Goal: Task Accomplishment & Management: Use online tool/utility

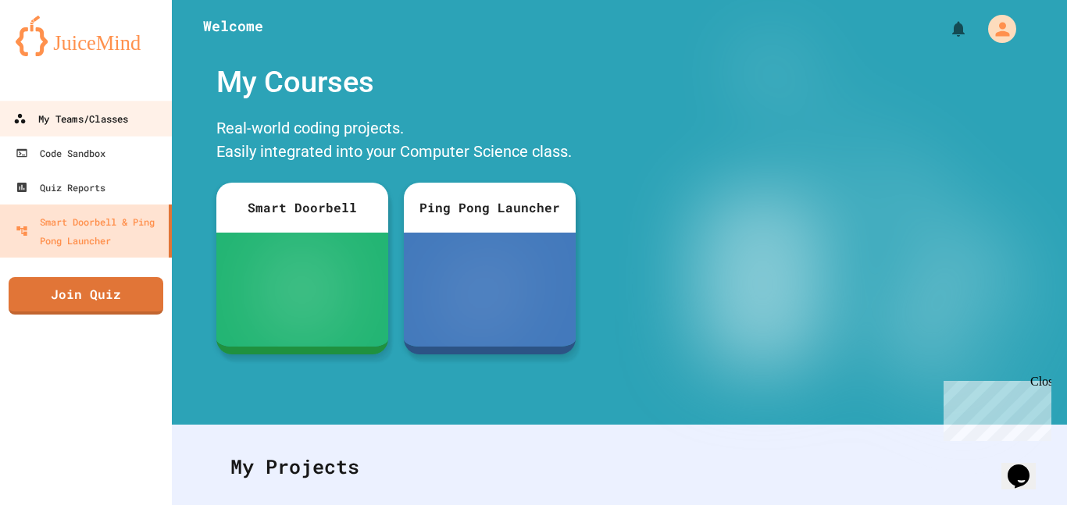
click at [120, 123] on div "My Teams/Classes" at bounding box center [70, 119] width 115 height 20
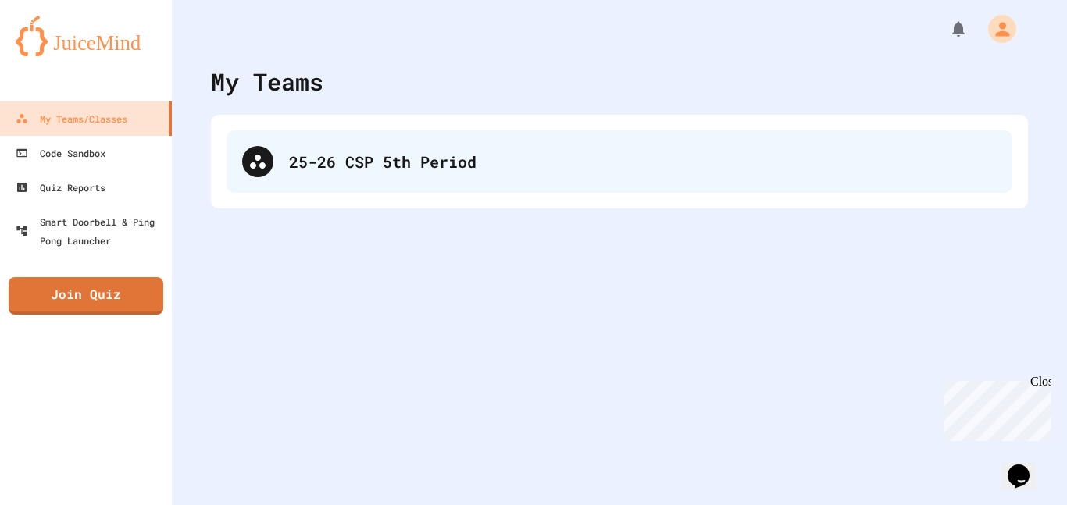
click at [541, 161] on div "25-26 CSP 5th Period" at bounding box center [642, 161] width 707 height 23
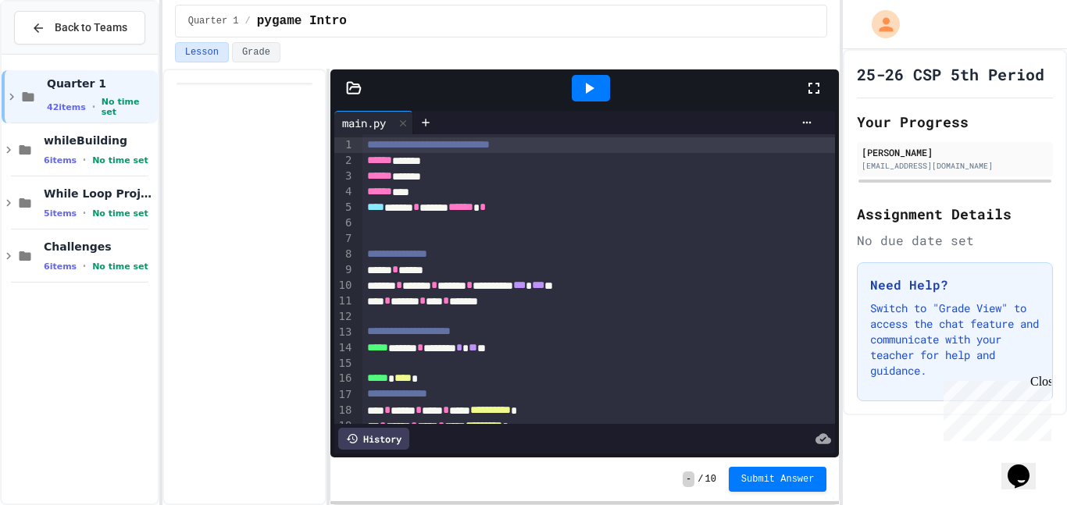
click at [9, 149] on icon at bounding box center [8, 150] width 5 height 7
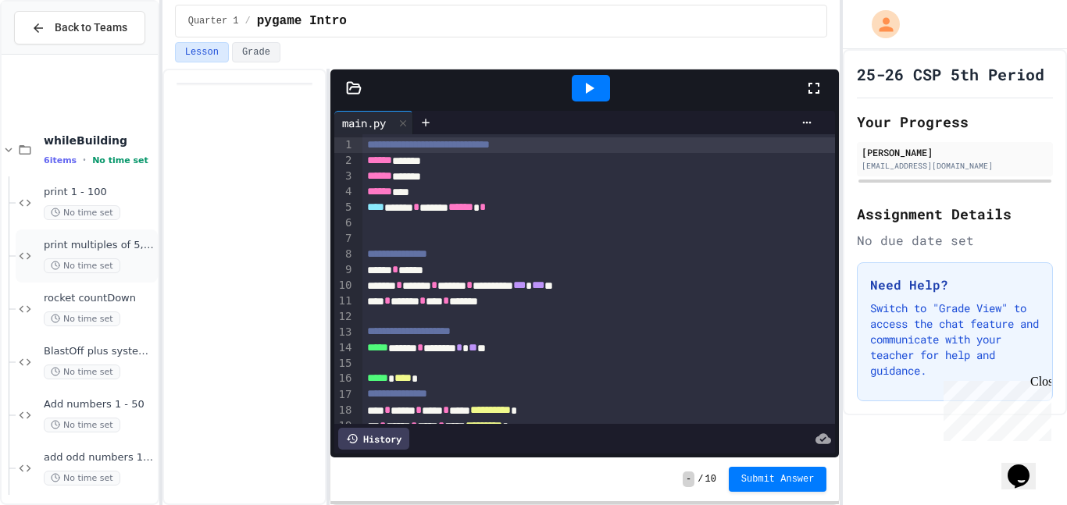
scroll to position [113, 0]
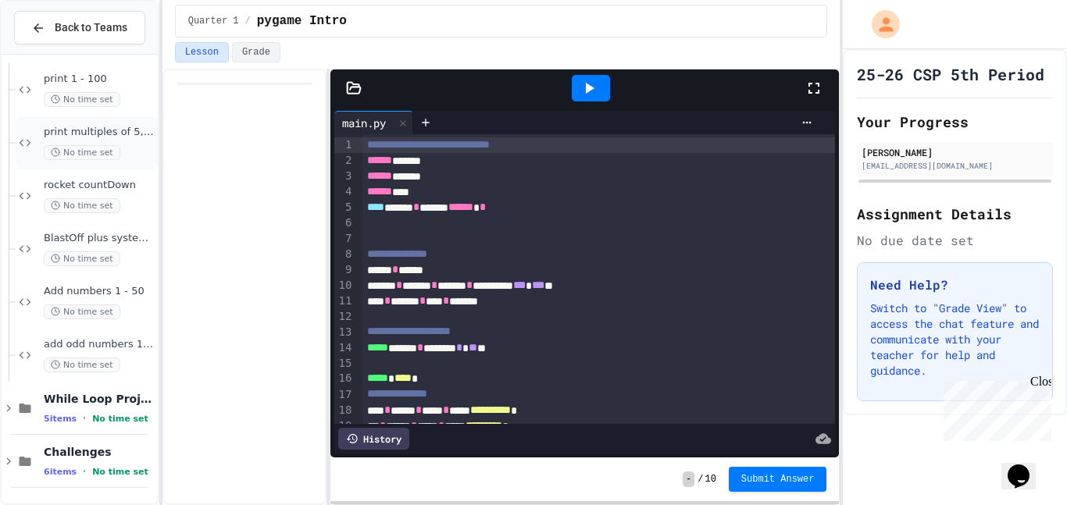
click at [83, 137] on span "print multiples of 5, 1-100" at bounding box center [99, 132] width 111 height 13
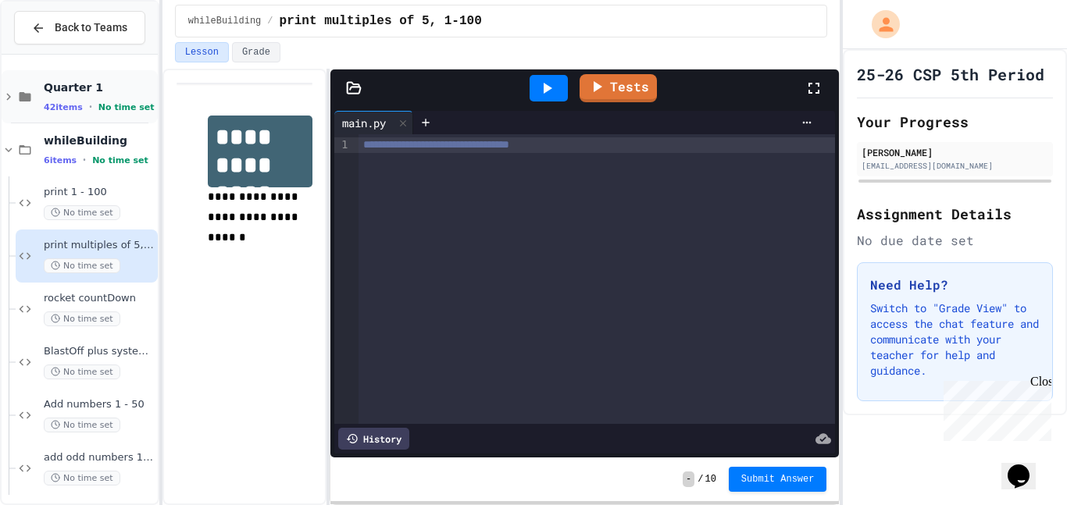
click at [8, 99] on icon at bounding box center [8, 97] width 5 height 7
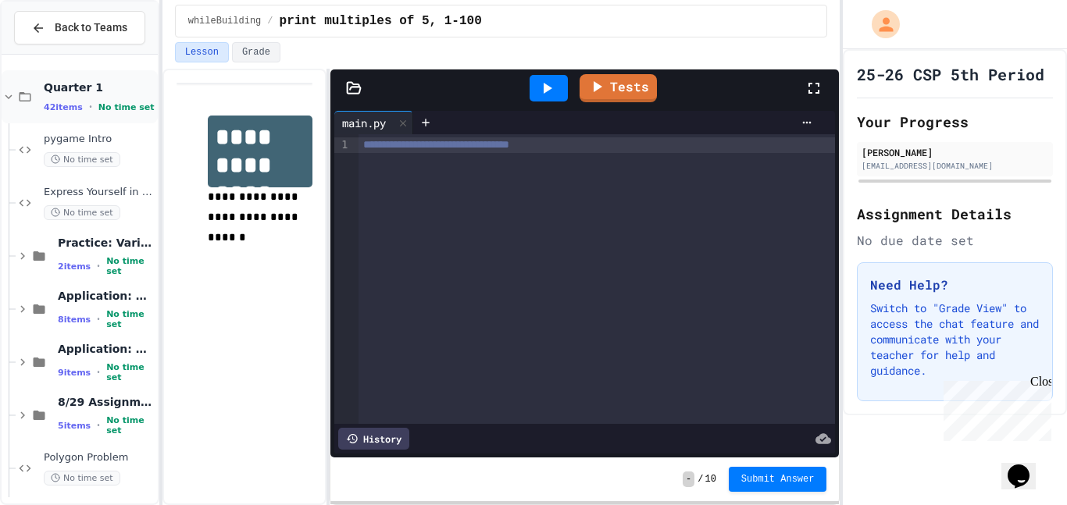
click at [9, 94] on icon at bounding box center [9, 97] width 14 height 14
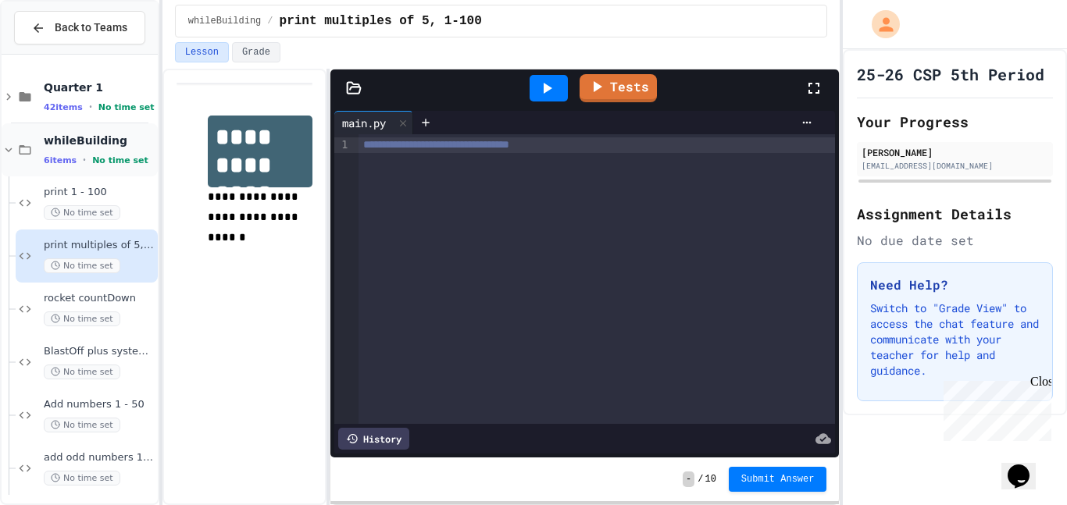
click at [7, 148] on icon at bounding box center [9, 150] width 14 height 14
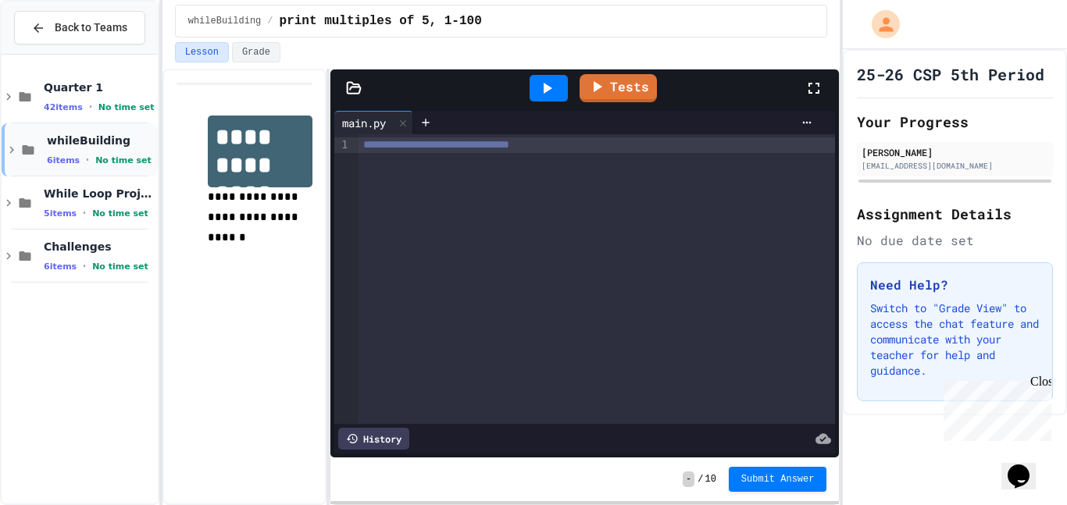
click at [12, 153] on icon at bounding box center [12, 150] width 14 height 14
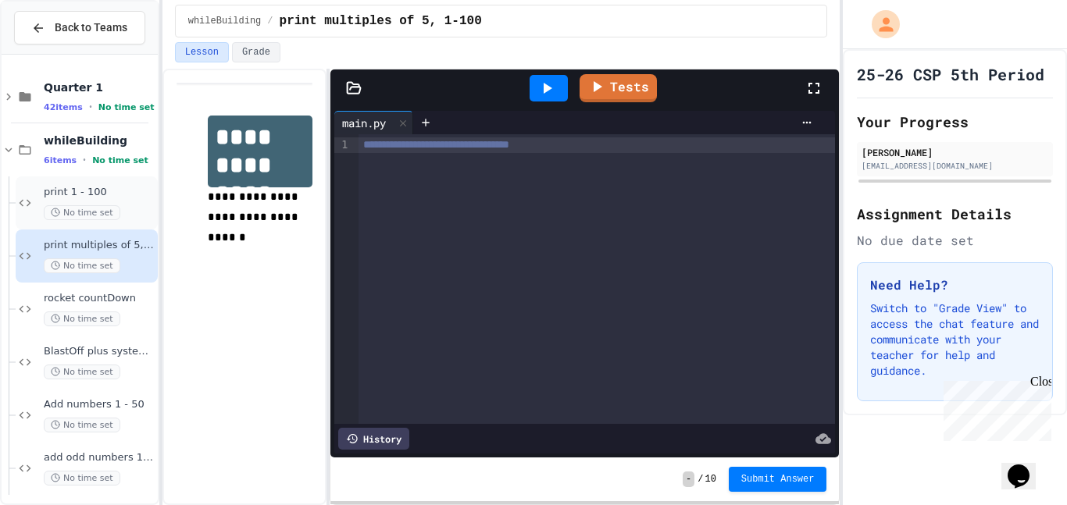
click at [92, 195] on span "print 1 - 100" at bounding box center [99, 192] width 111 height 13
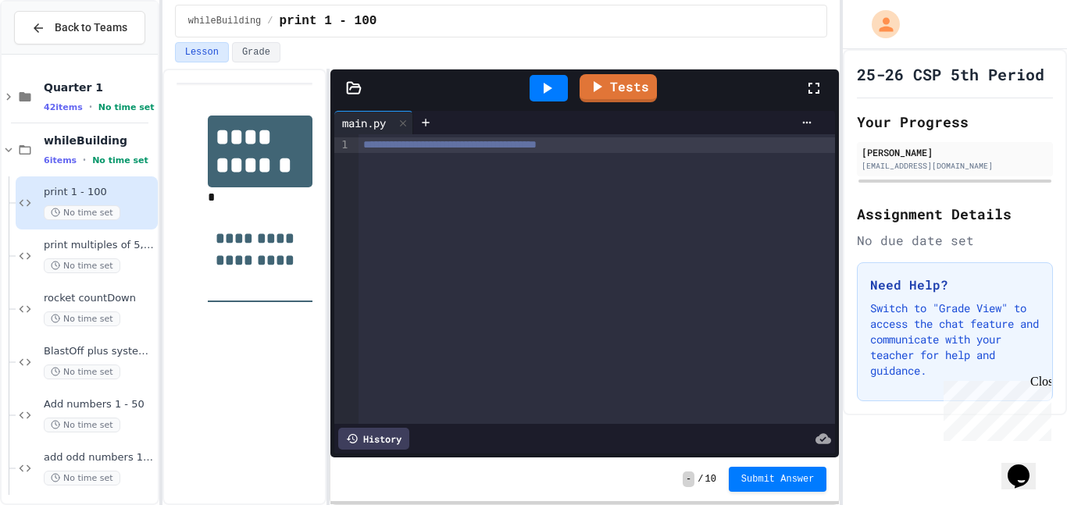
click at [414, 179] on div "**********" at bounding box center [596, 279] width 477 height 290
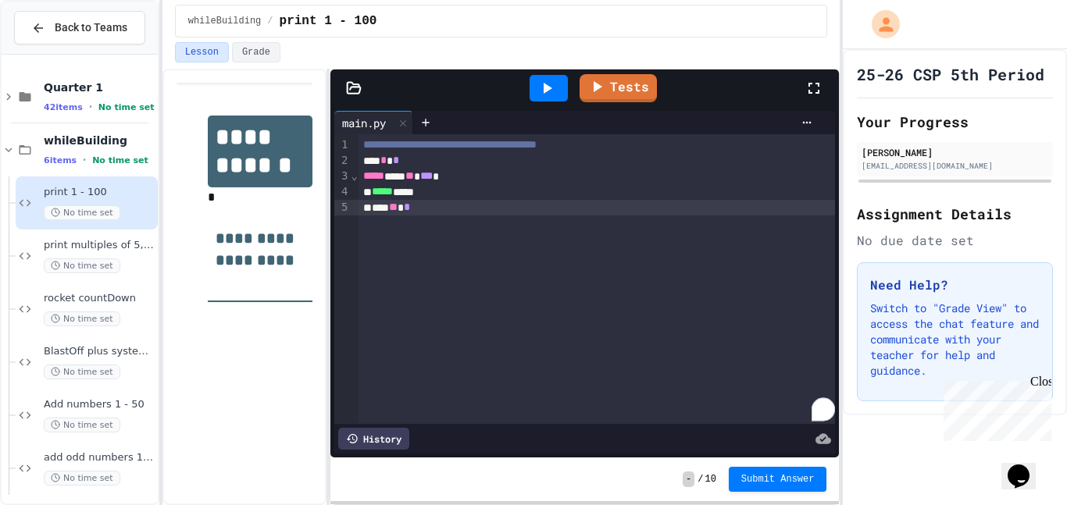
click at [547, 90] on icon at bounding box center [547, 88] width 9 height 11
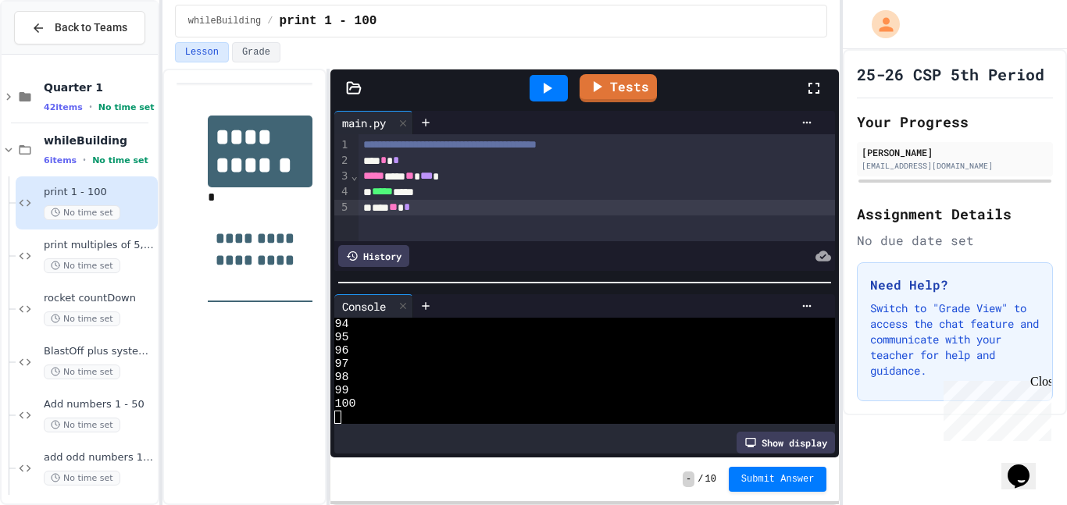
scroll to position [1235, 0]
click at [624, 77] on link "Tests" at bounding box center [617, 89] width 77 height 28
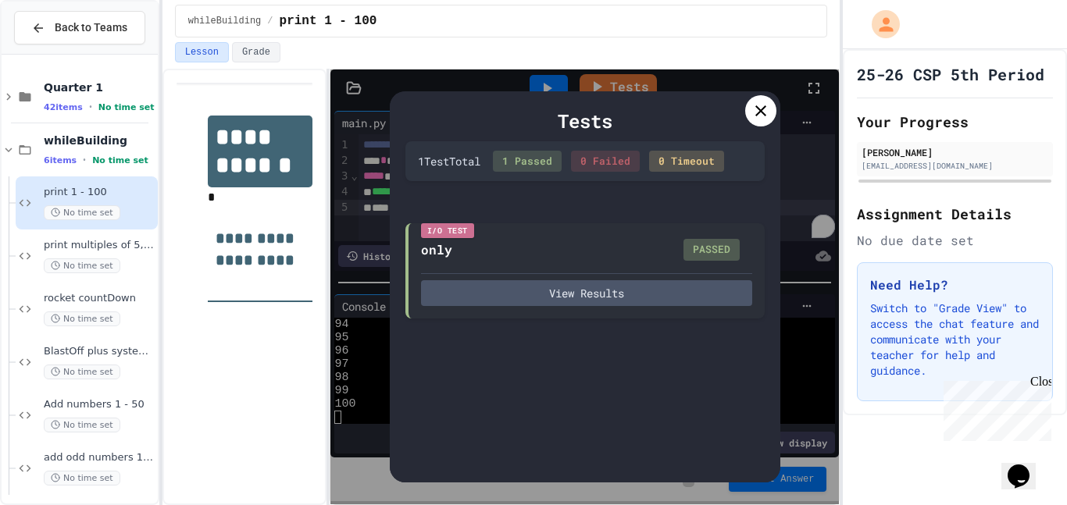
click at [761, 109] on icon at bounding box center [760, 110] width 11 height 11
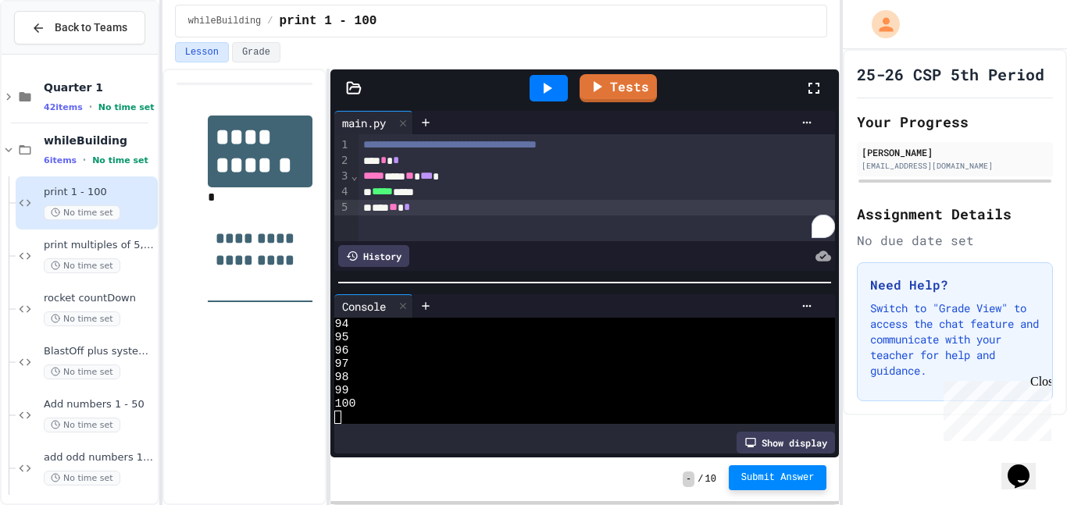
click at [765, 476] on span "Submit Answer" at bounding box center [777, 478] width 73 height 12
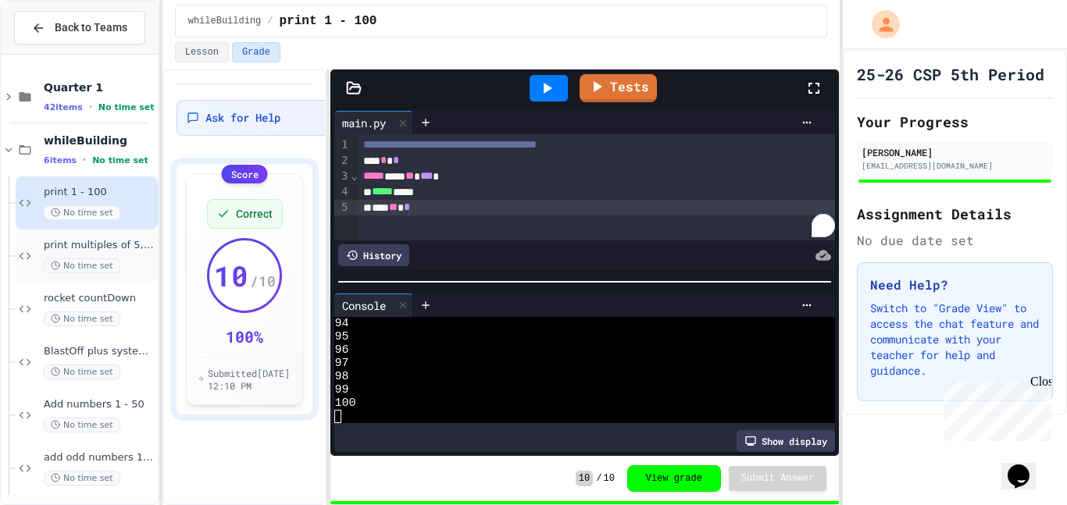
click at [90, 239] on span "print multiples of 5, 1-100" at bounding box center [99, 245] width 111 height 13
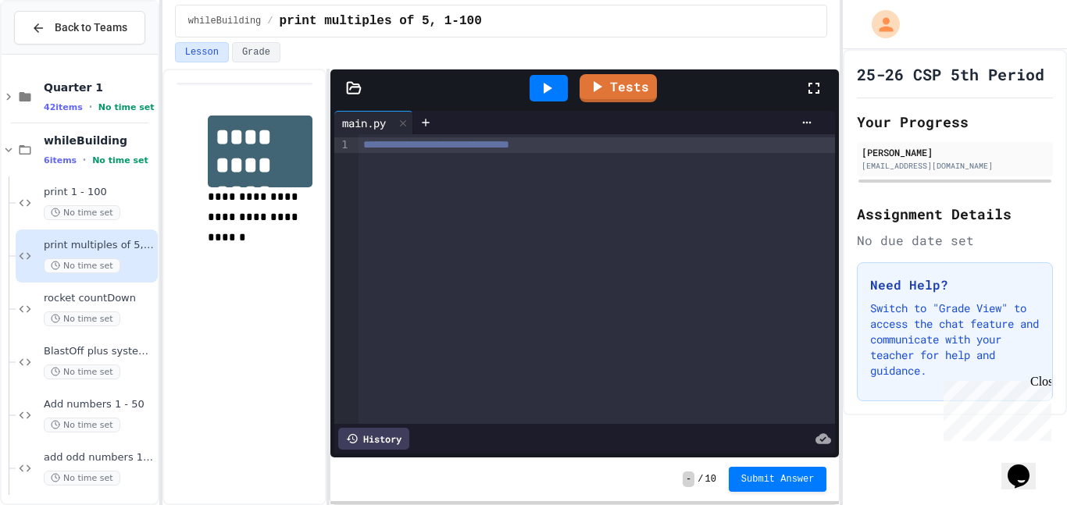
click at [382, 164] on div "**********" at bounding box center [596, 279] width 477 height 290
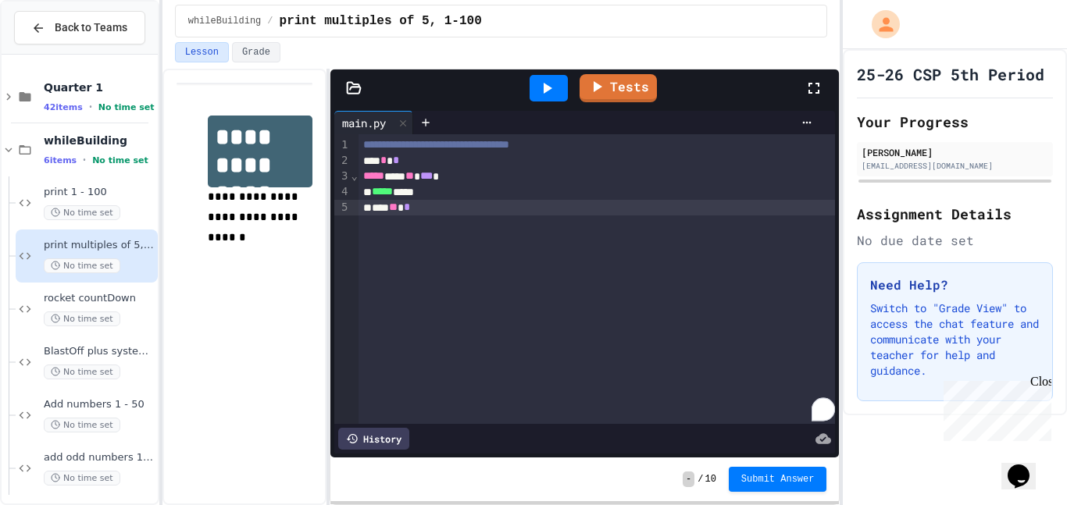
click at [539, 93] on icon at bounding box center [546, 88] width 19 height 19
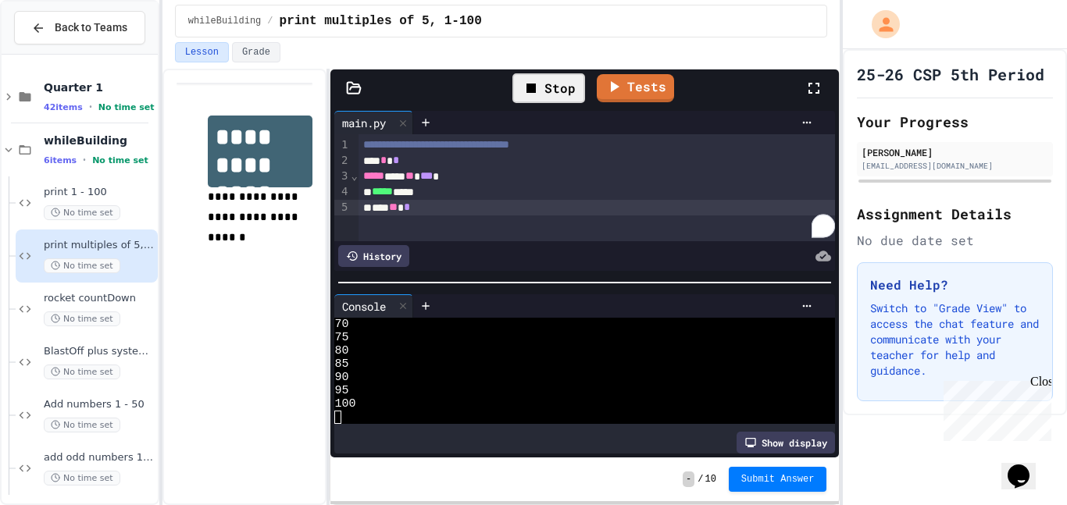
scroll to position [173, 0]
click at [615, 87] on link "Tests" at bounding box center [618, 87] width 75 height 30
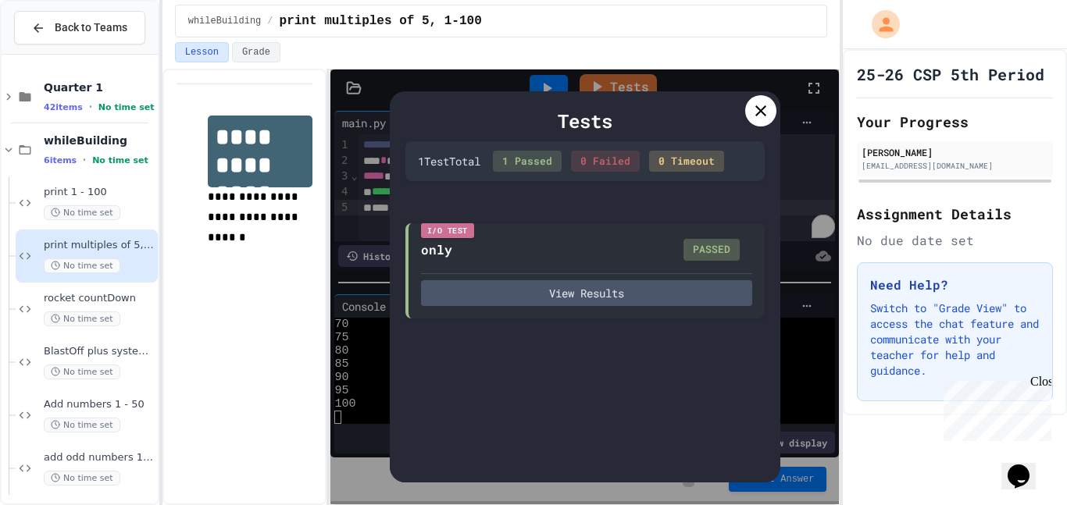
click at [757, 117] on icon at bounding box center [760, 111] width 19 height 19
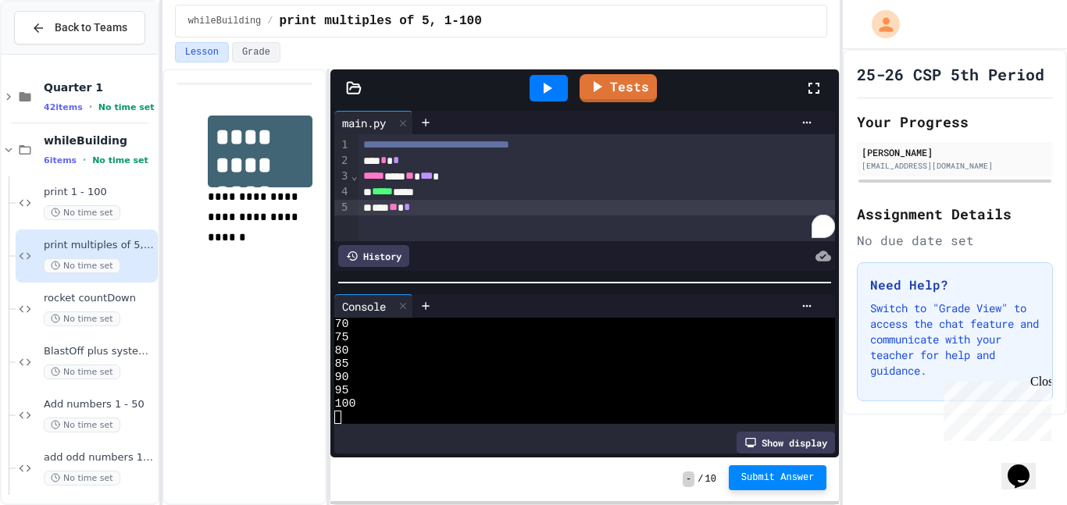
click at [782, 476] on span "Submit Answer" at bounding box center [777, 478] width 73 height 12
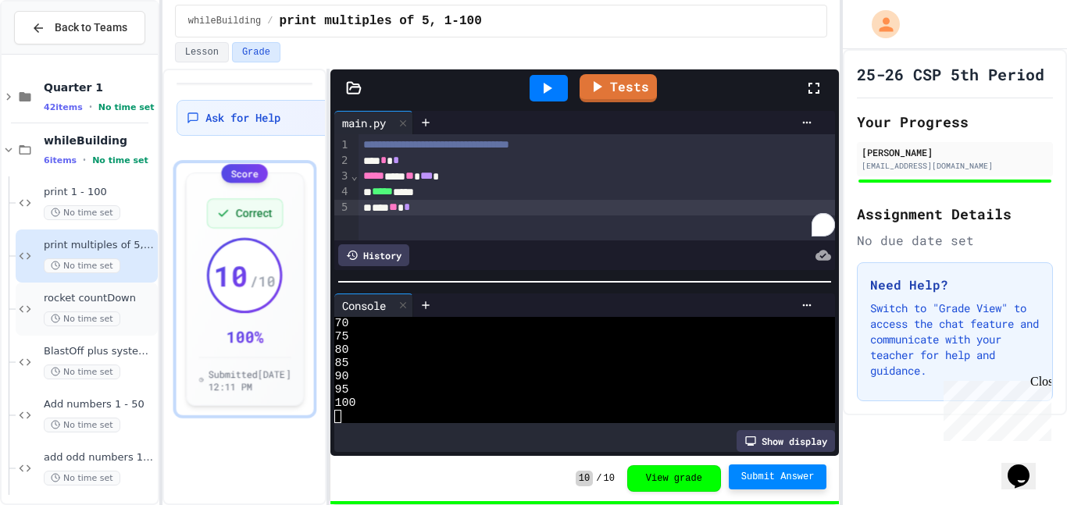
click at [122, 309] on div "rocket countDown No time set" at bounding box center [99, 309] width 111 height 34
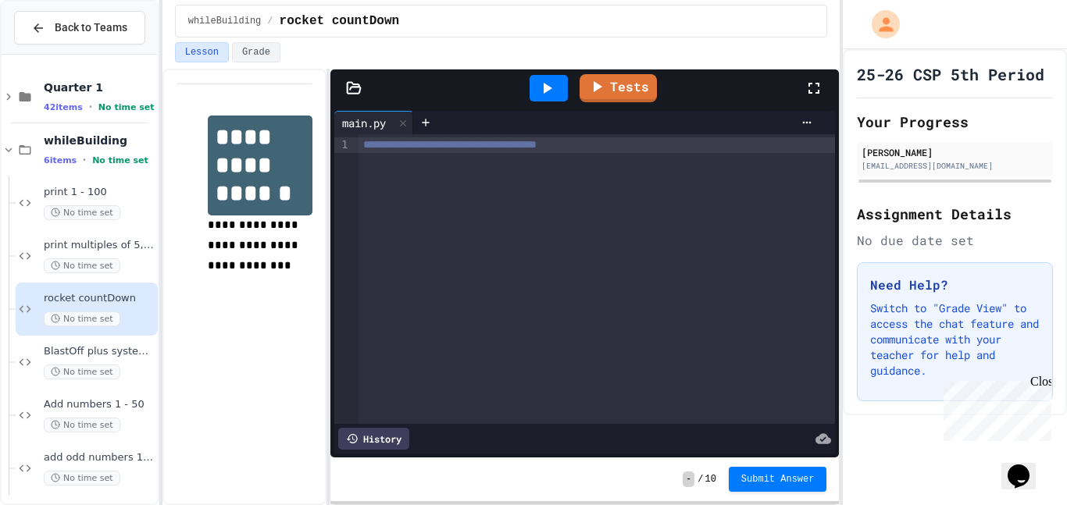
click at [654, 146] on div "**********" at bounding box center [596, 145] width 477 height 16
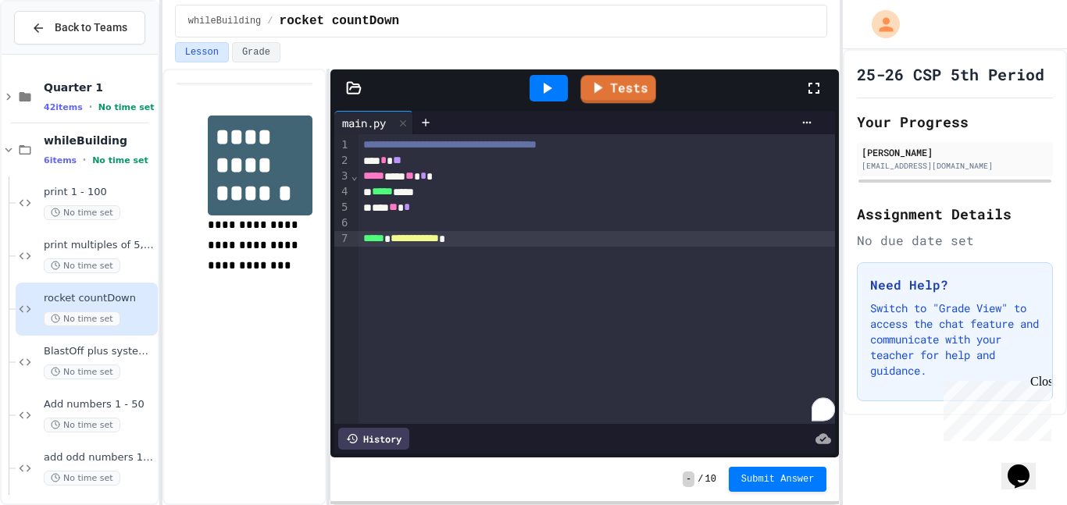
click at [556, 89] on icon at bounding box center [546, 88] width 19 height 19
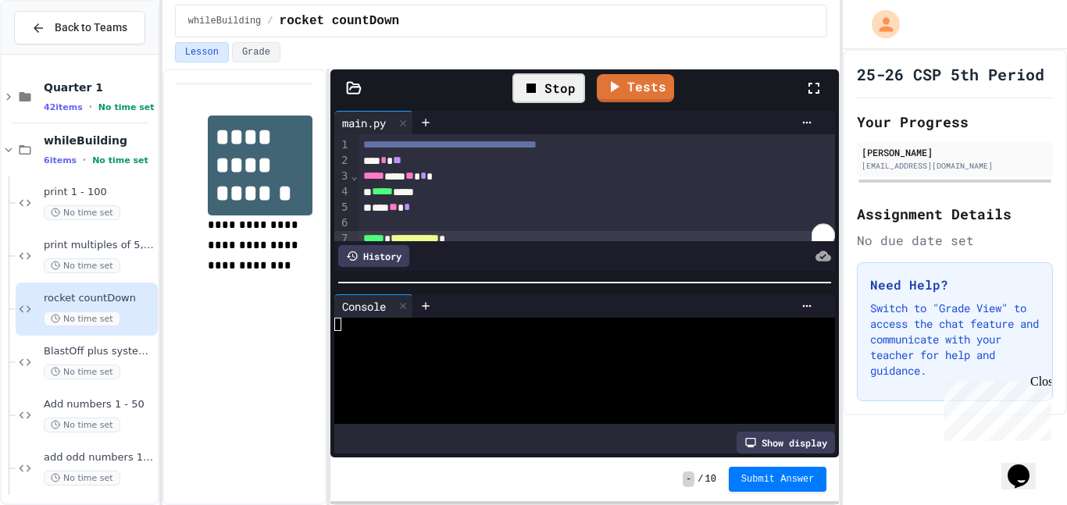
scroll to position [53, 0]
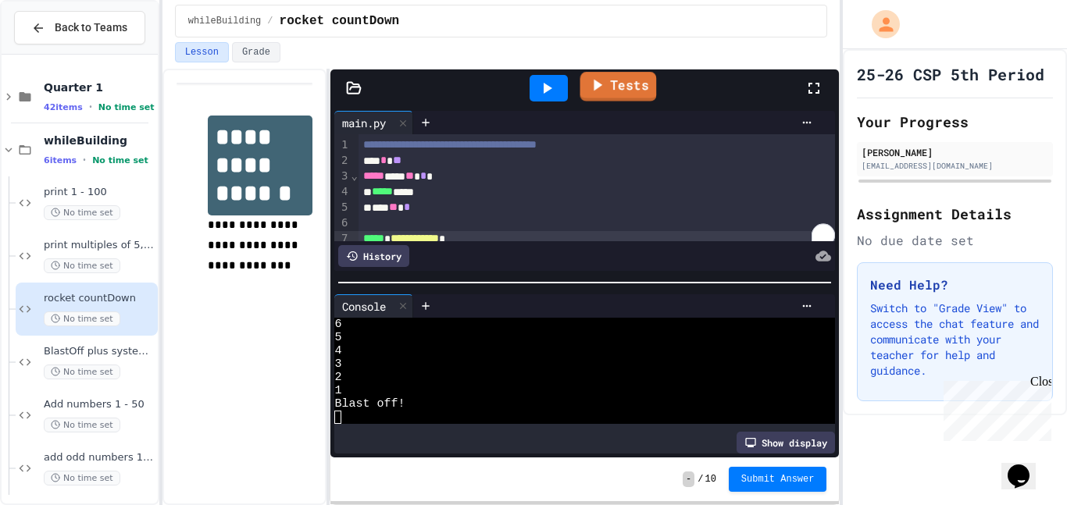
click at [620, 90] on div "Tests" at bounding box center [590, 88] width 427 height 42
click at [620, 90] on link "Tests" at bounding box center [618, 87] width 77 height 30
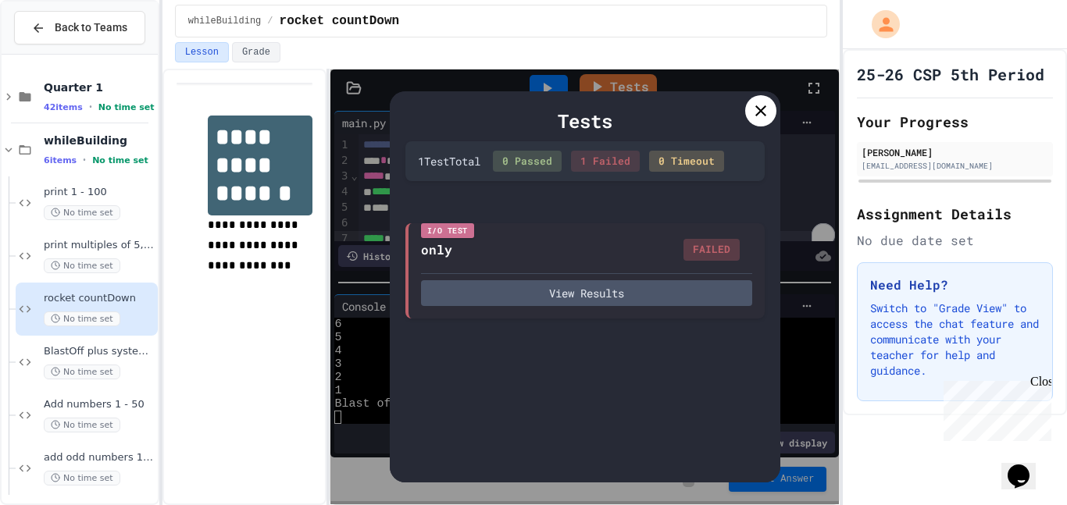
click at [757, 116] on icon at bounding box center [760, 111] width 19 height 19
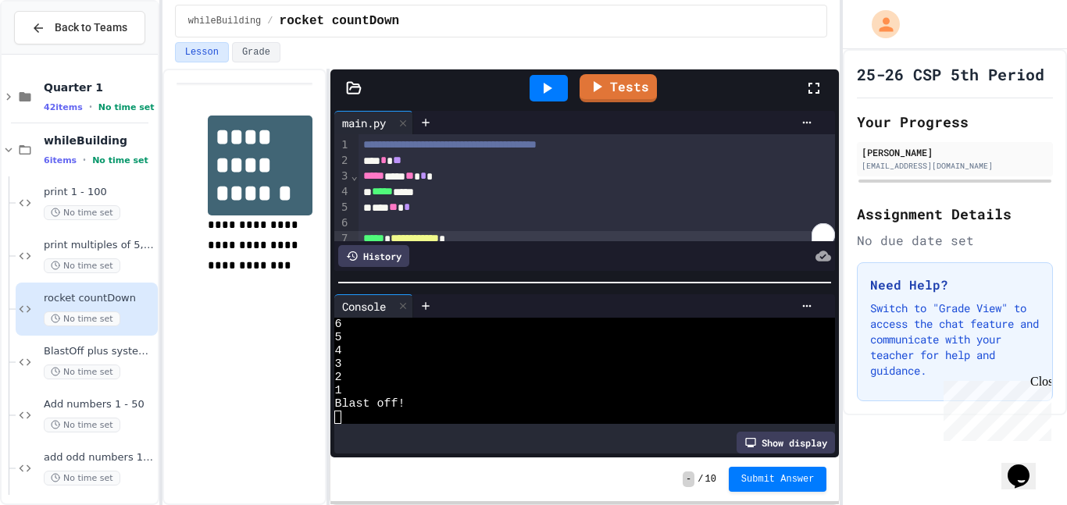
scroll to position [9, 0]
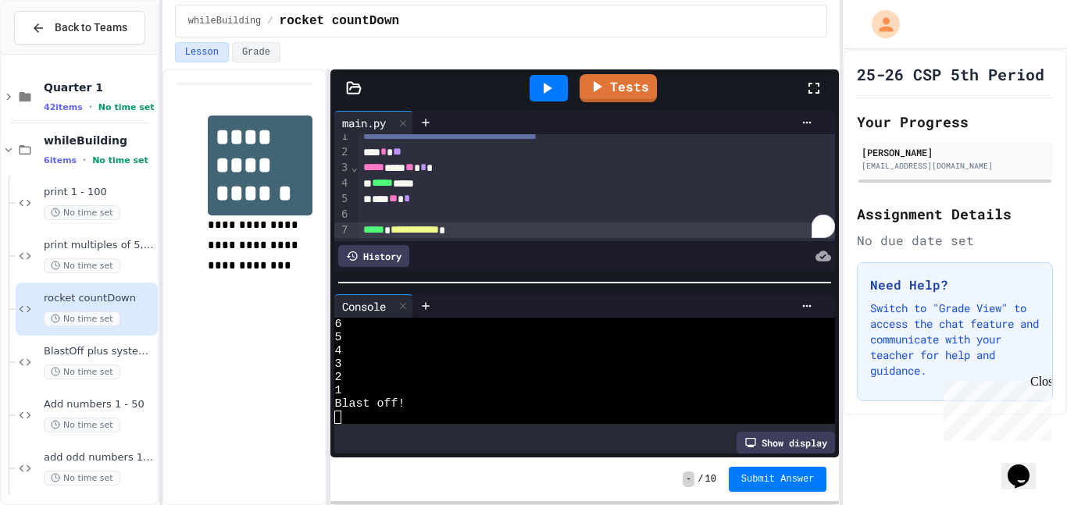
click at [426, 170] on span "*" at bounding box center [423, 167] width 6 height 11
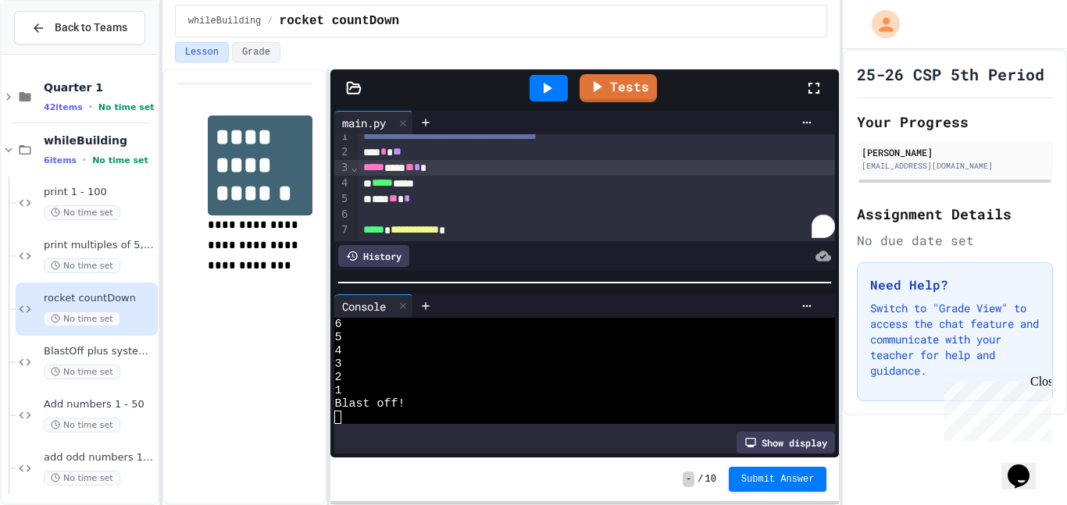
click at [414, 162] on span "**" at bounding box center [409, 167] width 9 height 11
click at [479, 169] on div "***** *** ** * *" at bounding box center [596, 168] width 477 height 16
click at [414, 201] on div "*** ** *" at bounding box center [596, 199] width 477 height 16
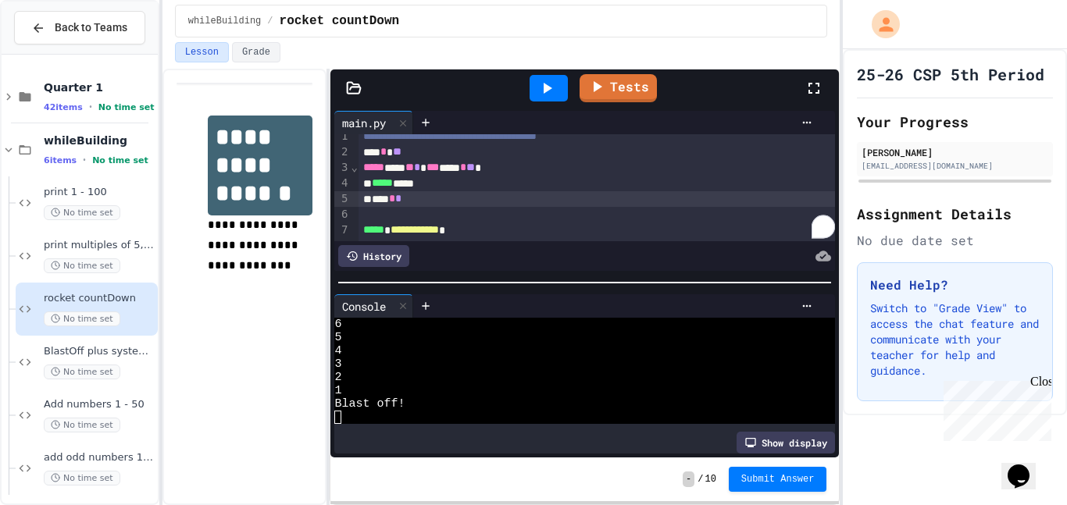
click at [539, 86] on icon at bounding box center [546, 88] width 19 height 19
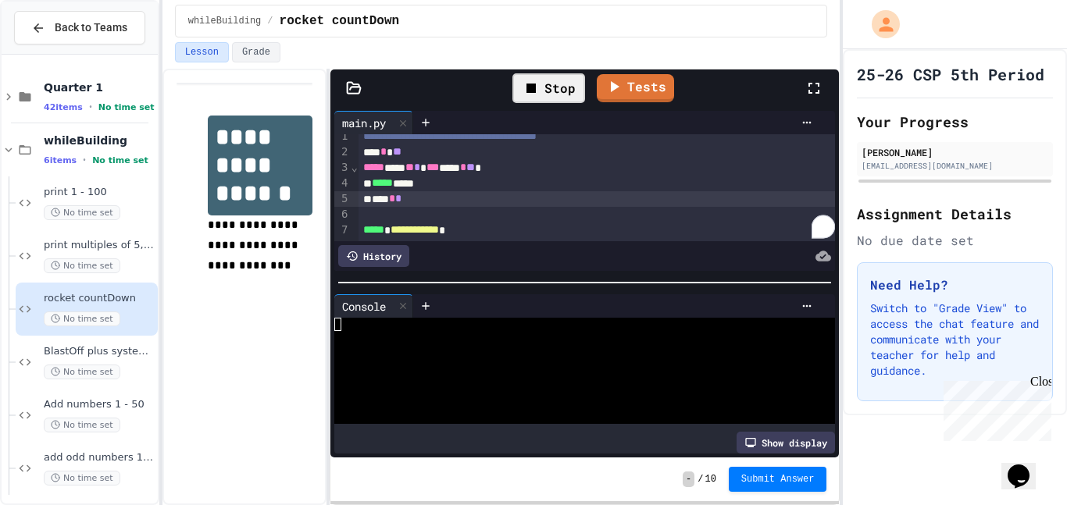
scroll to position [13275, 0]
click at [652, 89] on link "Tests" at bounding box center [635, 87] width 77 height 30
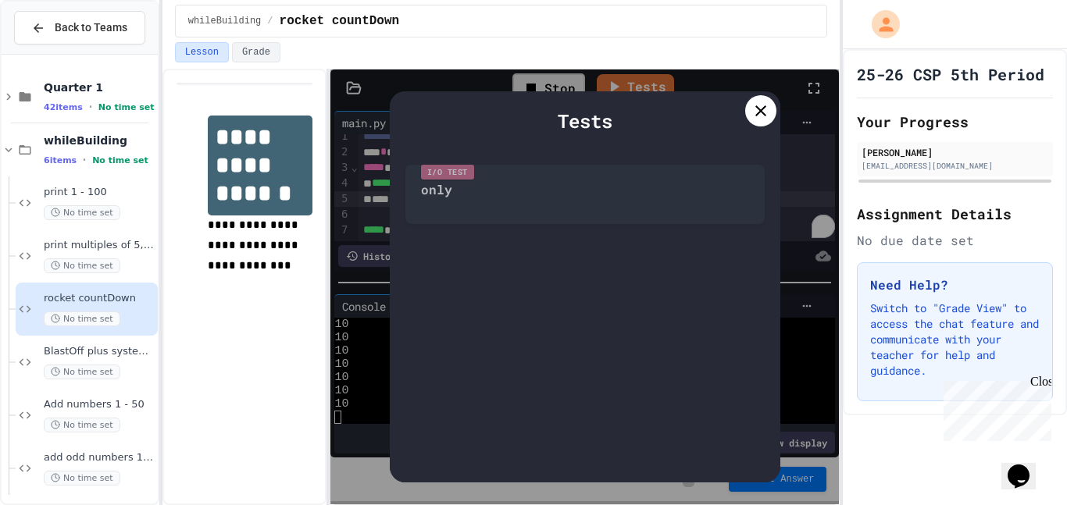
click at [760, 113] on icon at bounding box center [760, 111] width 19 height 19
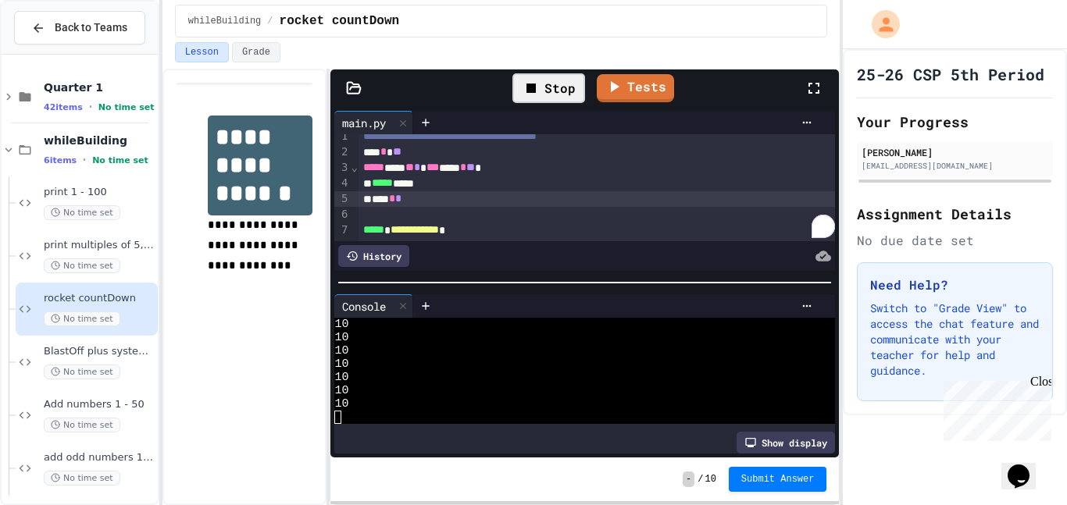
click at [546, 93] on div "Stop" at bounding box center [548, 88] width 73 height 30
click at [397, 201] on div "*** * *" at bounding box center [596, 199] width 477 height 16
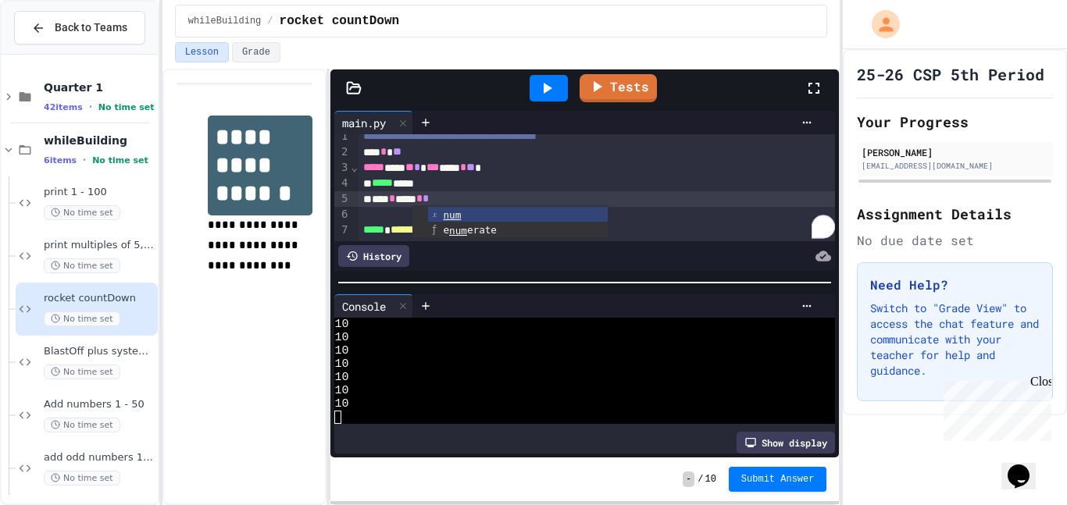
click at [545, 92] on icon at bounding box center [547, 88] width 9 height 11
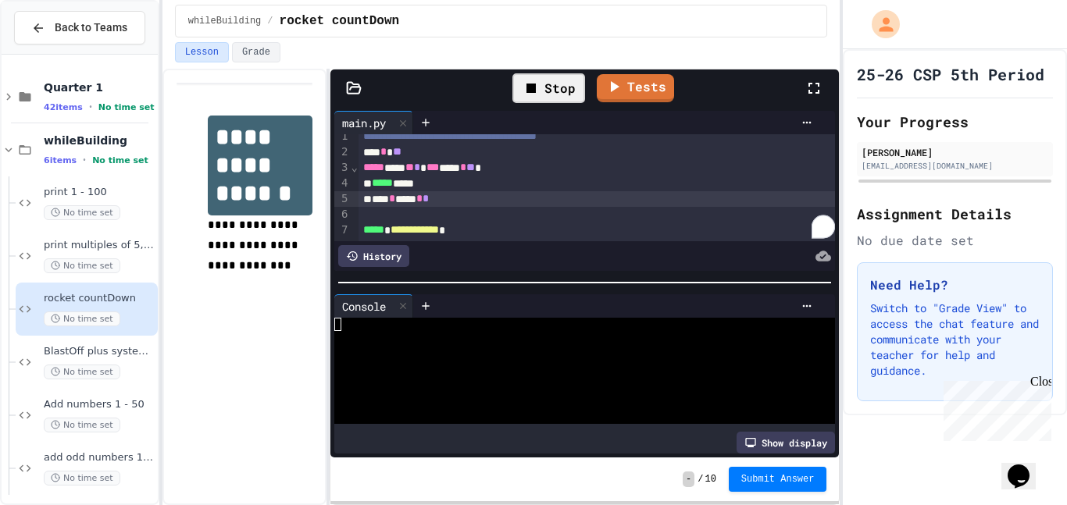
scroll to position [53, 0]
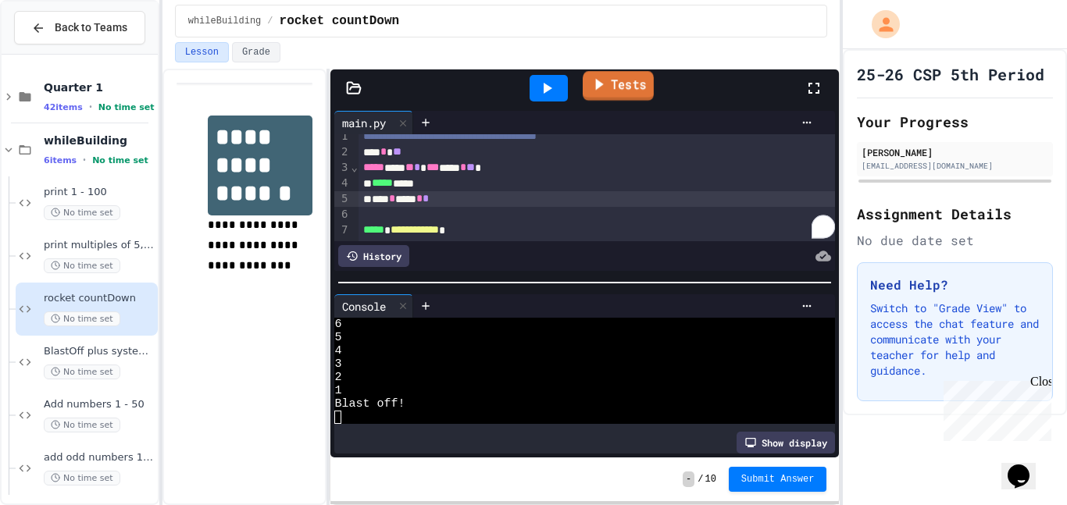
click at [629, 76] on link "Tests" at bounding box center [618, 86] width 71 height 30
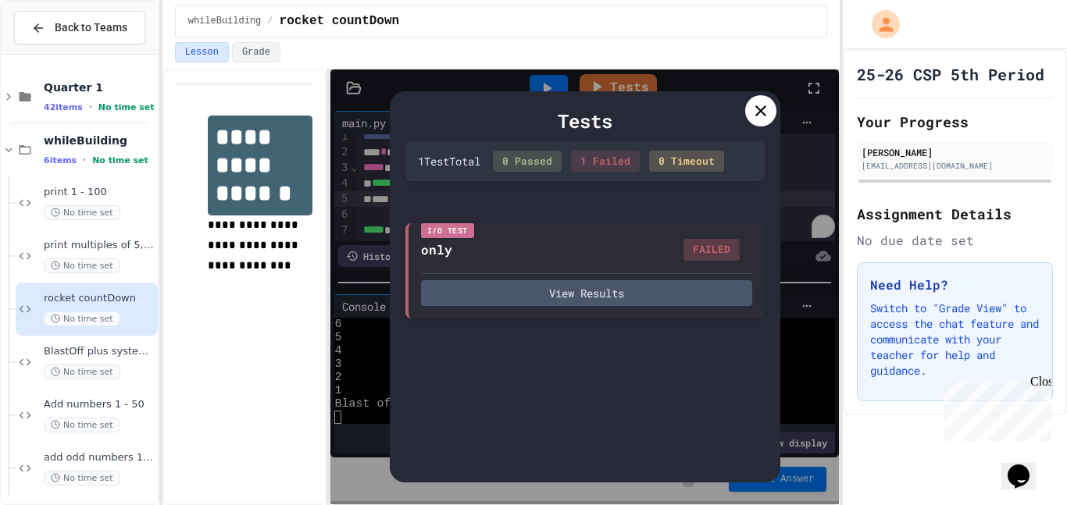
click at [756, 113] on icon at bounding box center [760, 110] width 11 height 11
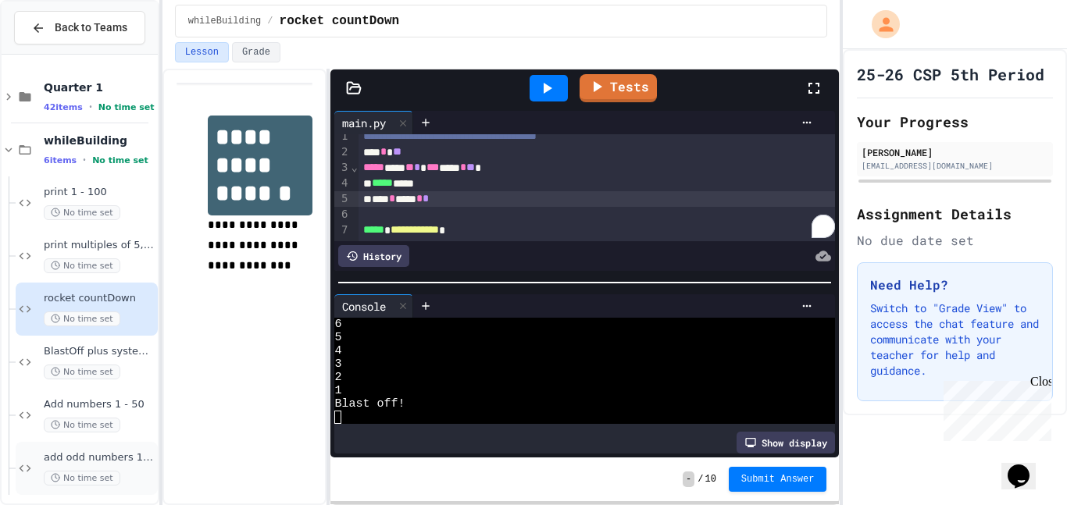
click at [43, 448] on div "add odd numbers 1-1000 No time set" at bounding box center [87, 468] width 142 height 53
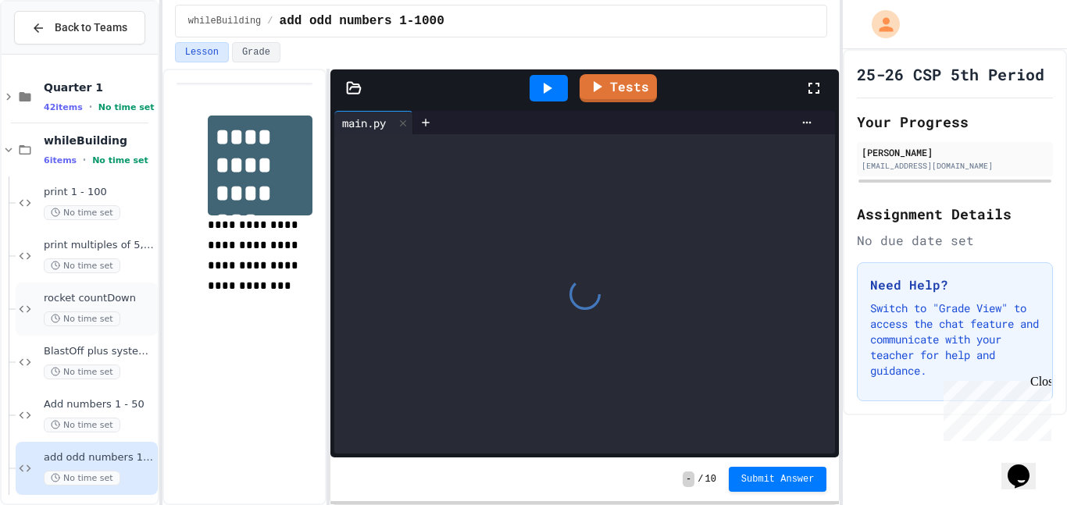
click at [84, 296] on span "rocket countDown" at bounding box center [99, 298] width 111 height 13
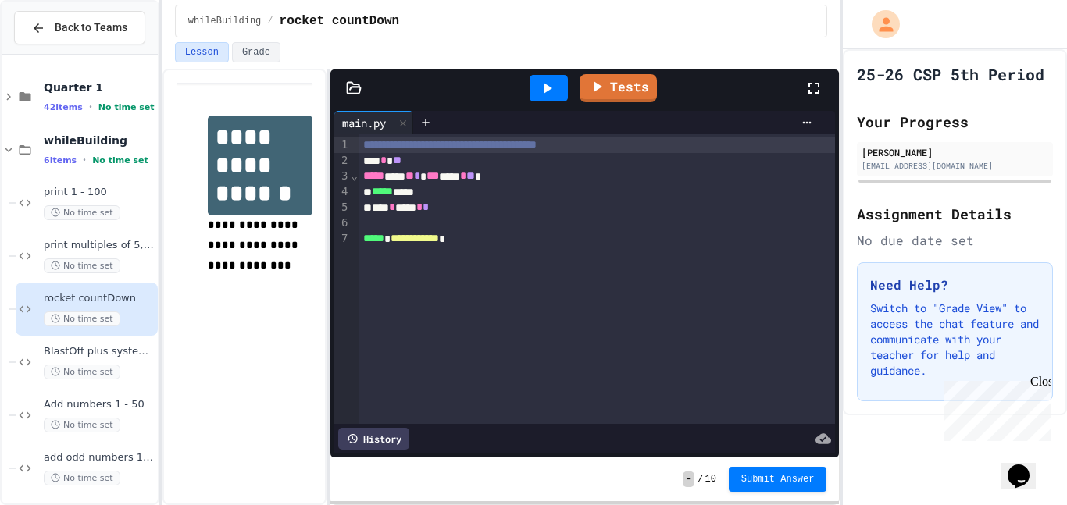
click at [439, 240] on span "**********" at bounding box center [414, 238] width 48 height 11
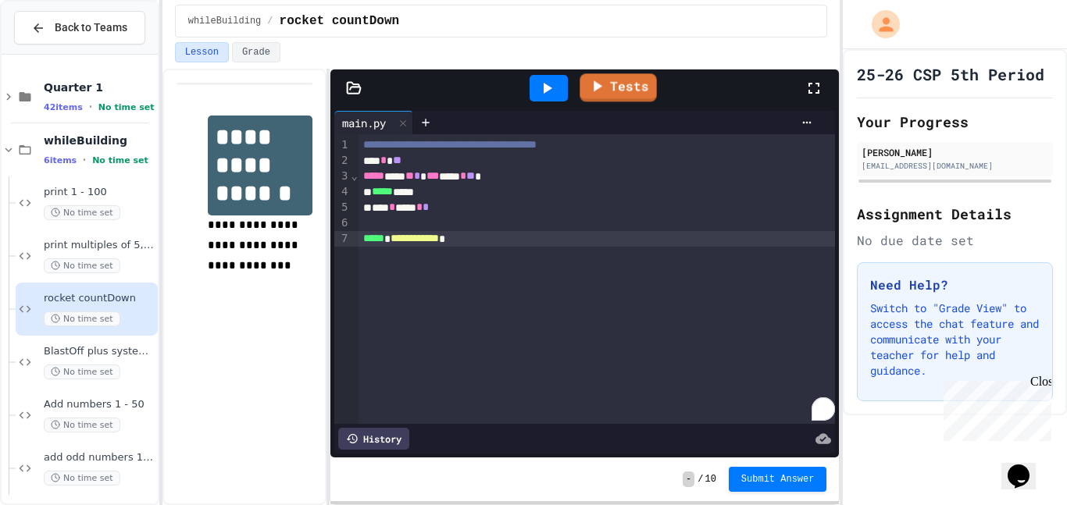
click at [558, 87] on div at bounding box center [548, 88] width 38 height 27
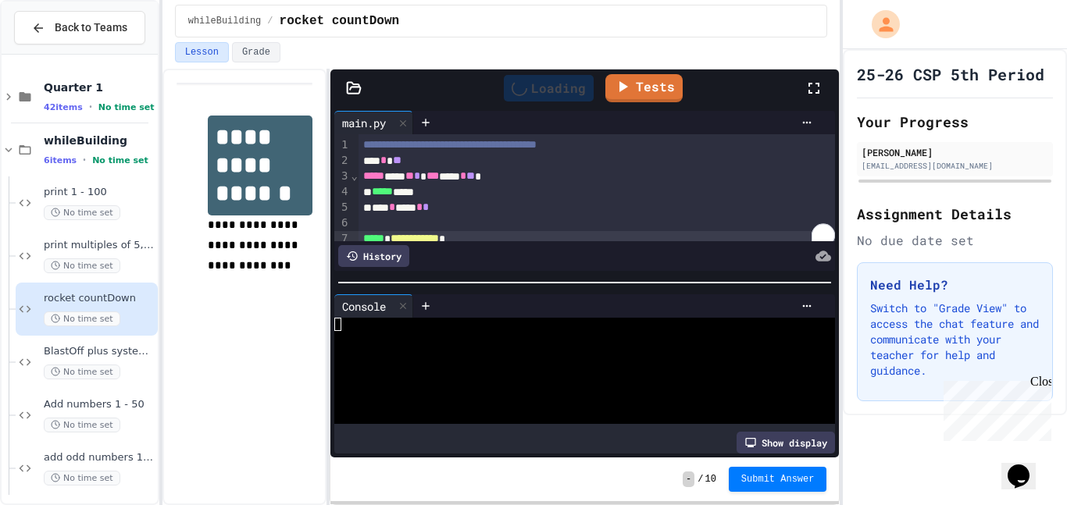
scroll to position [53, 0]
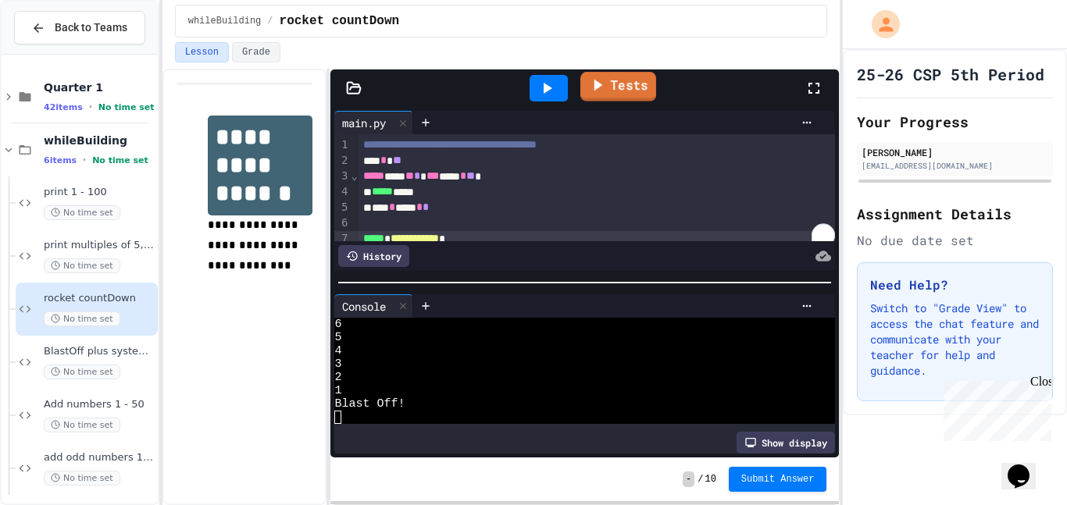
click at [608, 91] on link "Tests" at bounding box center [618, 87] width 76 height 30
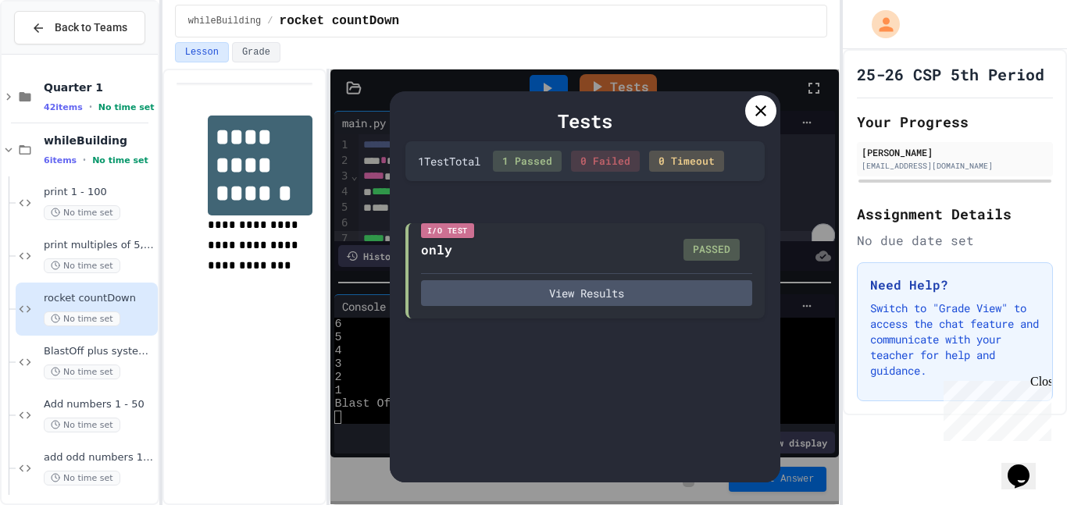
click at [758, 111] on icon at bounding box center [760, 111] width 19 height 19
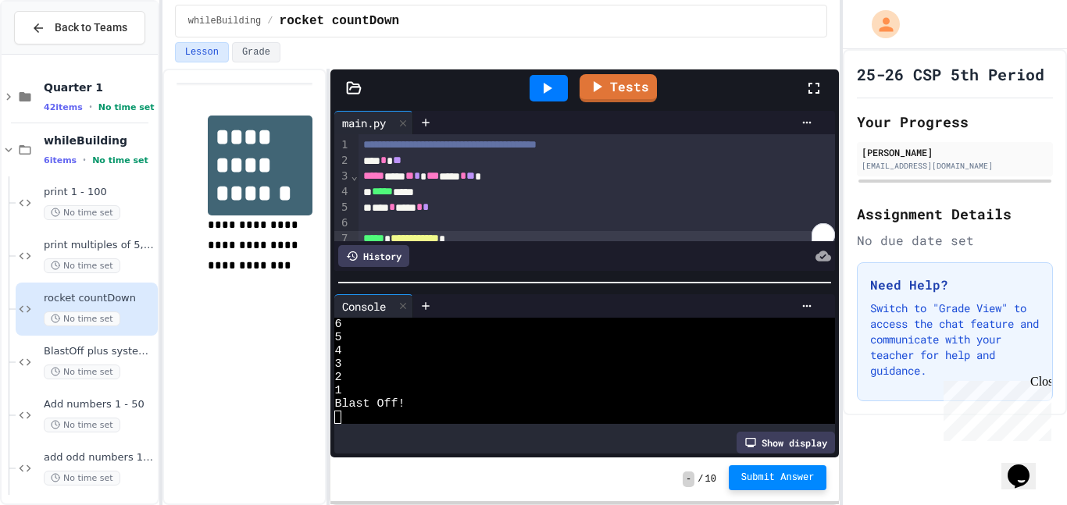
click at [773, 483] on span "Submit Answer" at bounding box center [777, 478] width 73 height 12
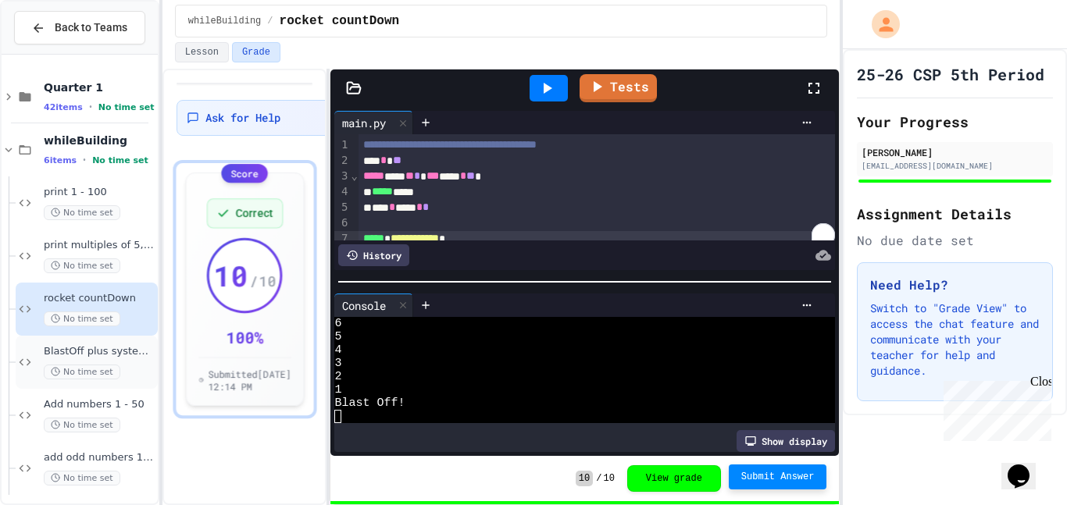
click at [128, 355] on span "BlastOff plus system check" at bounding box center [99, 351] width 111 height 13
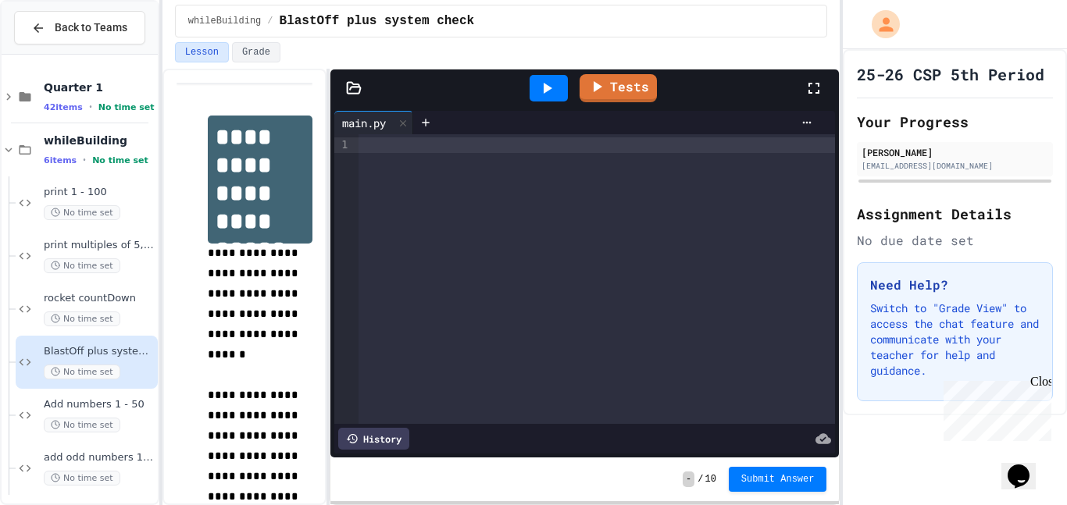
click at [415, 144] on div at bounding box center [596, 145] width 477 height 16
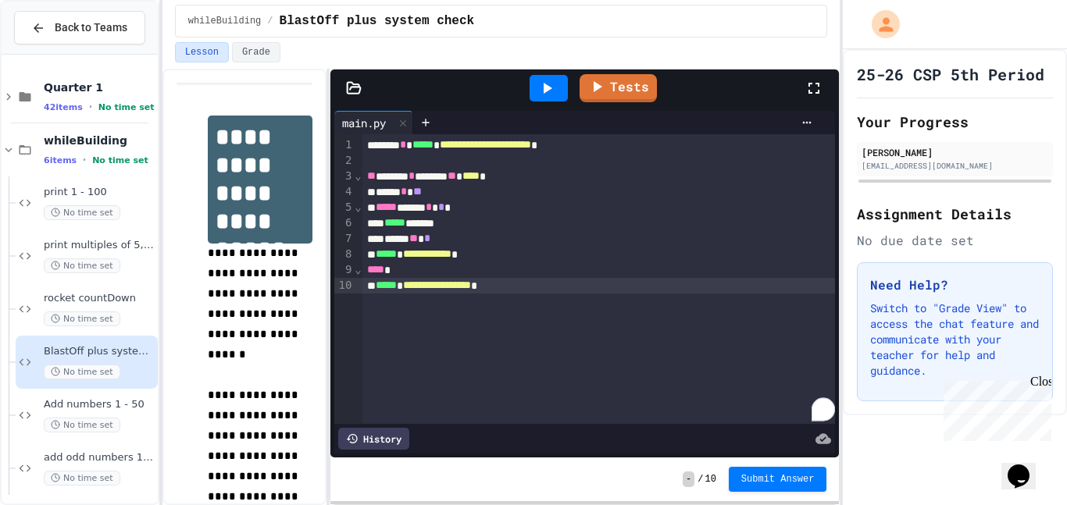
click at [554, 84] on icon at bounding box center [546, 88] width 19 height 19
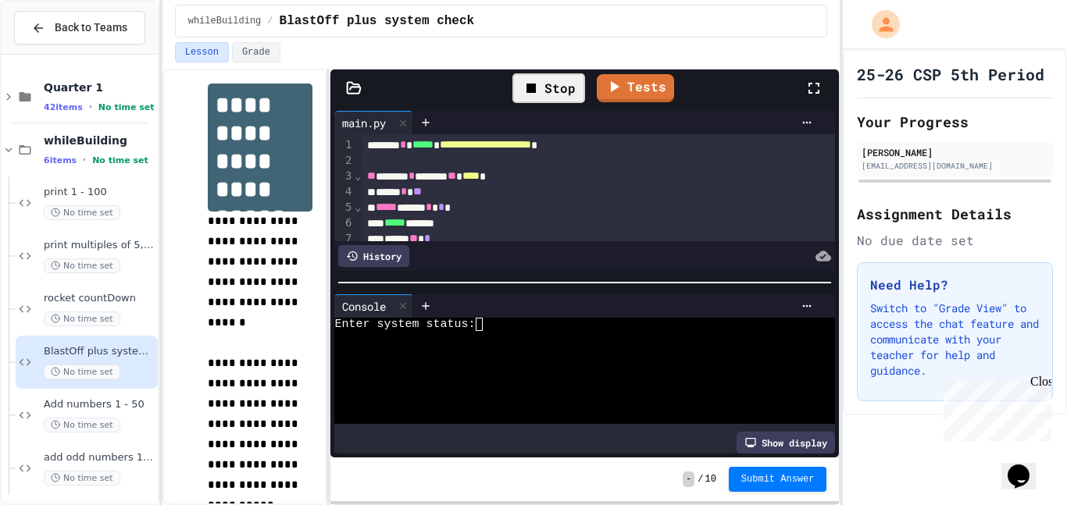
scroll to position [30, 0]
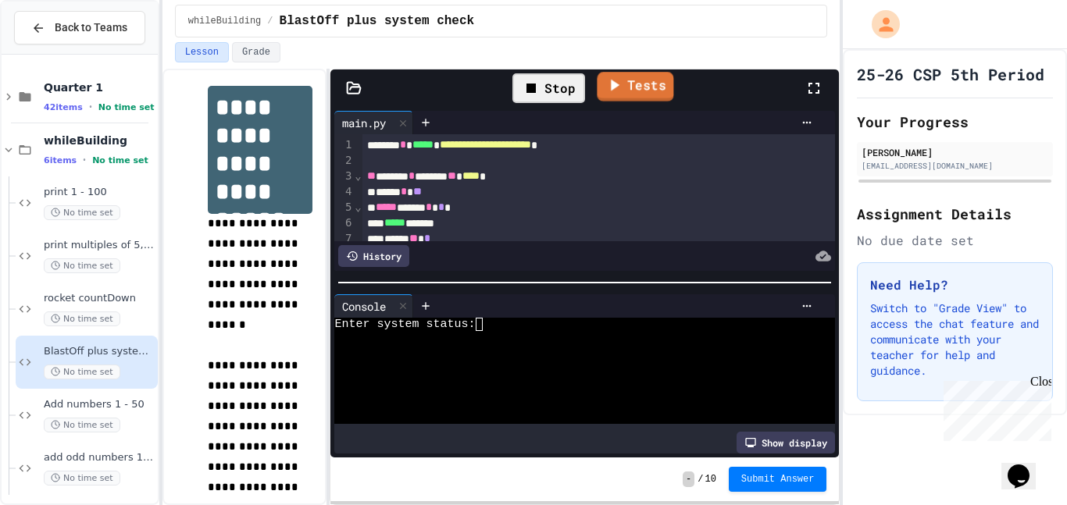
click at [613, 91] on icon at bounding box center [613, 85] width 19 height 20
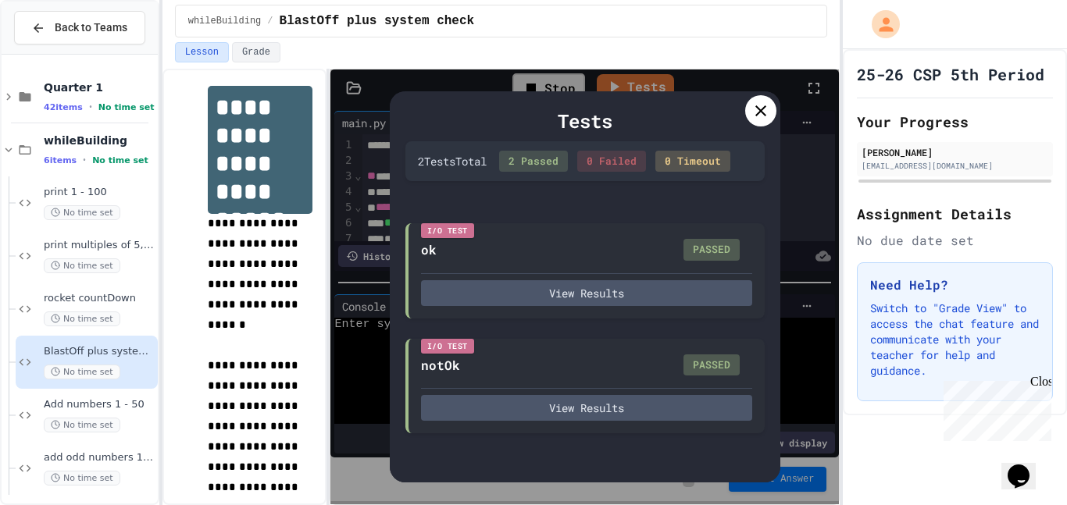
click at [756, 116] on icon at bounding box center [760, 111] width 19 height 19
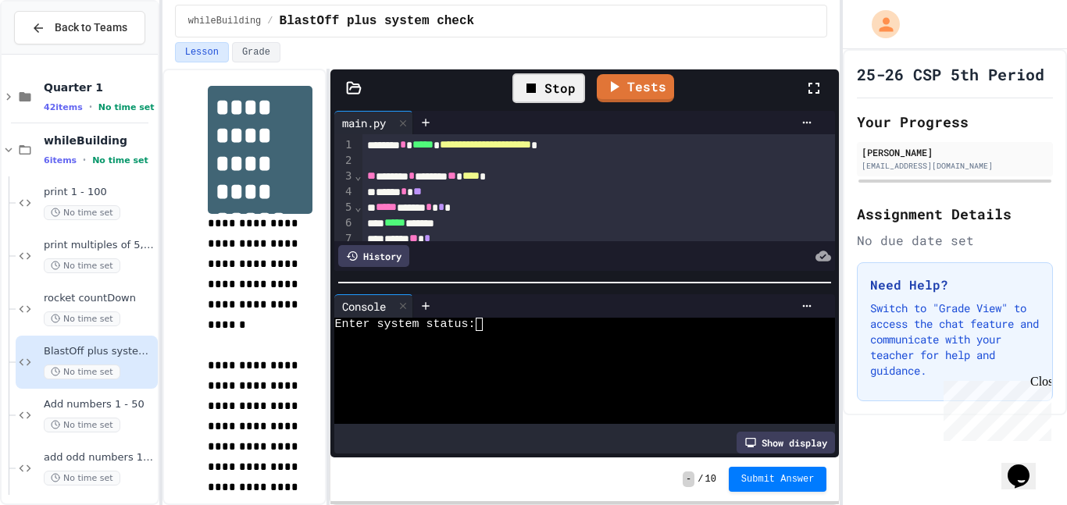
click at [793, 486] on button "Submit Answer" at bounding box center [778, 479] width 98 height 25
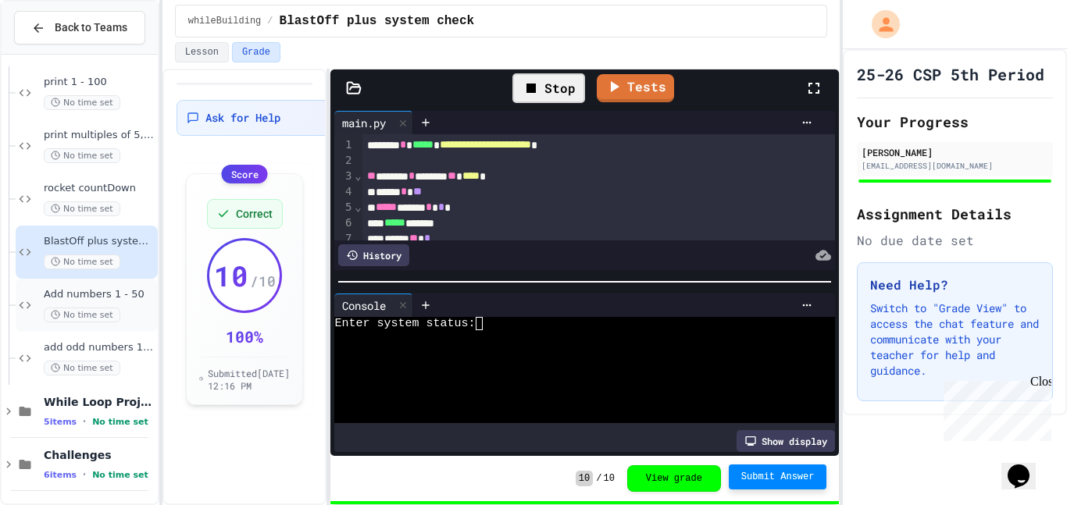
click at [66, 297] on span "Add numbers 1 - 50" at bounding box center [99, 294] width 111 height 13
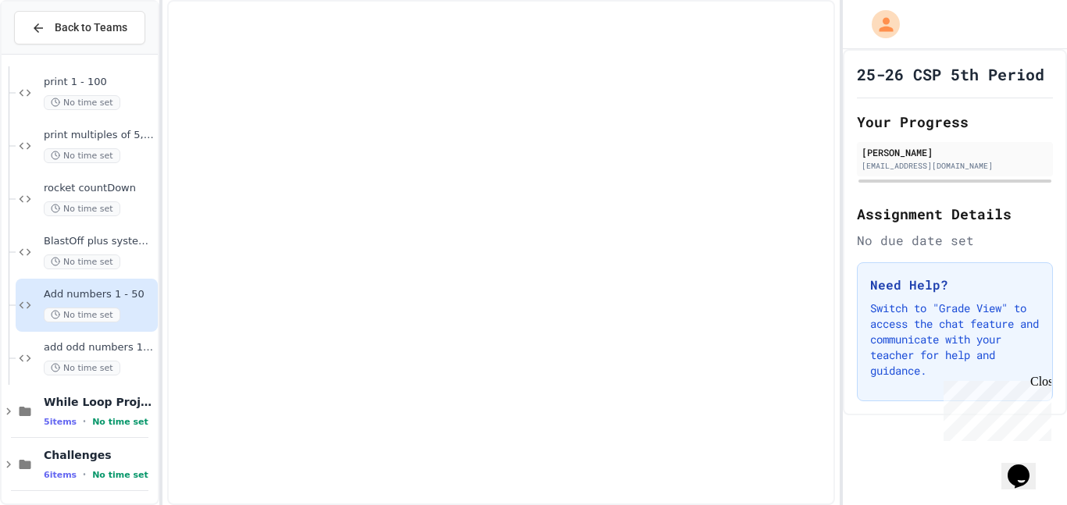
scroll to position [94, 0]
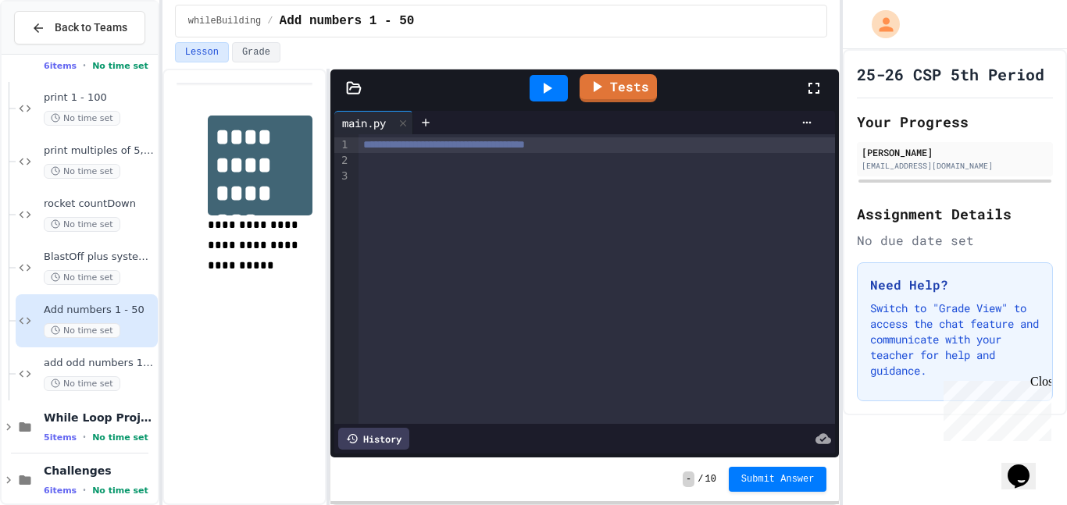
click at [493, 157] on div at bounding box center [596, 161] width 477 height 16
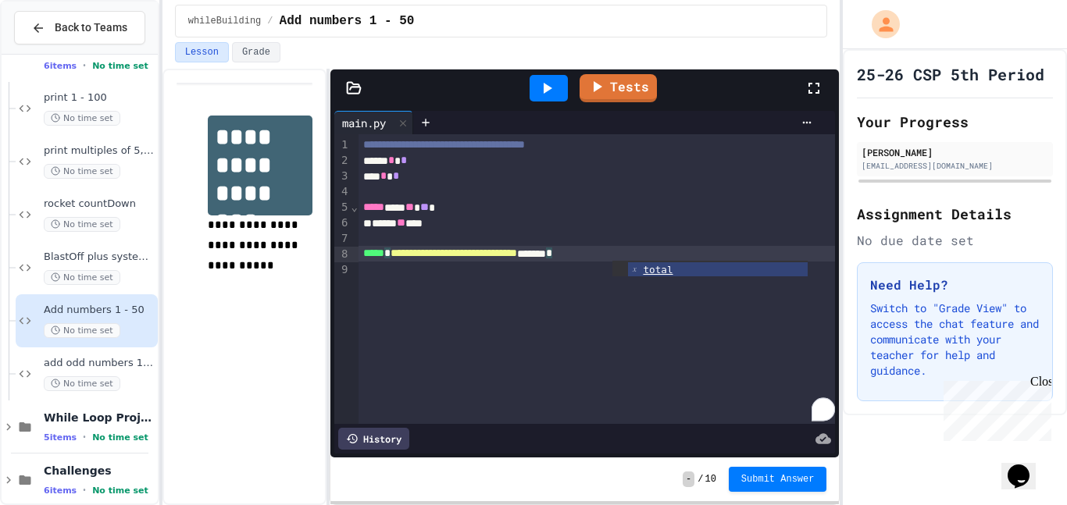
click at [561, 73] on div at bounding box center [549, 88] width 54 height 42
click at [560, 80] on div at bounding box center [548, 88] width 38 height 27
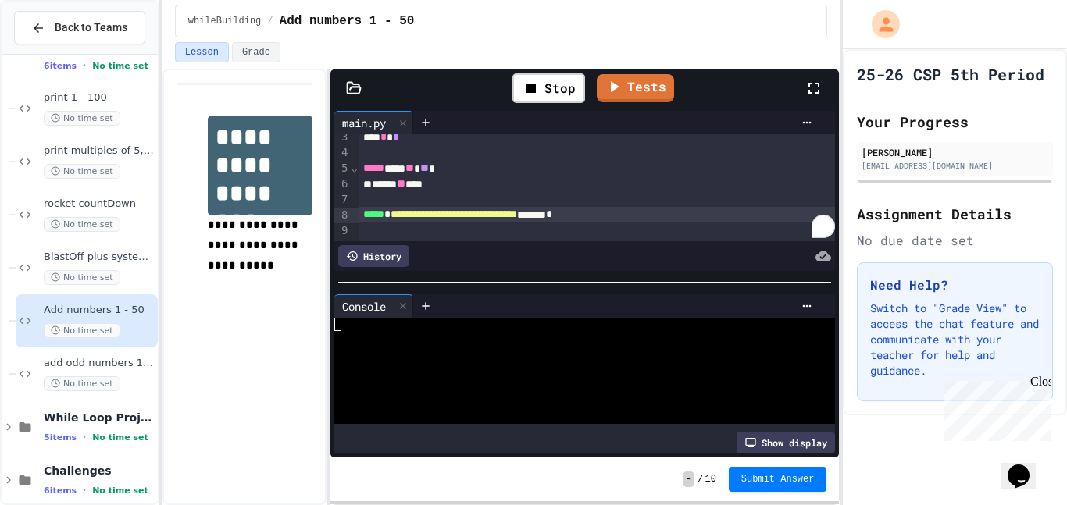
scroll to position [37, 0]
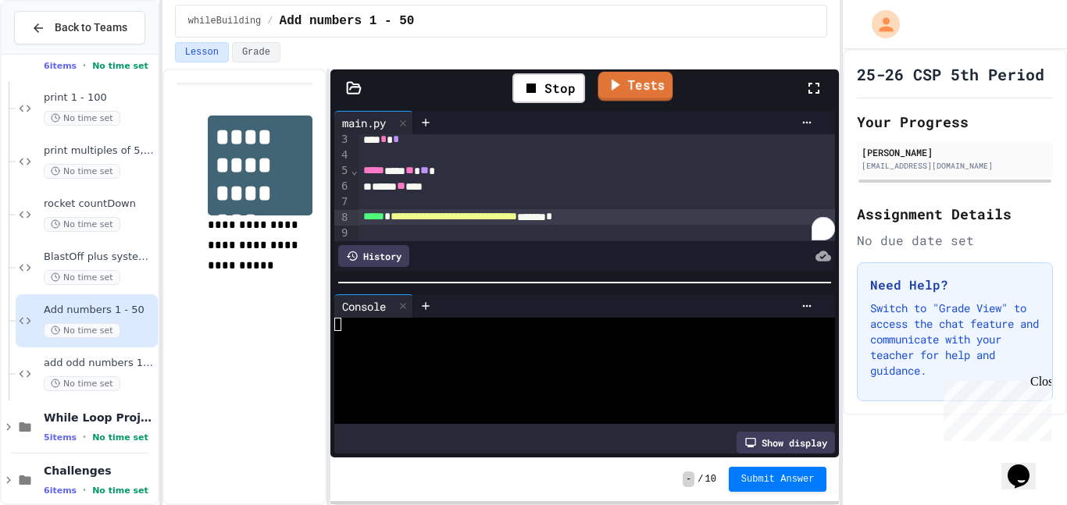
click at [609, 93] on icon at bounding box center [614, 85] width 18 height 20
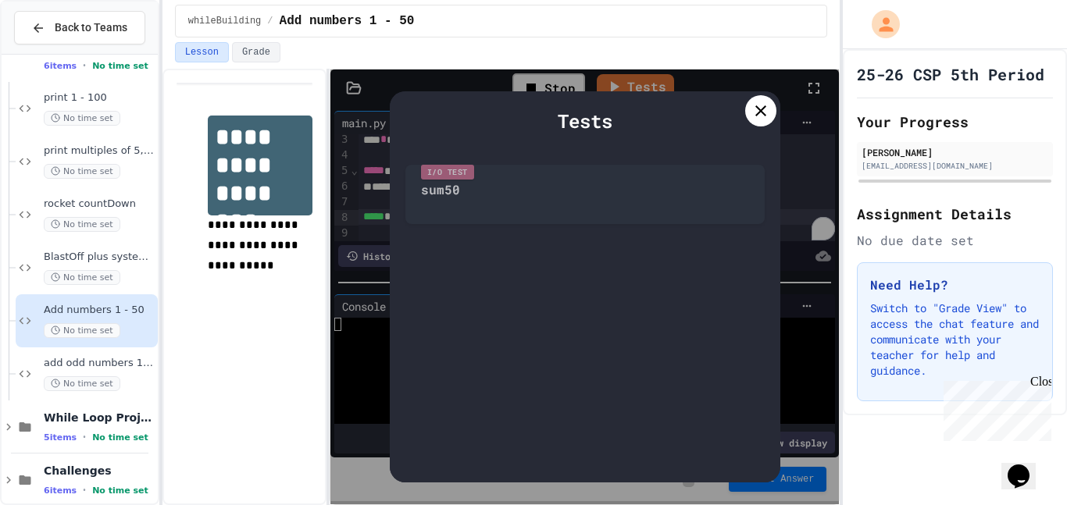
click at [753, 113] on icon at bounding box center [760, 111] width 19 height 19
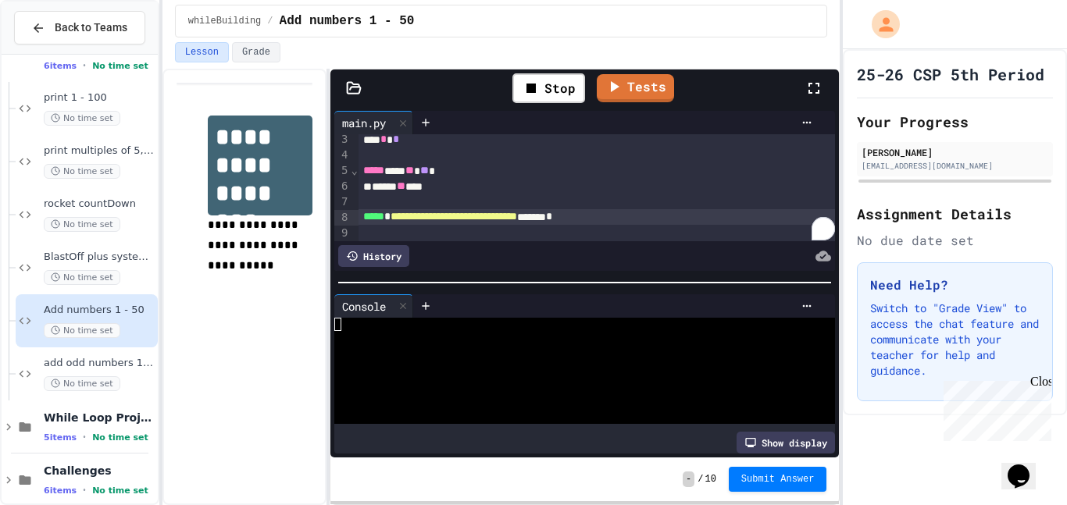
scroll to position [39, 0]
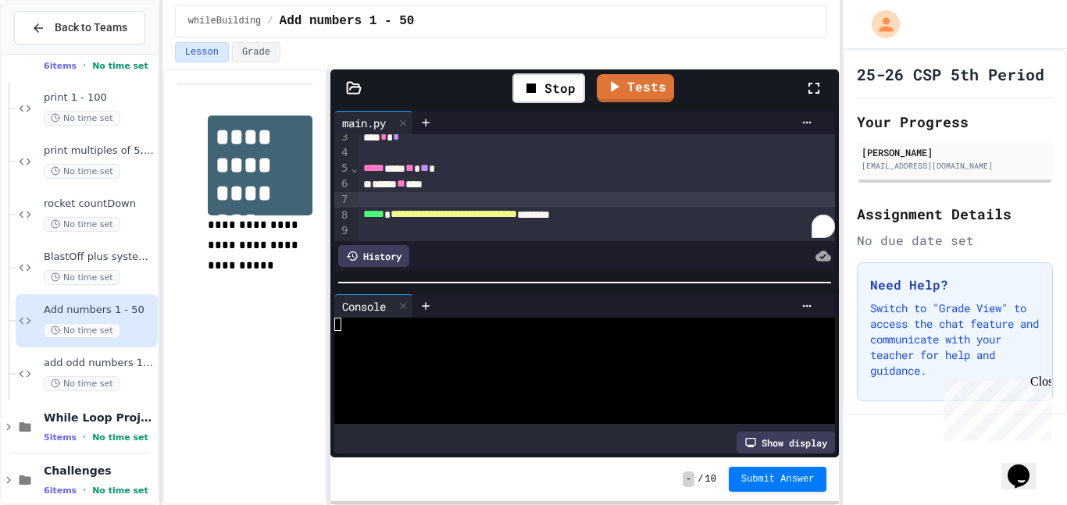
click at [433, 196] on div "To enrich screen reader interactions, please activate Accessibility in Grammarl…" at bounding box center [596, 200] width 477 height 16
click at [465, 186] on div "***** ** ***" at bounding box center [596, 184] width 477 height 16
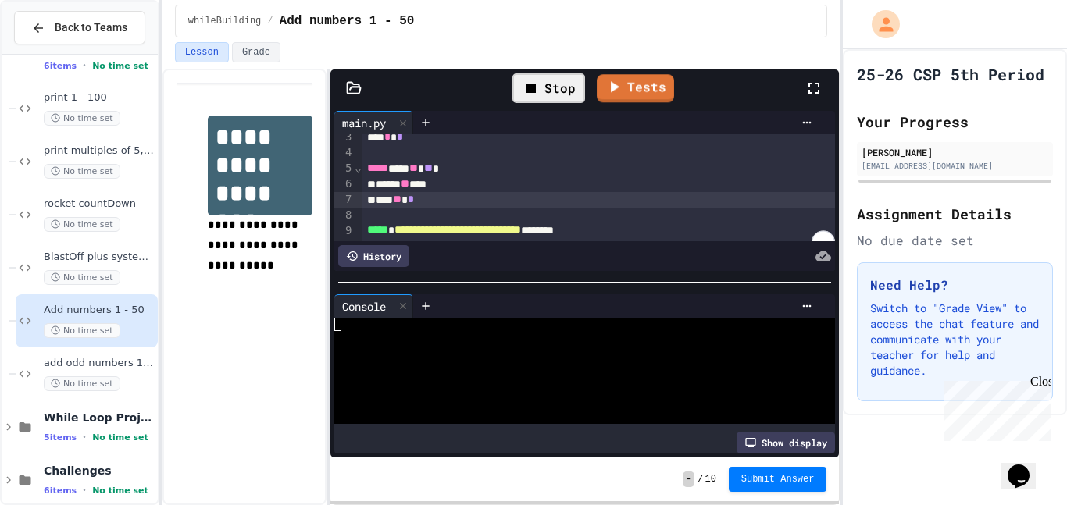
click at [567, 93] on div "Stop" at bounding box center [548, 88] width 73 height 30
click at [560, 90] on div at bounding box center [548, 88] width 38 height 27
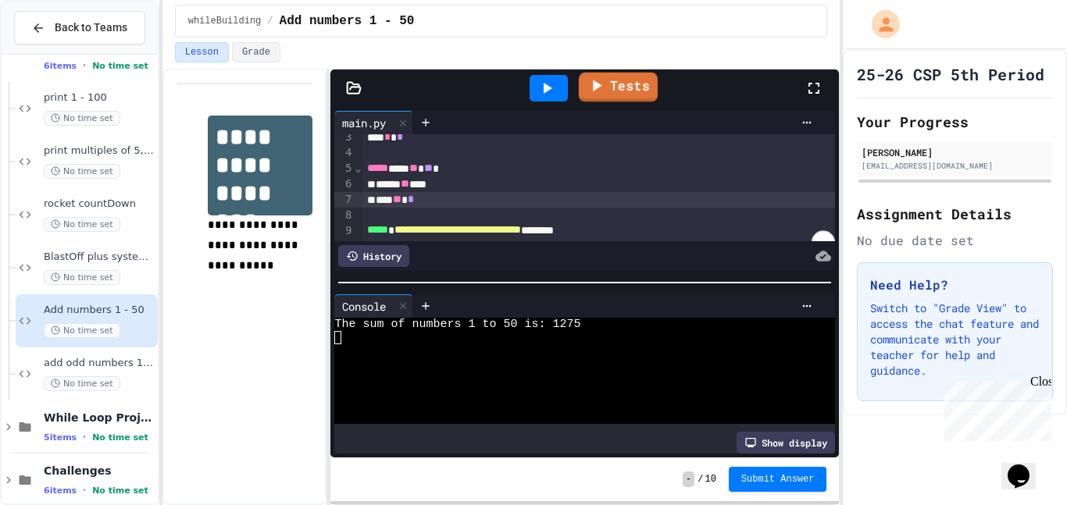
click at [607, 81] on link "Tests" at bounding box center [618, 88] width 79 height 30
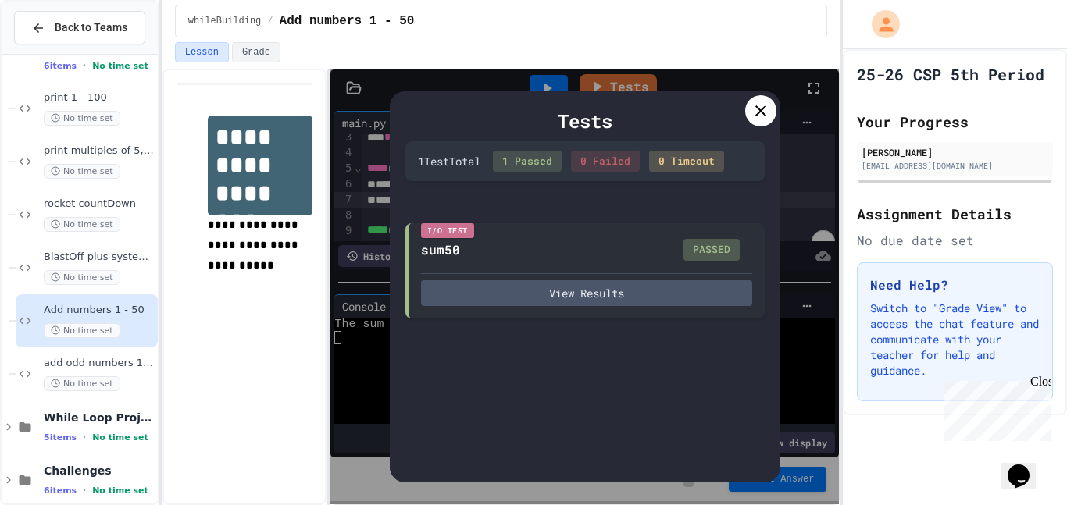
click at [758, 117] on icon at bounding box center [760, 111] width 19 height 19
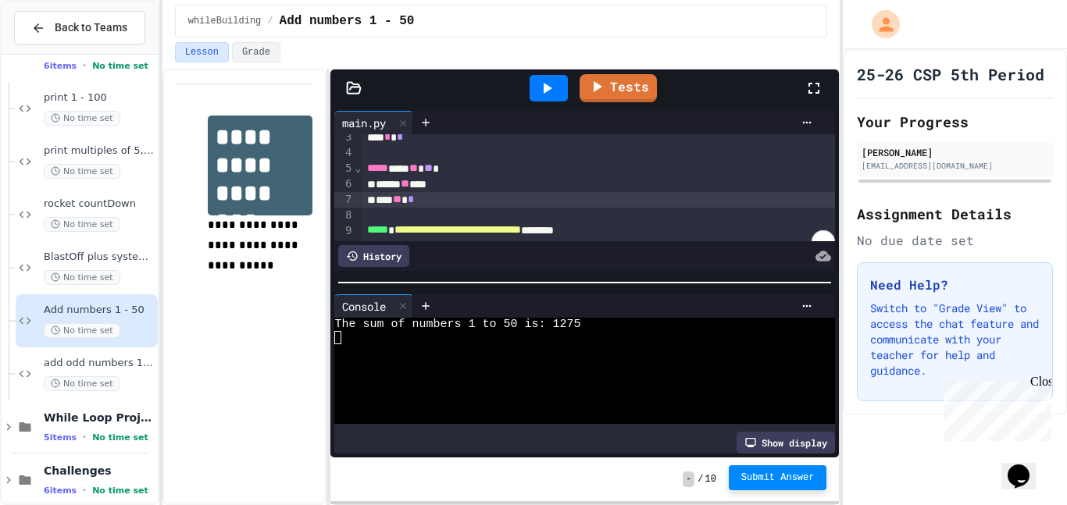
click at [812, 483] on span "Submit Answer" at bounding box center [777, 478] width 73 height 12
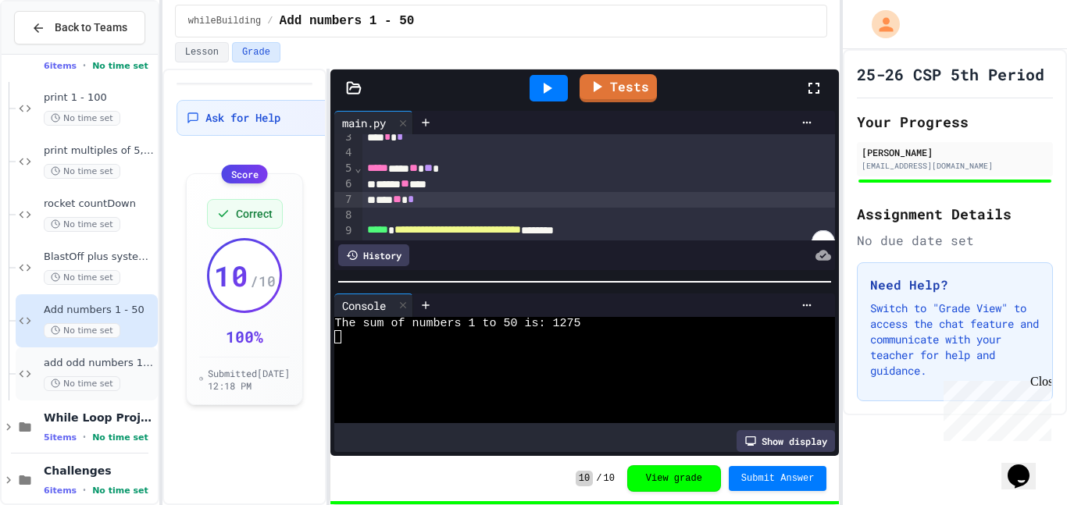
click at [117, 358] on span "add odd numbers 1-1000" at bounding box center [99, 363] width 111 height 13
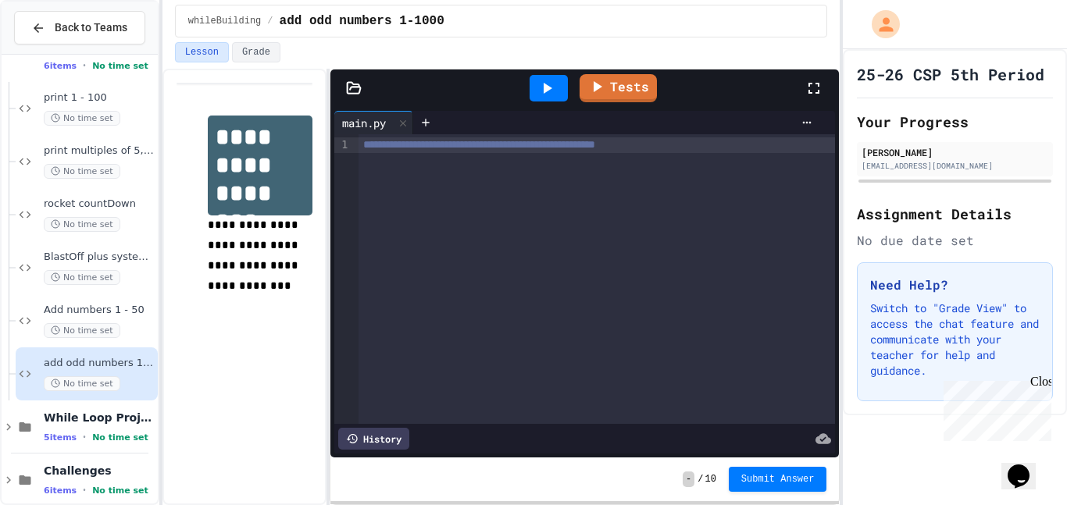
click at [747, 151] on div "**********" at bounding box center [596, 145] width 477 height 16
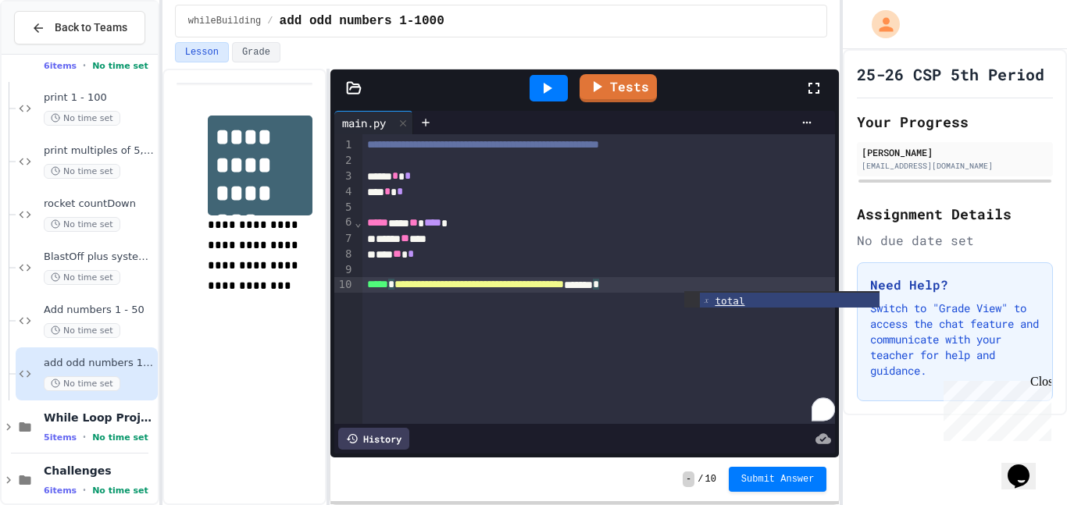
click at [561, 81] on div at bounding box center [548, 88] width 38 height 27
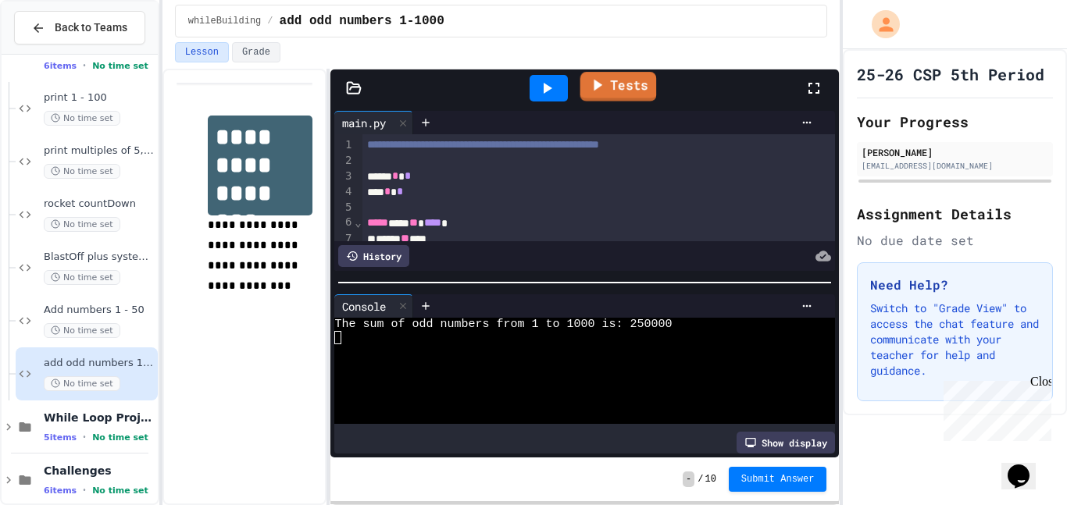
click at [608, 89] on link "Tests" at bounding box center [618, 87] width 77 height 30
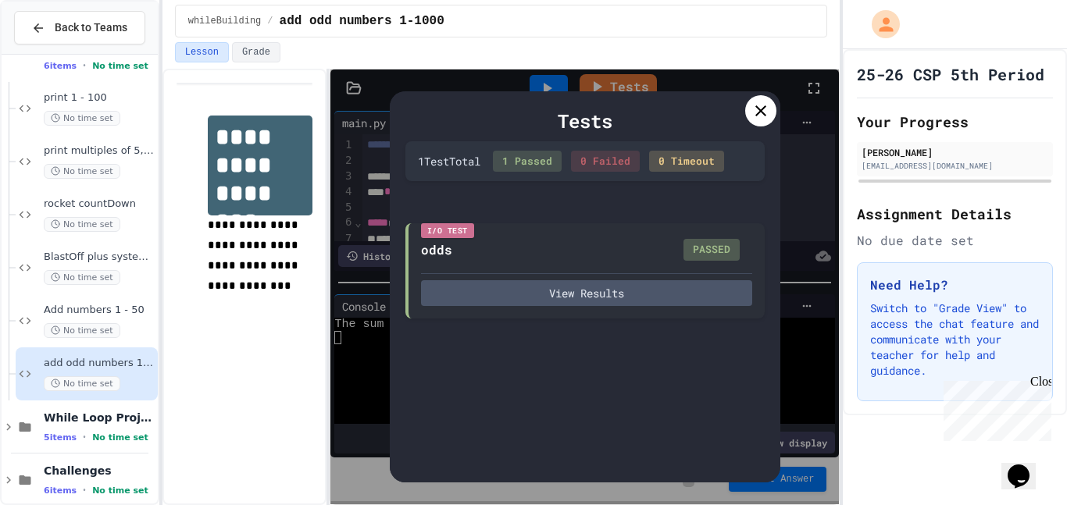
click at [751, 118] on icon at bounding box center [760, 111] width 19 height 19
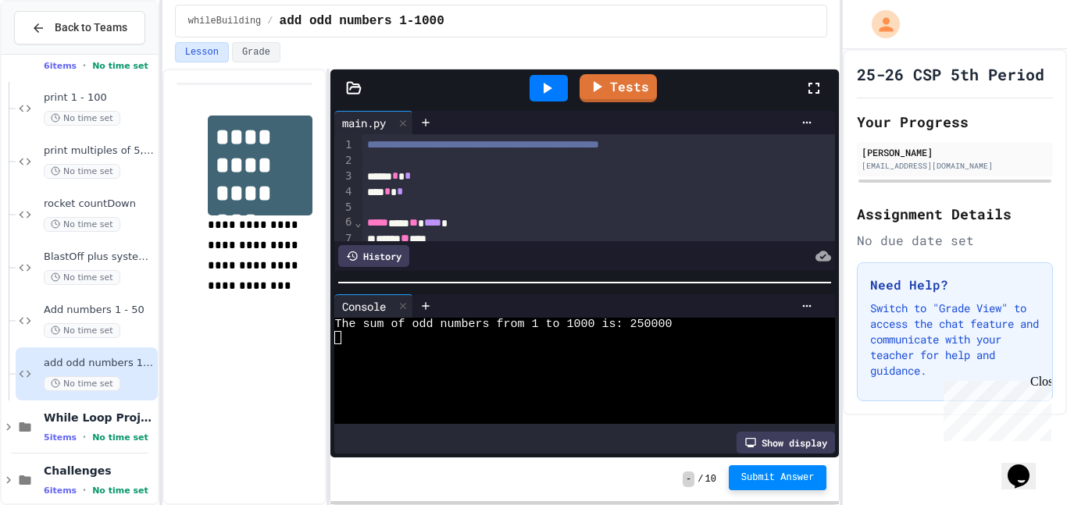
click at [783, 479] on span "Submit Answer" at bounding box center [777, 478] width 73 height 12
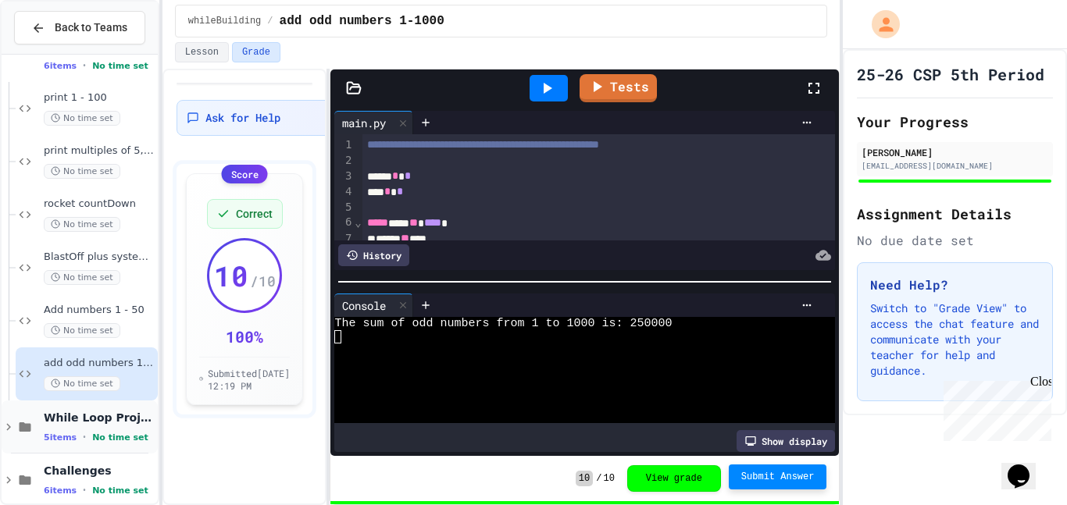
click at [8, 428] on icon at bounding box center [8, 427] width 5 height 7
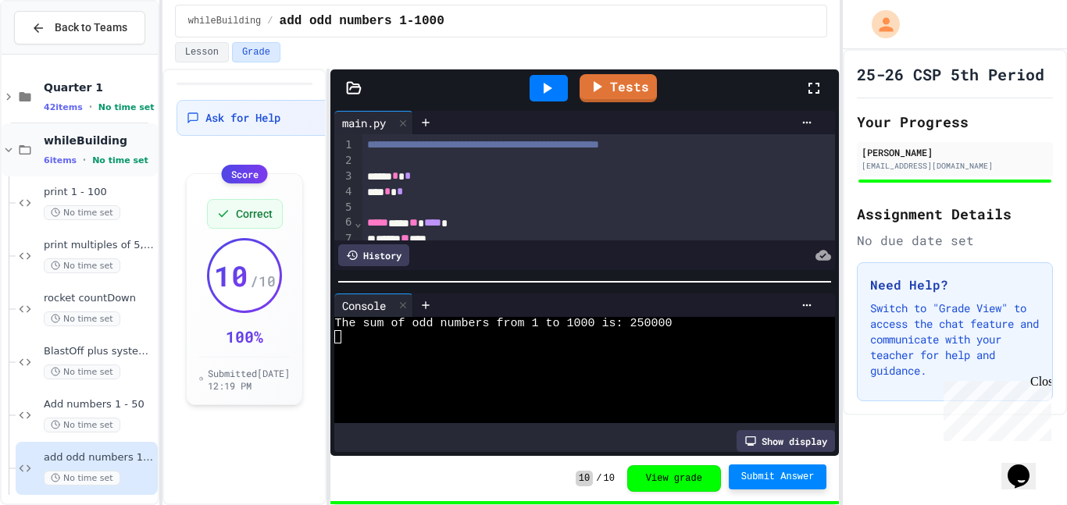
click at [10, 151] on icon at bounding box center [9, 150] width 14 height 14
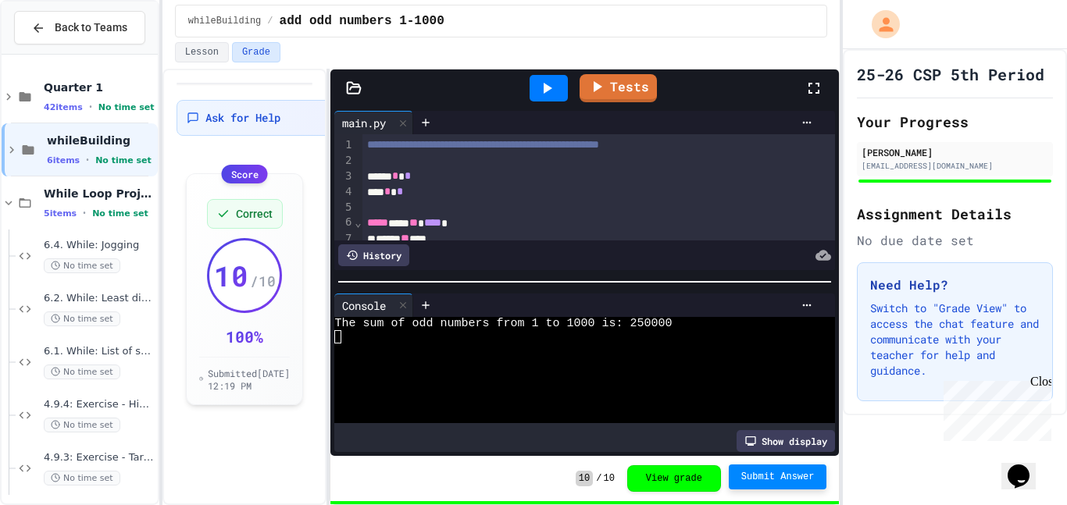
scroll to position [60, 0]
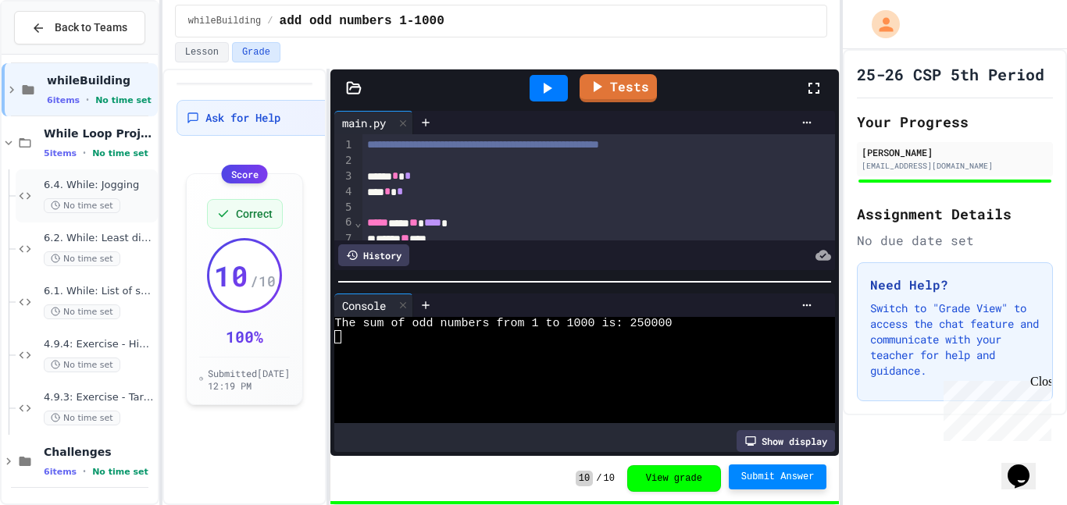
click at [113, 180] on span "6.4. While: Jogging" at bounding box center [99, 185] width 111 height 13
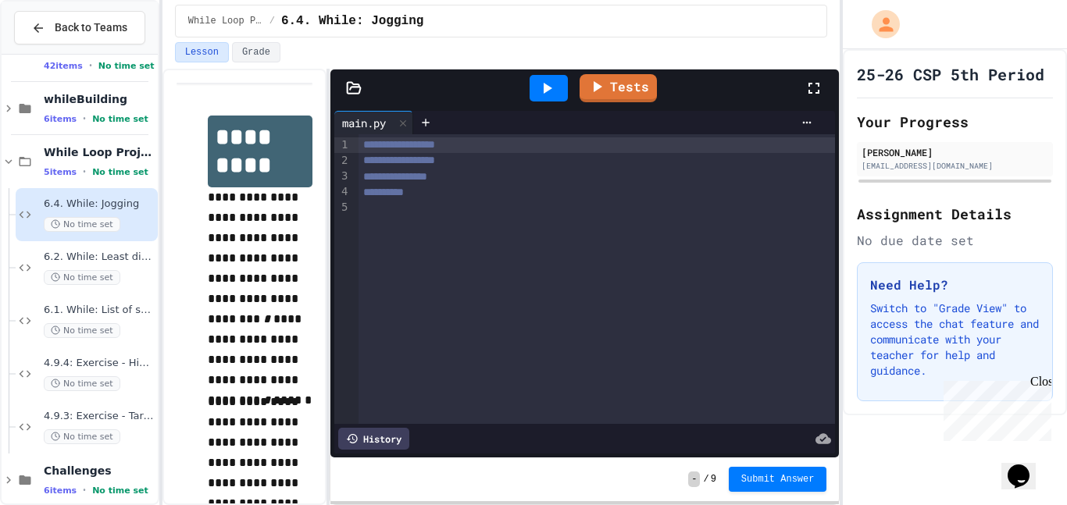
click at [380, 211] on div at bounding box center [596, 209] width 477 height 16
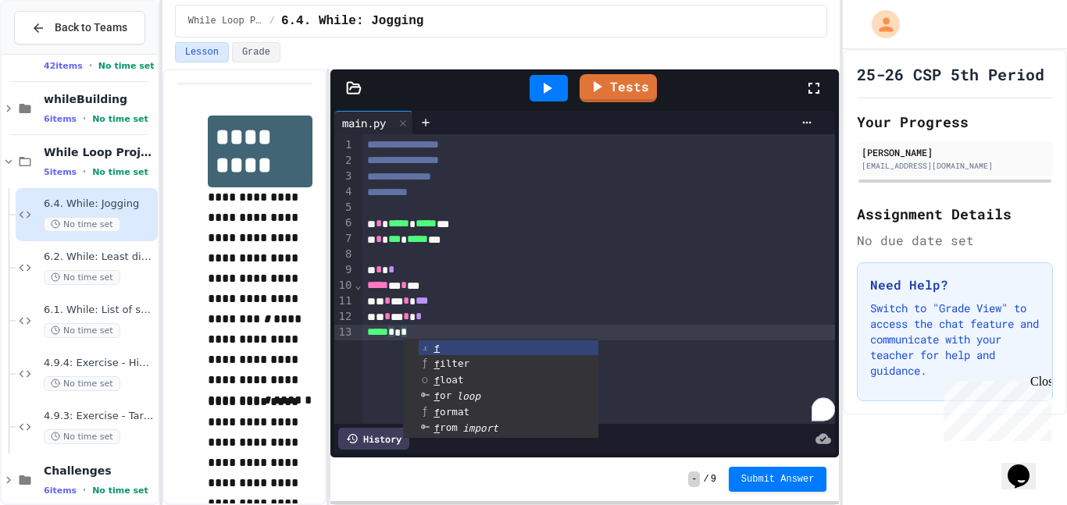
click at [546, 80] on icon at bounding box center [546, 88] width 19 height 19
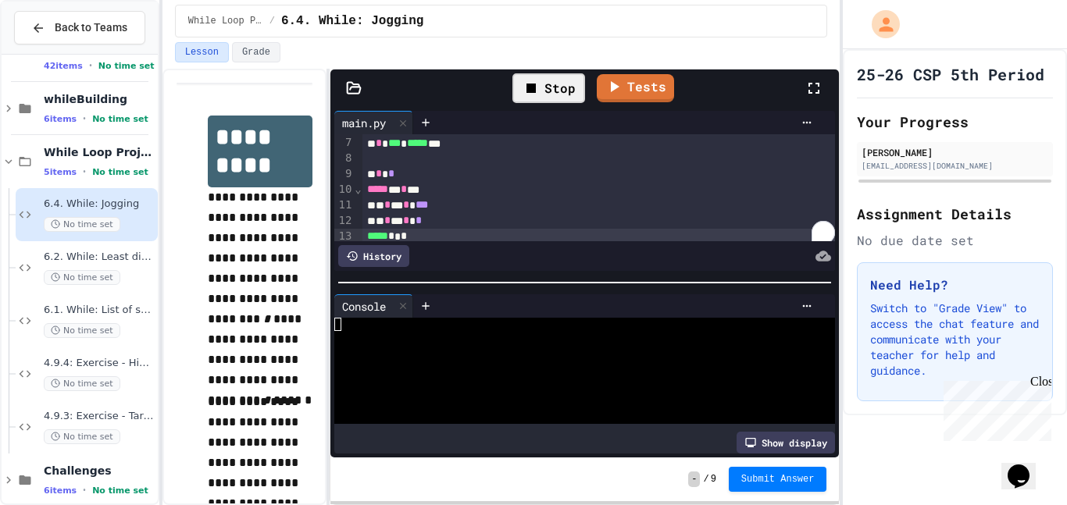
scroll to position [95, 0]
click at [626, 79] on link "Tests" at bounding box center [634, 87] width 73 height 30
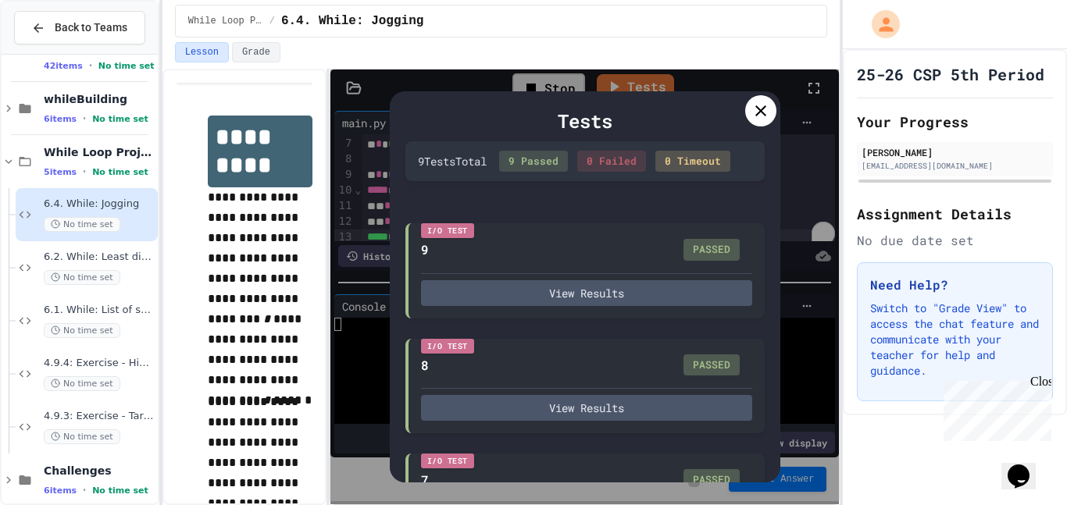
click at [750, 110] on div at bounding box center [760, 110] width 31 height 31
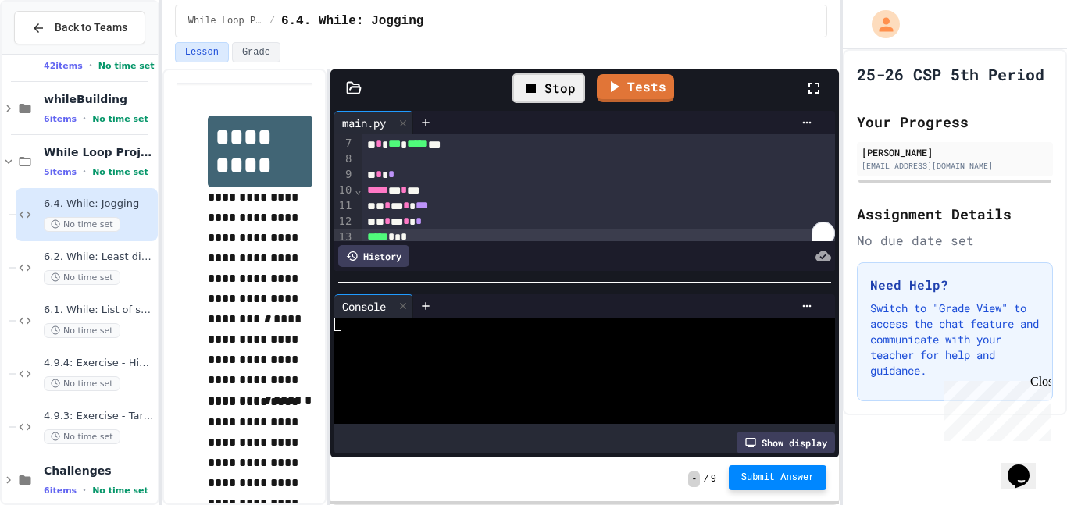
click at [779, 484] on button "Submit Answer" at bounding box center [778, 477] width 98 height 25
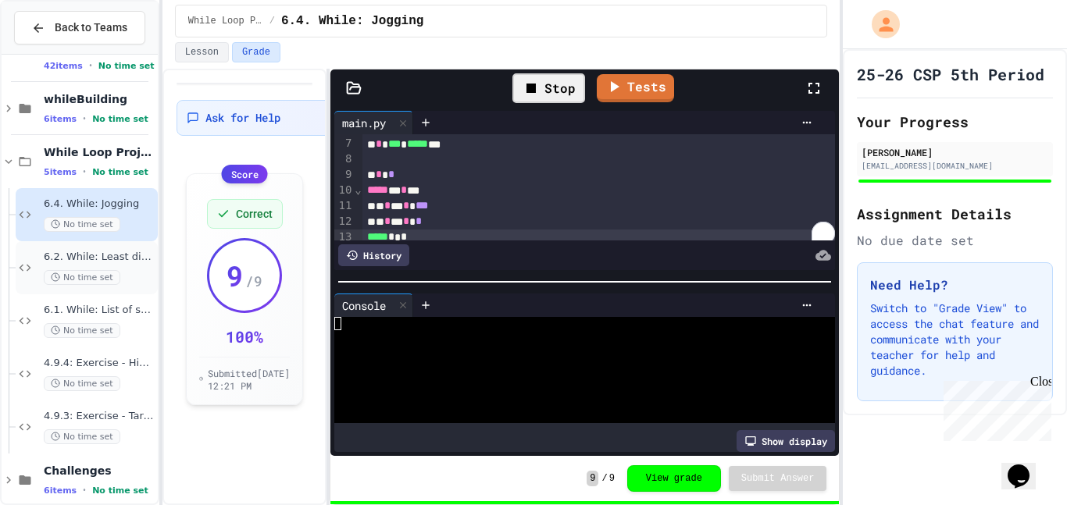
click at [91, 262] on span "6.2. While: Least divisor" at bounding box center [99, 257] width 111 height 13
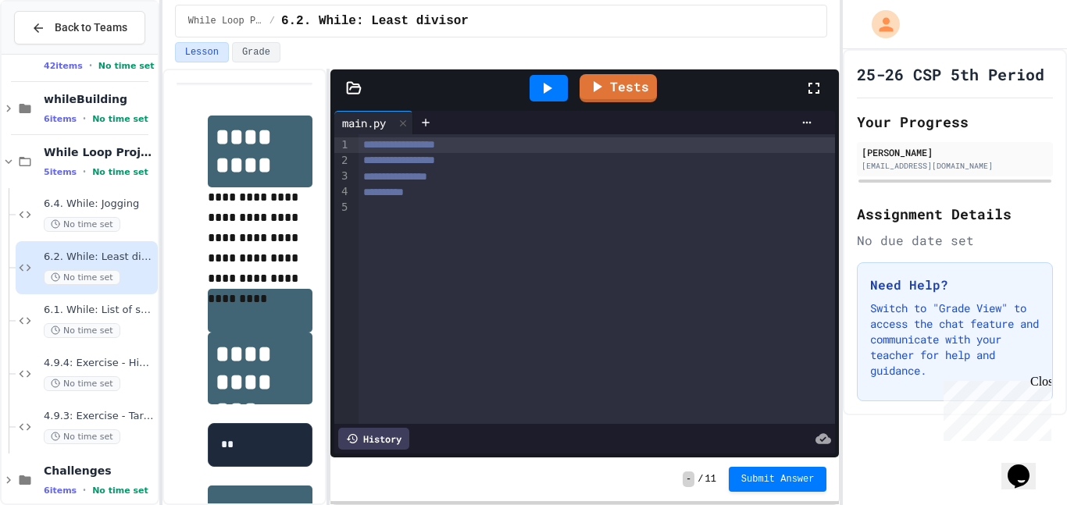
click at [424, 212] on div at bounding box center [596, 209] width 477 height 16
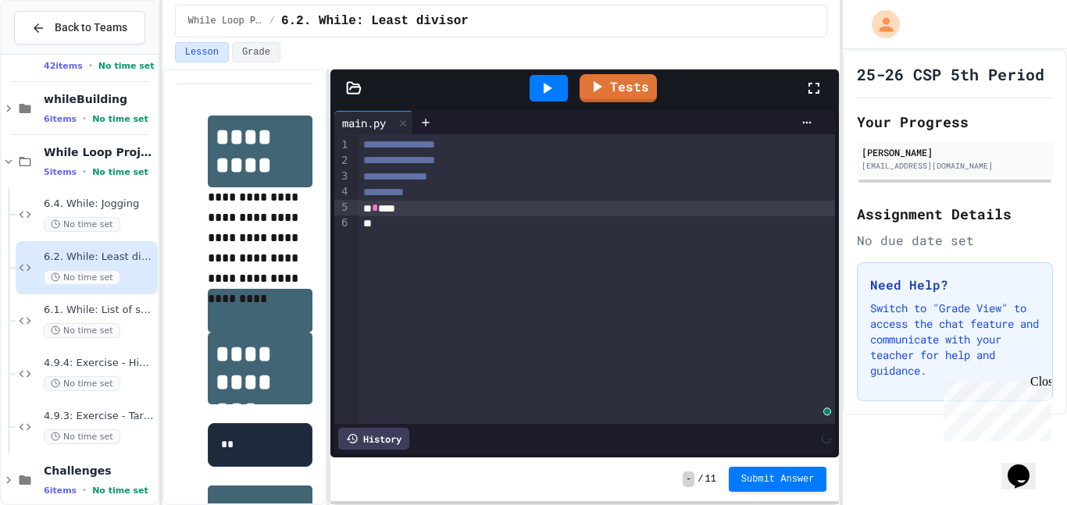
click at [384, 224] on div "**" at bounding box center [596, 224] width 477 height 16
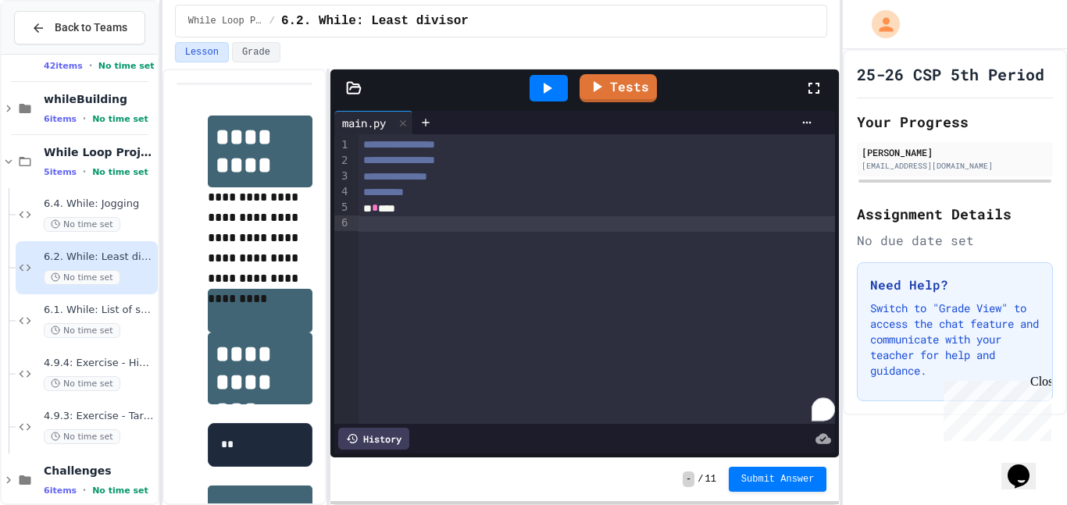
click at [435, 205] on div "* * ***" at bounding box center [596, 209] width 477 height 16
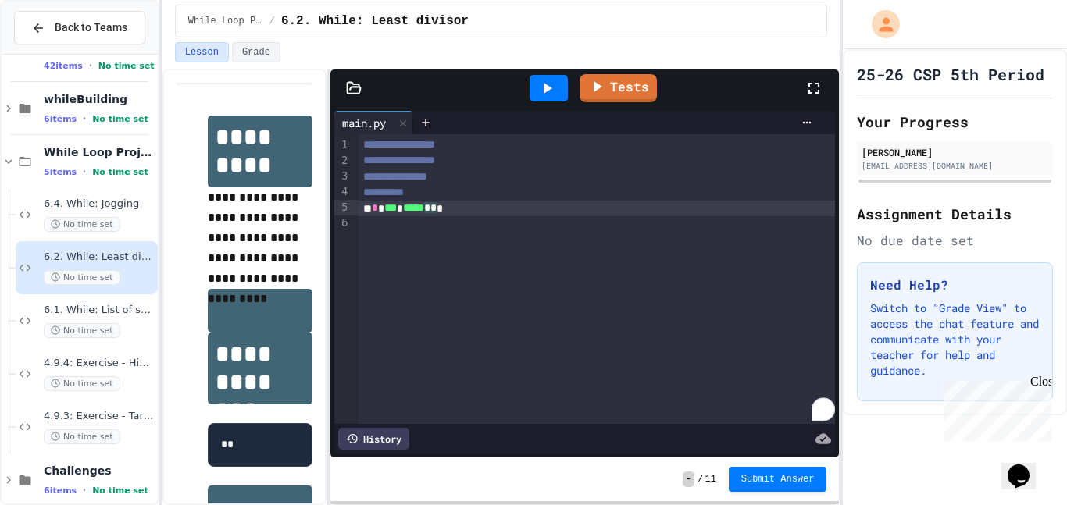
click at [484, 212] on div "* * *** * ***** * * *" at bounding box center [596, 209] width 477 height 16
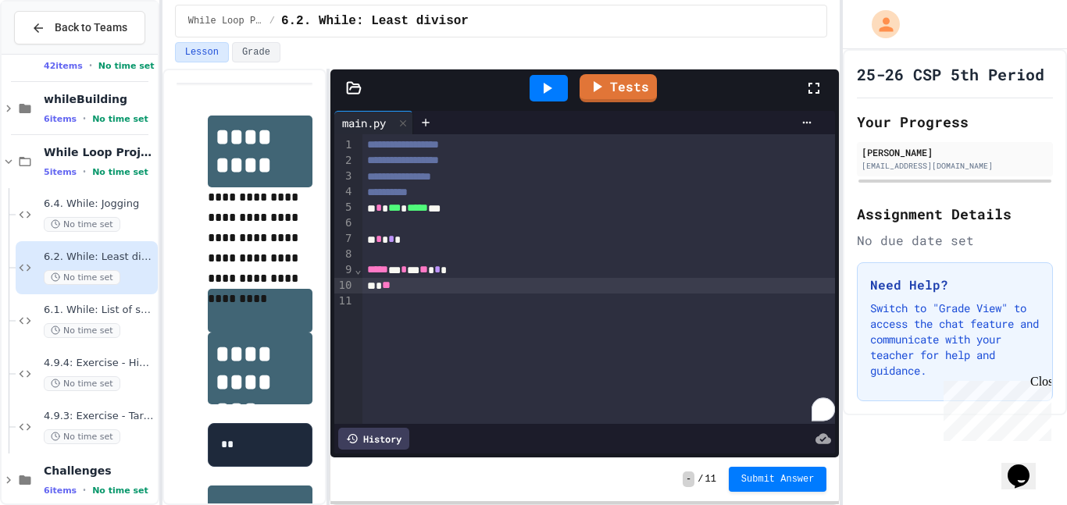
click at [386, 287] on span "**" at bounding box center [386, 285] width 9 height 11
click at [415, 287] on div "* **" at bounding box center [599, 286] width 474 height 16
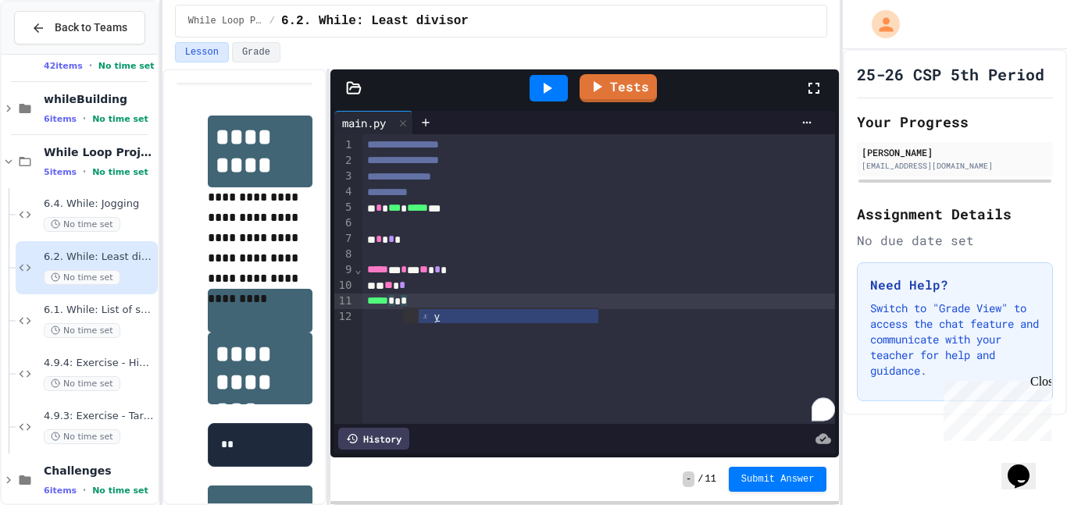
click at [546, 92] on icon at bounding box center [546, 88] width 19 height 19
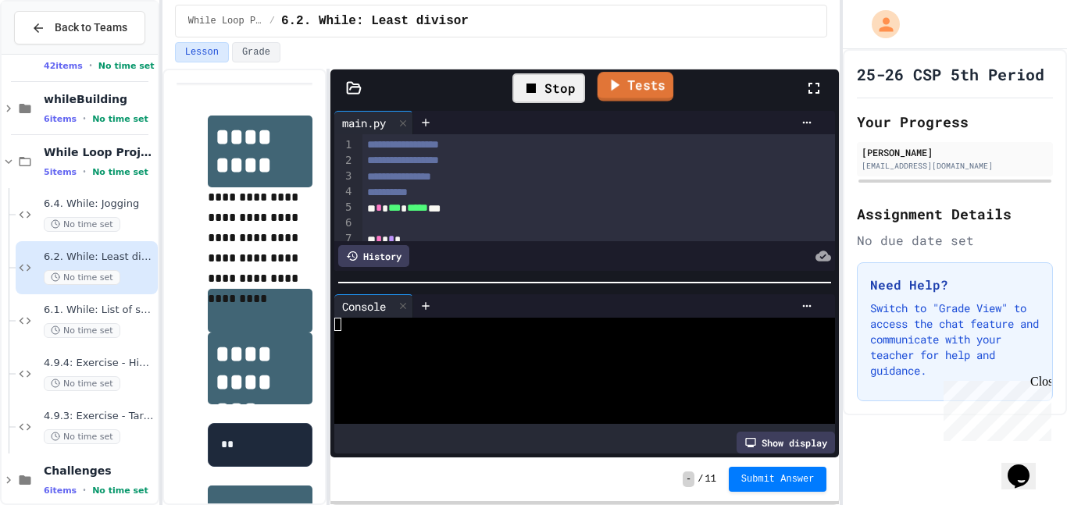
click at [622, 86] on icon at bounding box center [614, 85] width 19 height 20
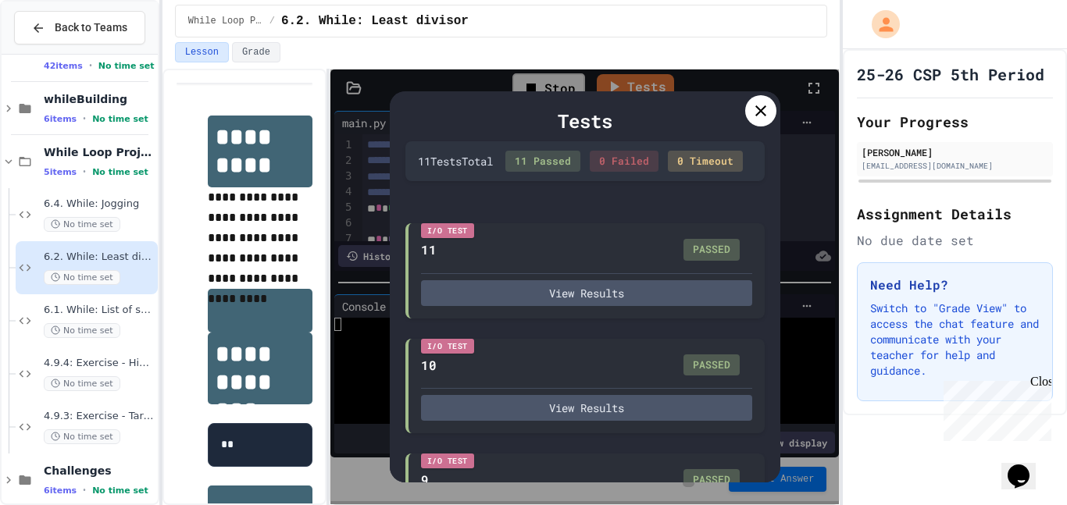
click at [767, 105] on icon at bounding box center [760, 111] width 19 height 19
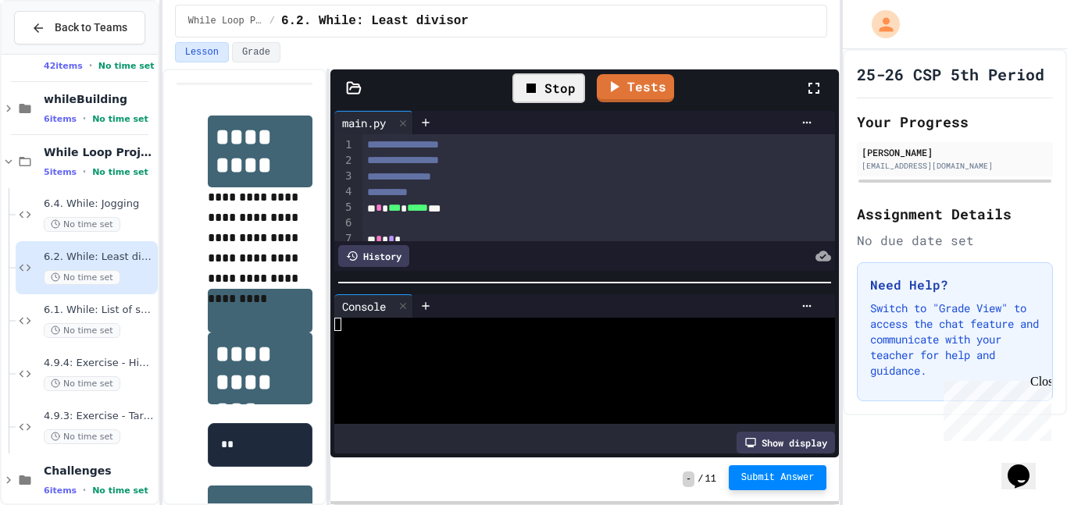
click at [775, 482] on span "Submit Answer" at bounding box center [777, 478] width 73 height 12
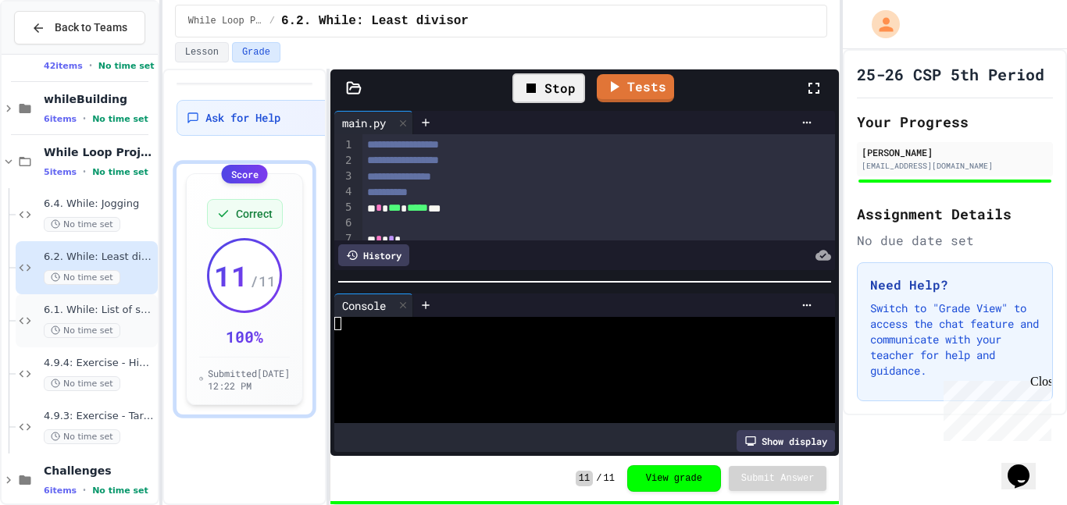
click at [85, 306] on span "6.1. While: List of squares" at bounding box center [99, 310] width 111 height 13
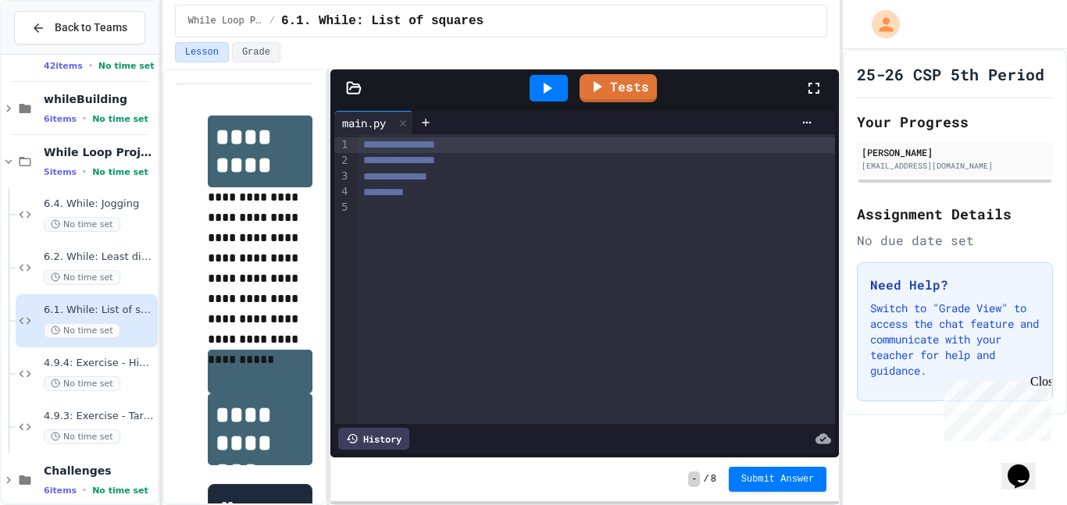
click at [398, 212] on div at bounding box center [596, 209] width 477 height 16
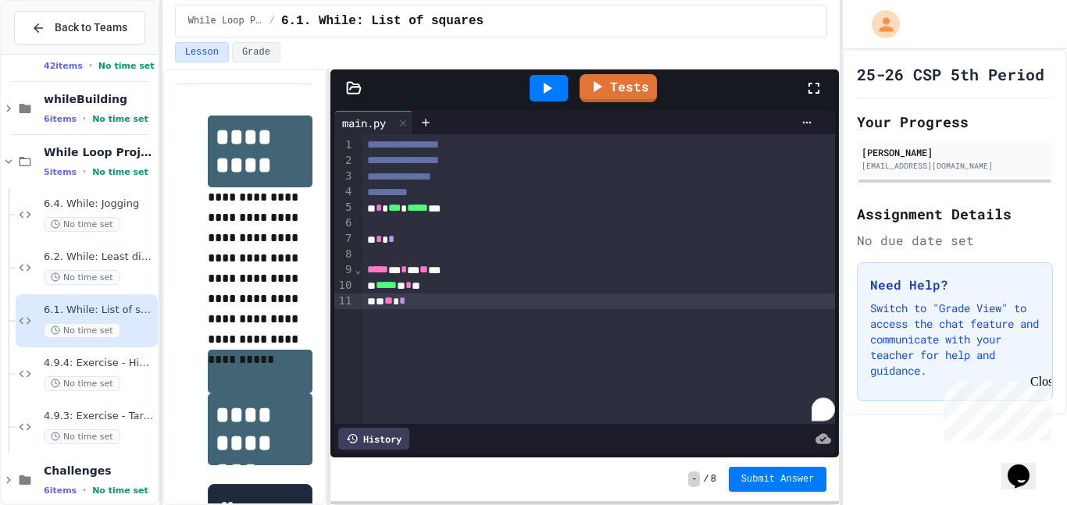
click at [551, 91] on icon at bounding box center [546, 88] width 19 height 19
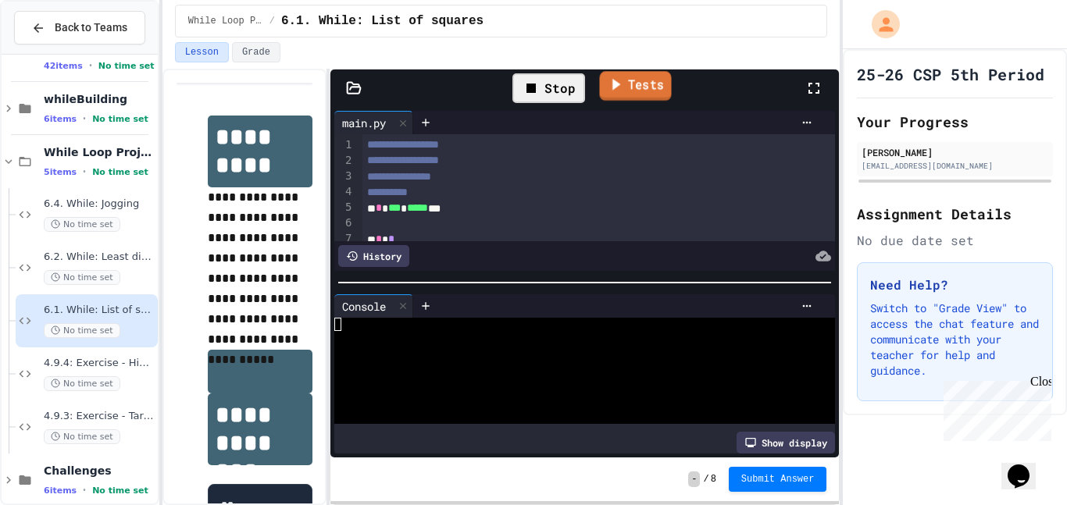
click at [609, 87] on icon at bounding box center [615, 85] width 17 height 20
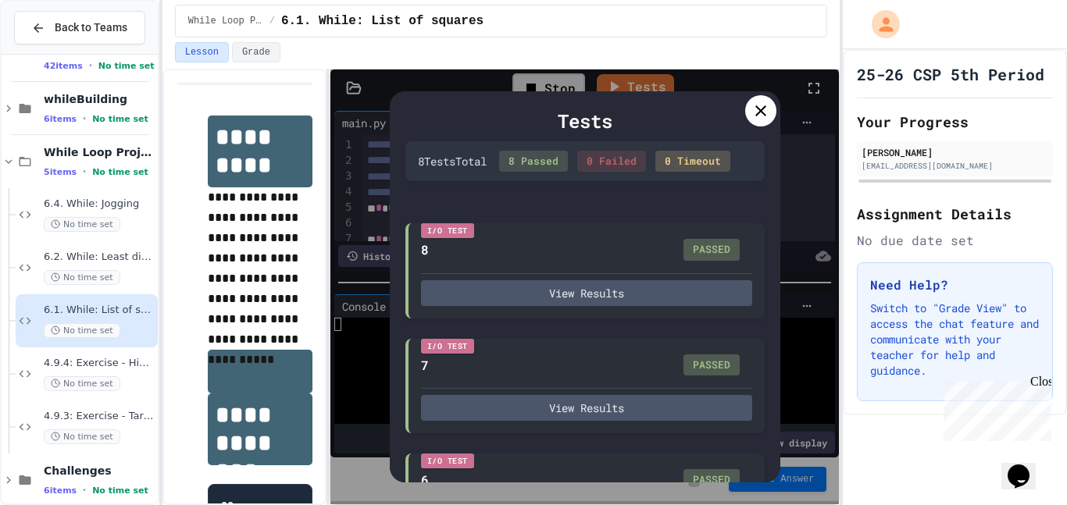
click at [746, 107] on div at bounding box center [760, 110] width 31 height 31
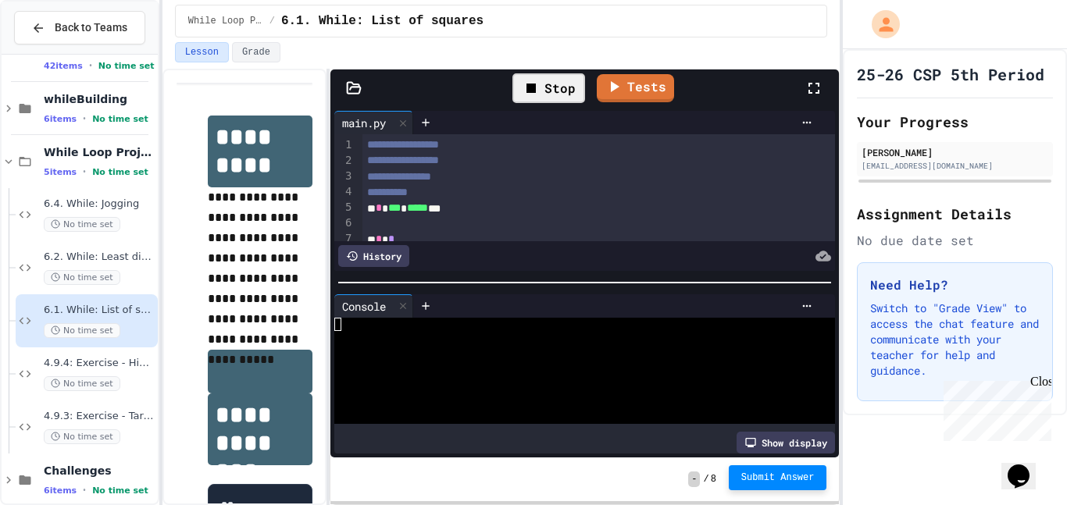
click at [811, 484] on button "Submit Answer" at bounding box center [778, 477] width 98 height 25
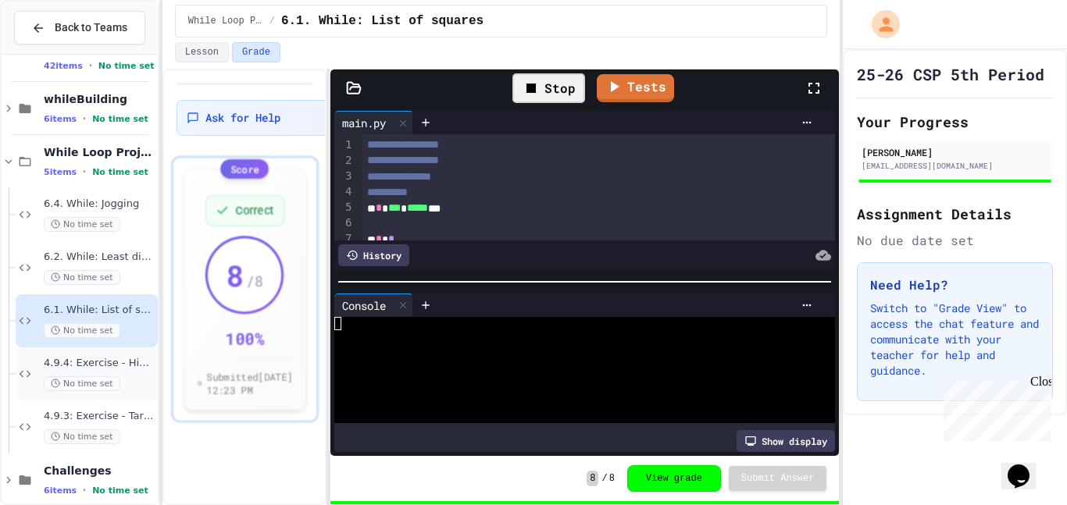
click at [114, 365] on span "4.9.4: Exercise - Higher or Lower I" at bounding box center [99, 363] width 111 height 13
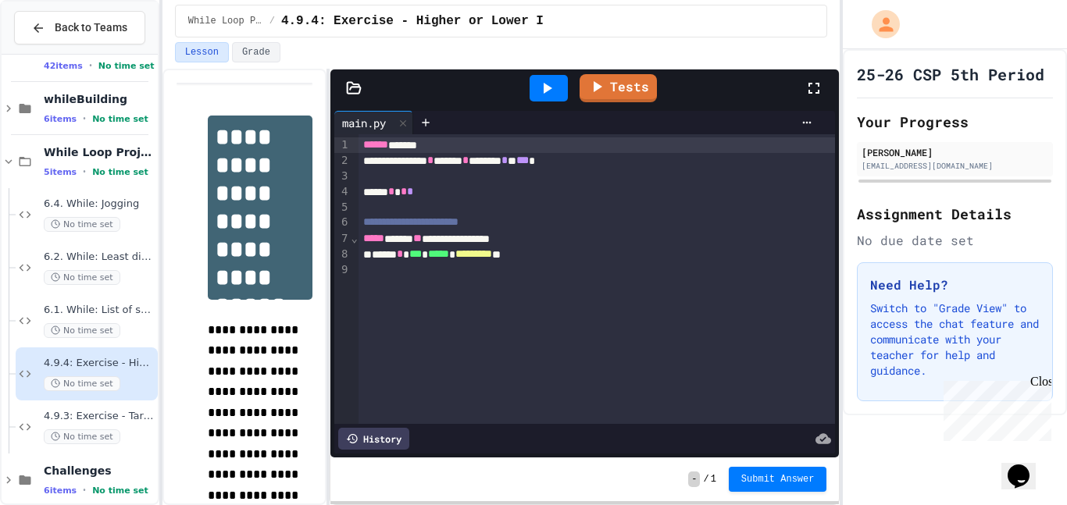
click at [565, 256] on div "***** * *** * ***** * ********* **" at bounding box center [596, 255] width 477 height 16
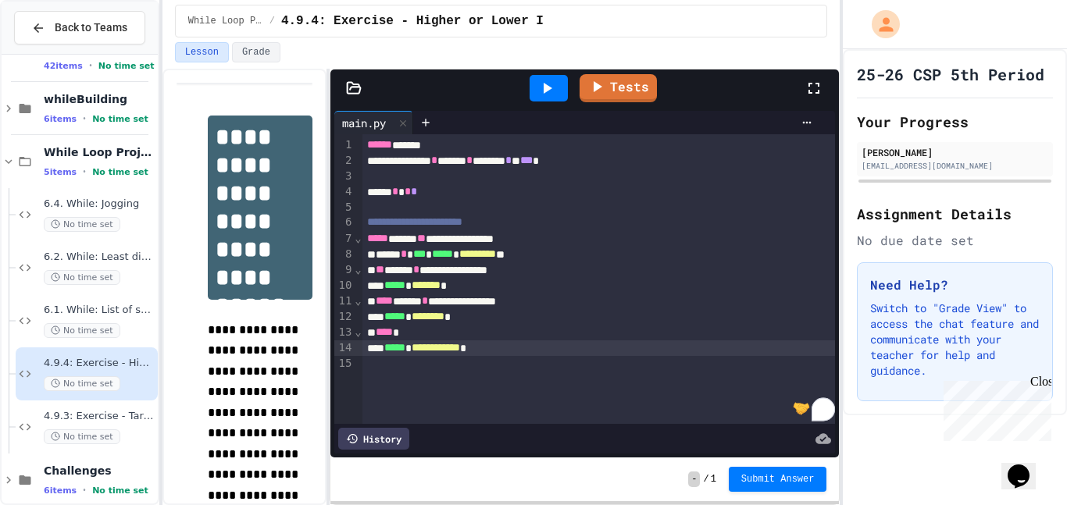
click at [441, 317] on span "********" at bounding box center [428, 316] width 33 height 11
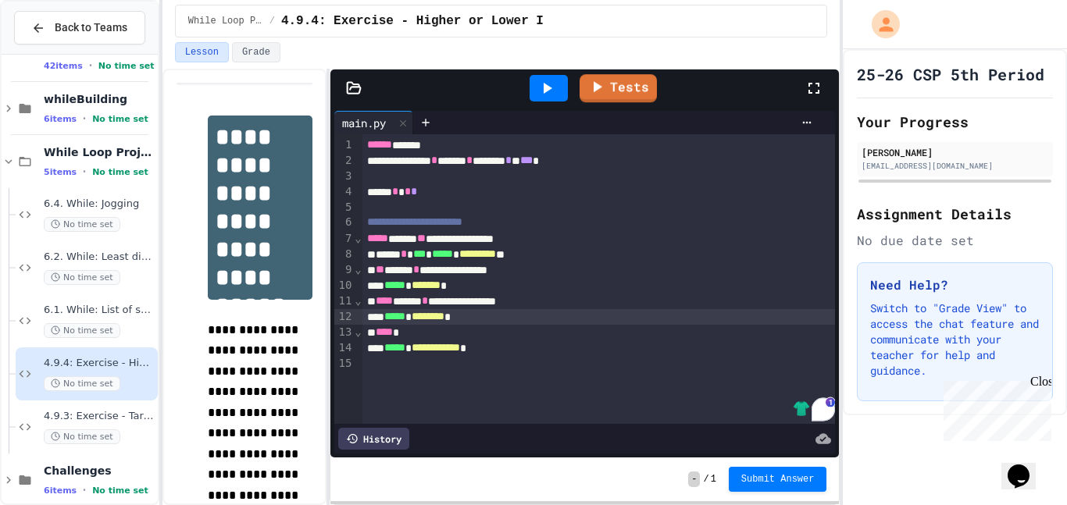
click at [537, 92] on icon at bounding box center [546, 88] width 19 height 19
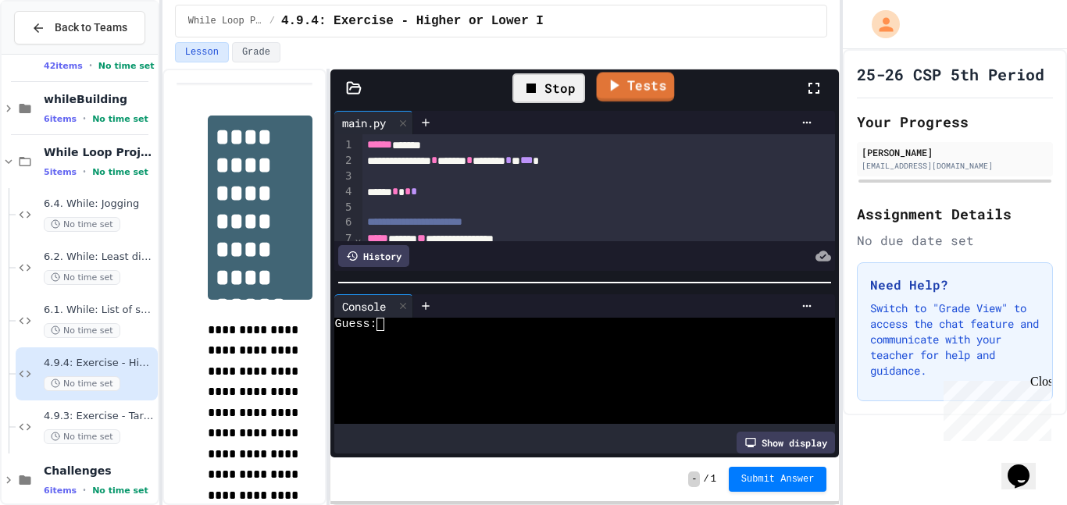
click at [616, 81] on icon at bounding box center [613, 86] width 19 height 20
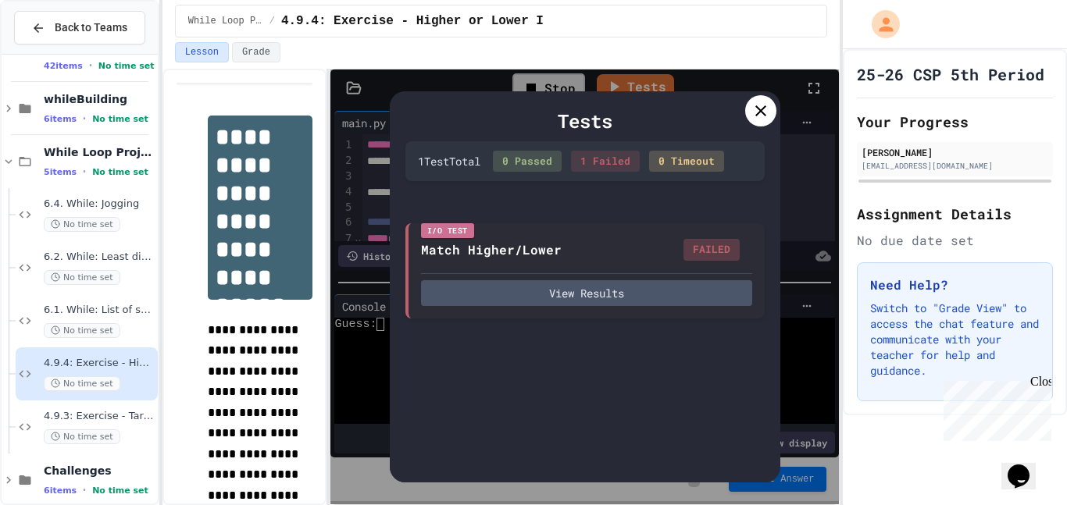
click at [756, 119] on icon at bounding box center [760, 111] width 19 height 19
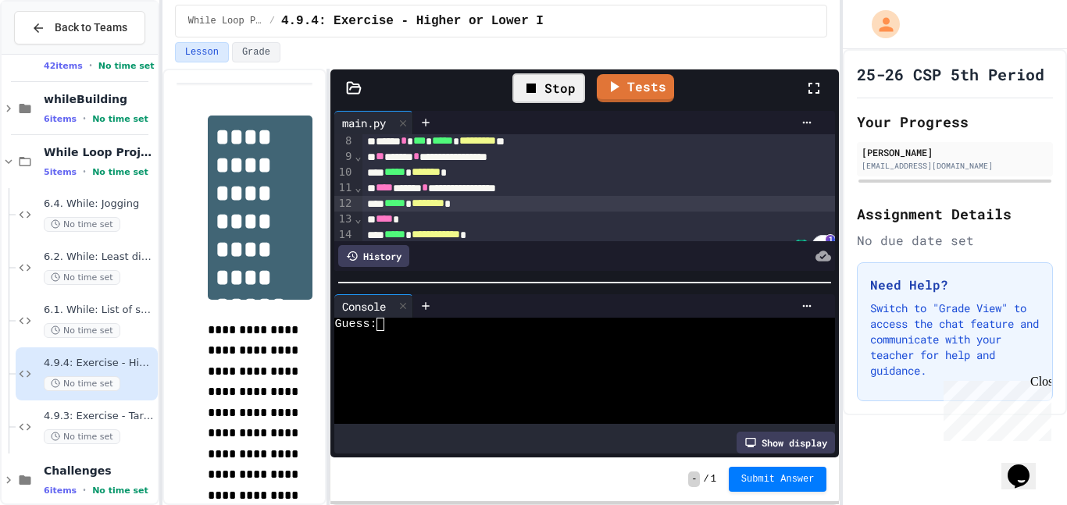
scroll to position [132, 0]
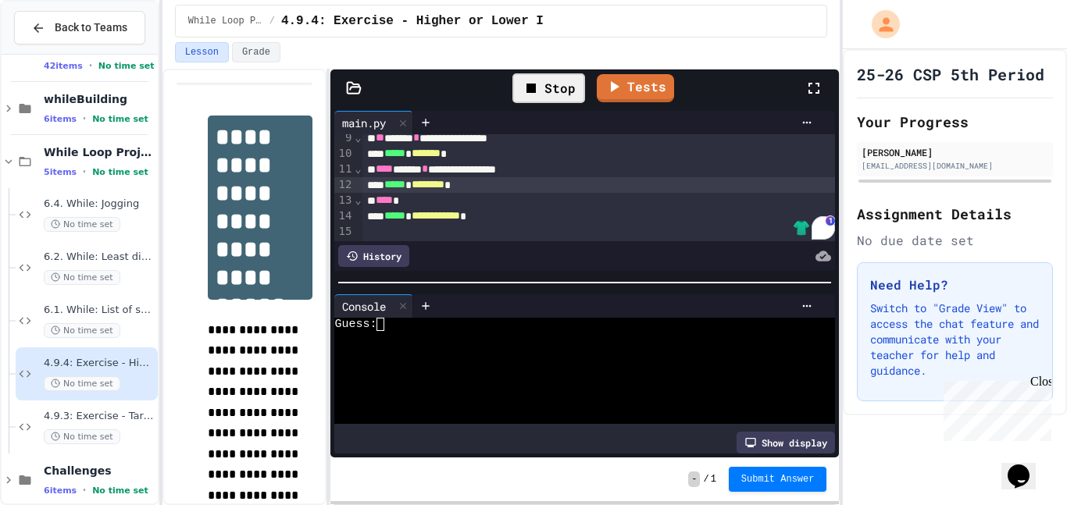
click at [388, 325] on textarea "Terminal input" at bounding box center [386, 324] width 7 height 13
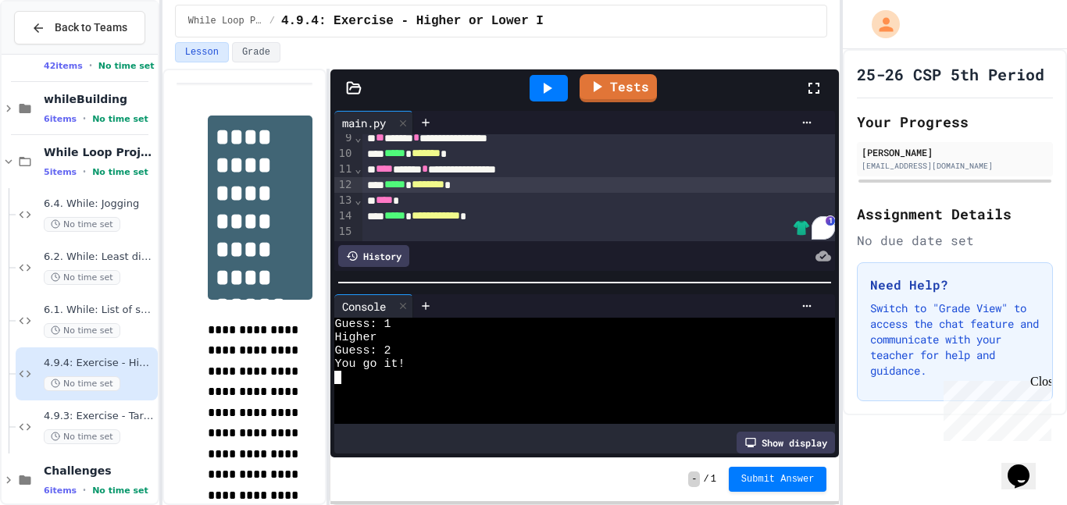
click at [547, 88] on icon at bounding box center [547, 88] width 9 height 11
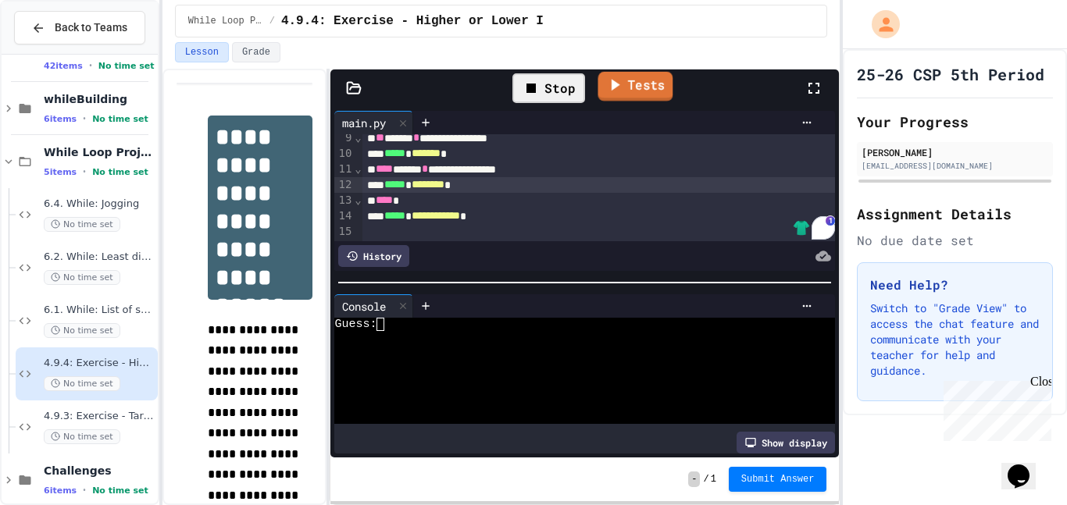
click at [613, 89] on icon at bounding box center [614, 85] width 18 height 20
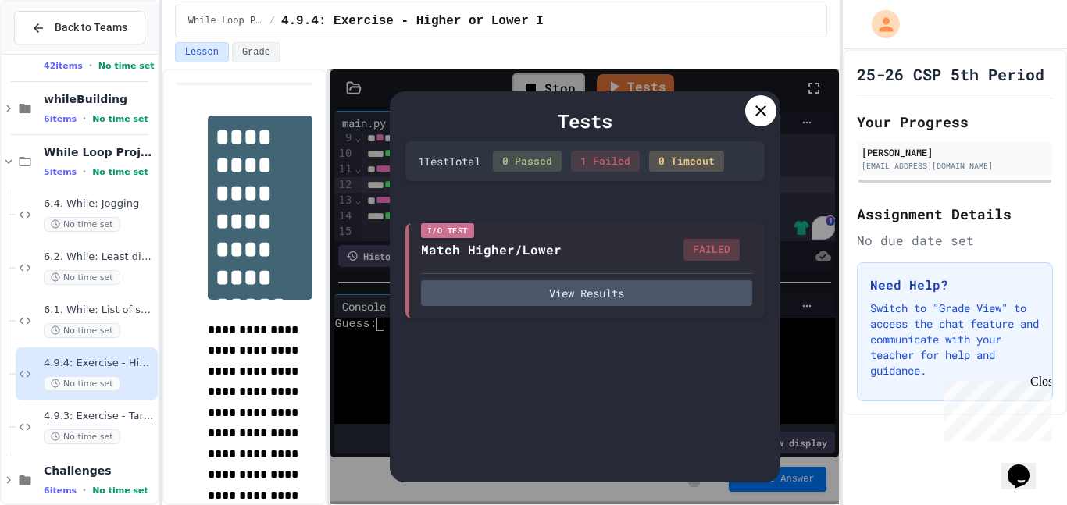
click at [764, 112] on icon at bounding box center [760, 111] width 19 height 19
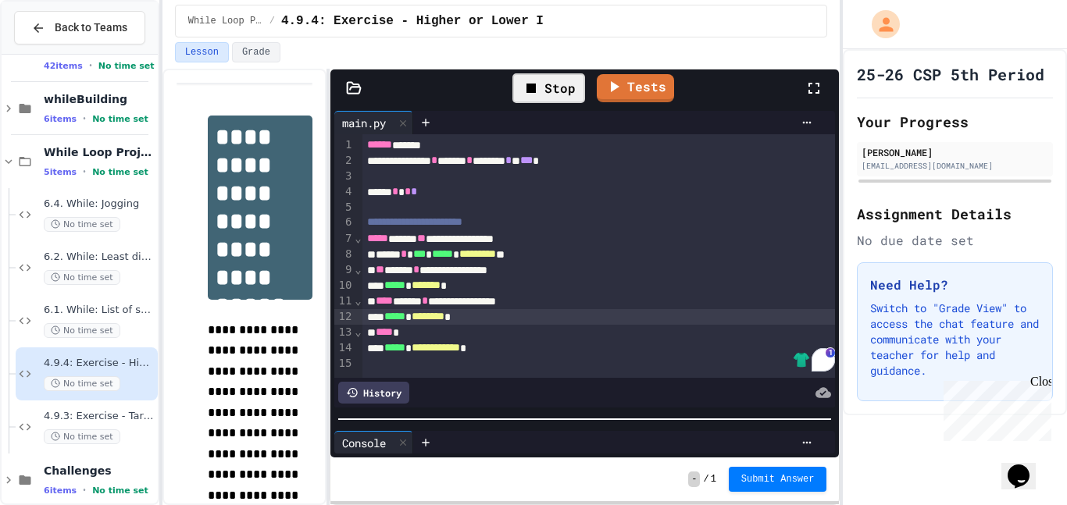
scroll to position [0, 0]
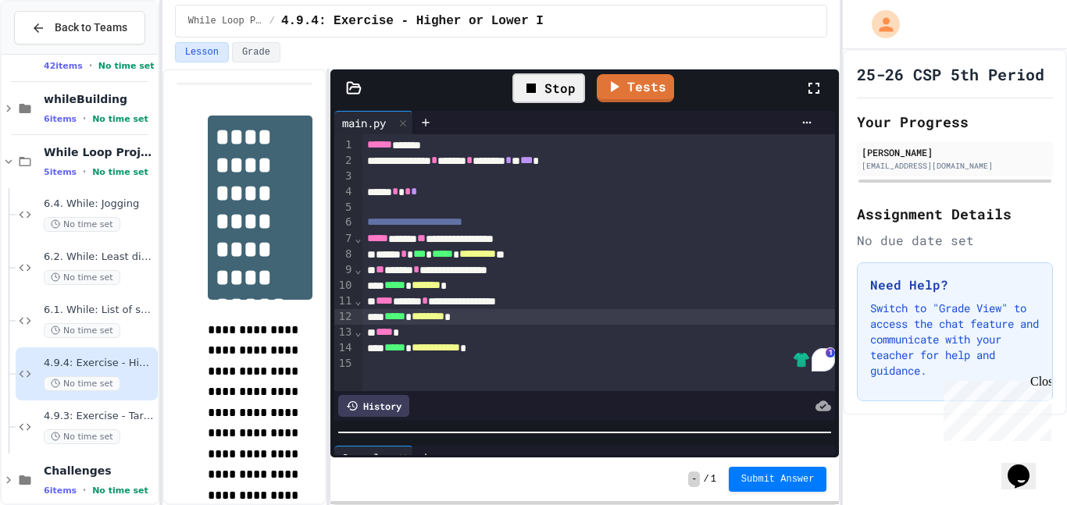
click at [602, 439] on div at bounding box center [584, 433] width 508 height 16
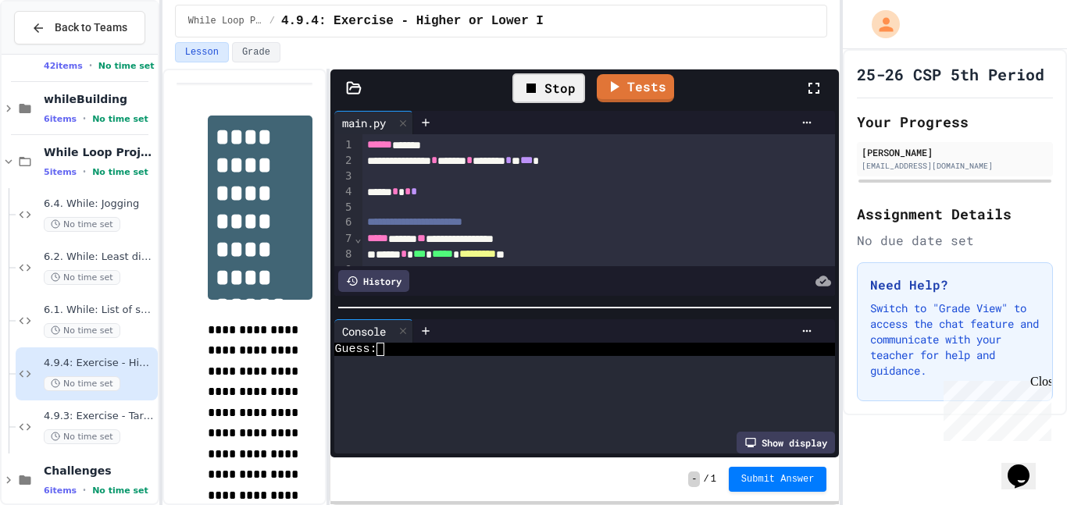
click at [531, 300] on div at bounding box center [584, 308] width 508 height 16
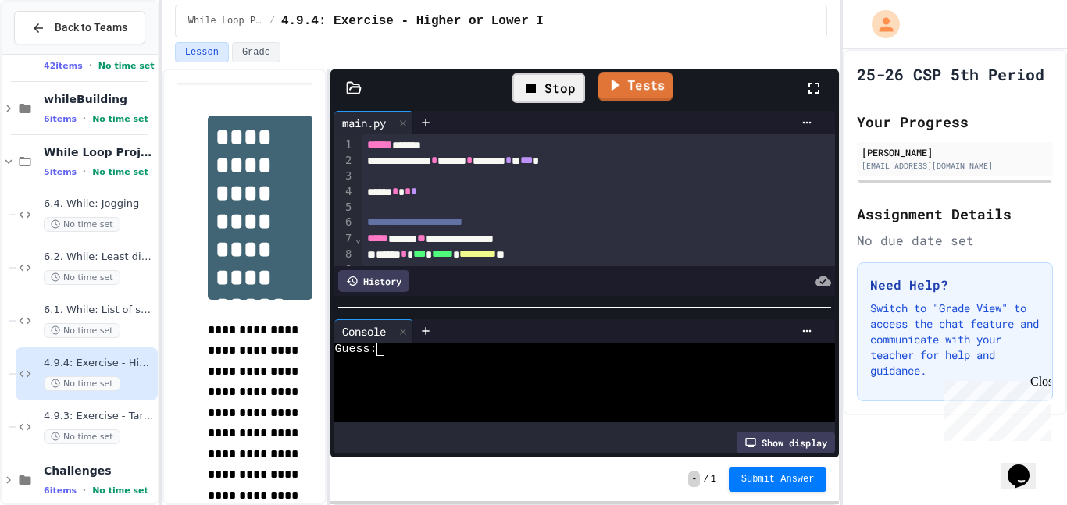
click at [605, 81] on icon at bounding box center [614, 85] width 18 height 20
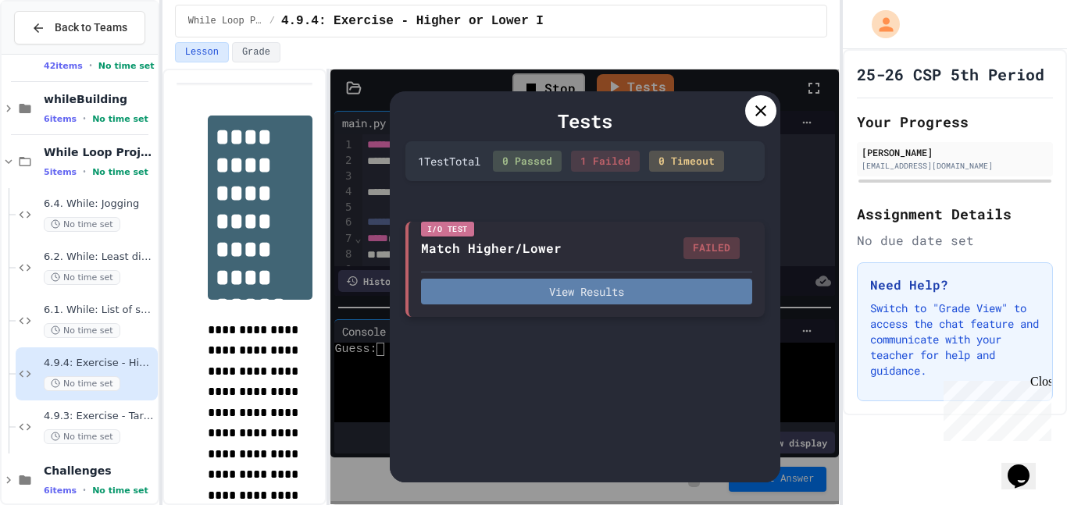
click at [566, 297] on button "View Results" at bounding box center [586, 292] width 331 height 26
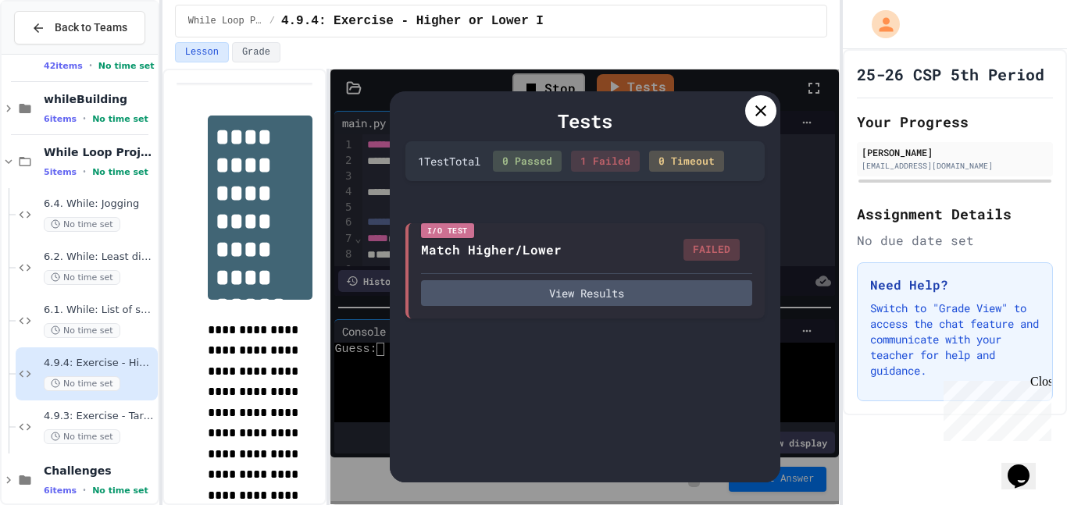
click at [757, 126] on div at bounding box center [760, 110] width 31 height 31
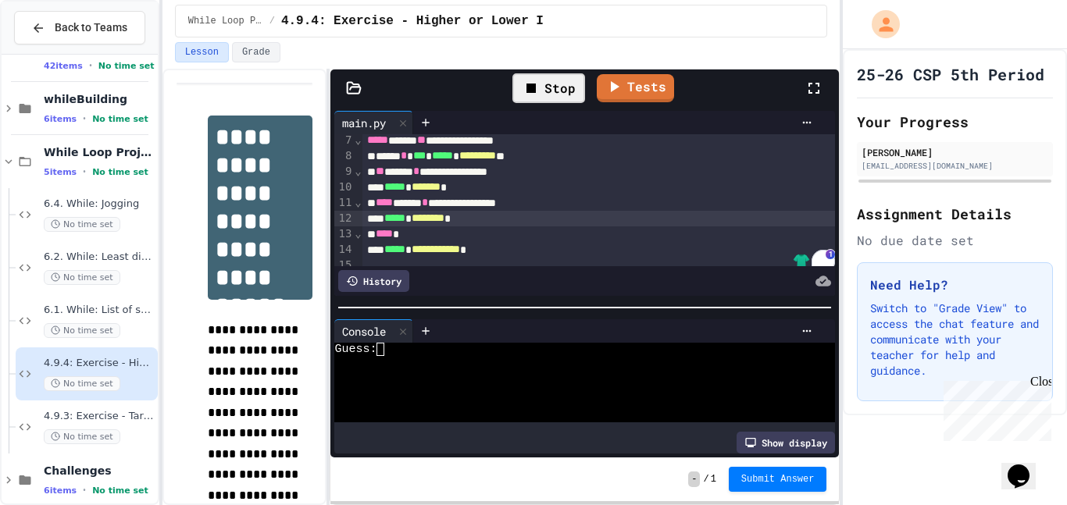
scroll to position [109, 0]
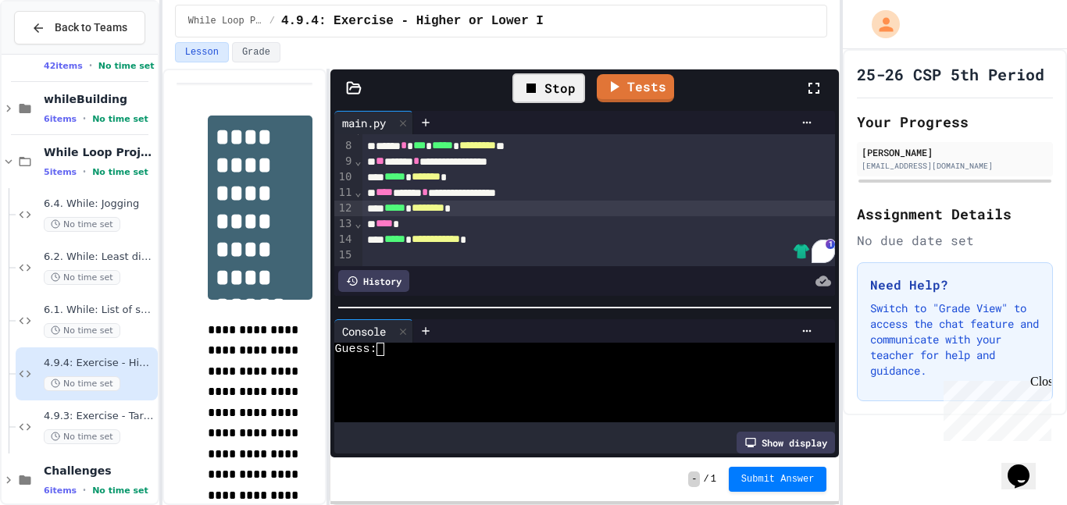
click at [536, 86] on icon at bounding box center [530, 88] width 9 height 9
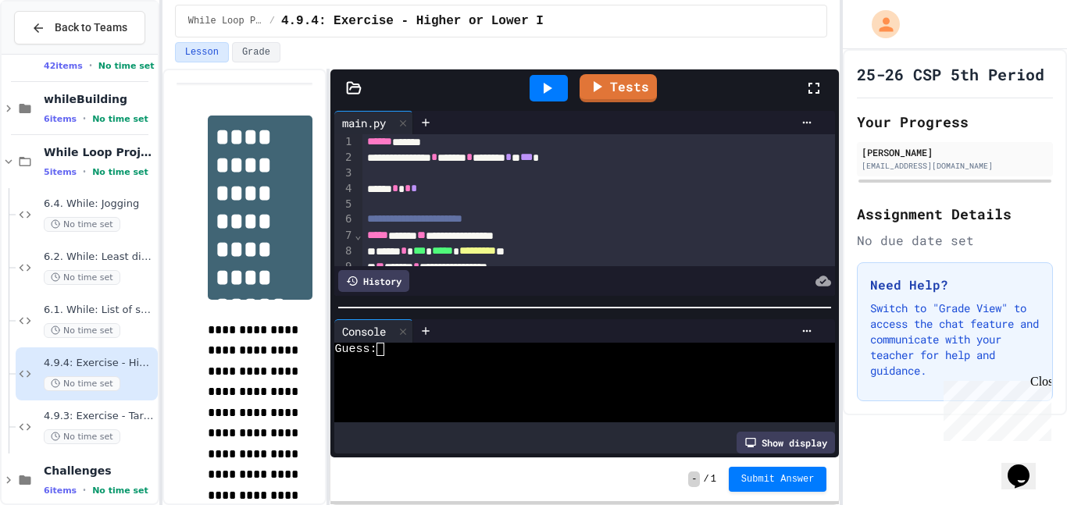
scroll to position [0, 0]
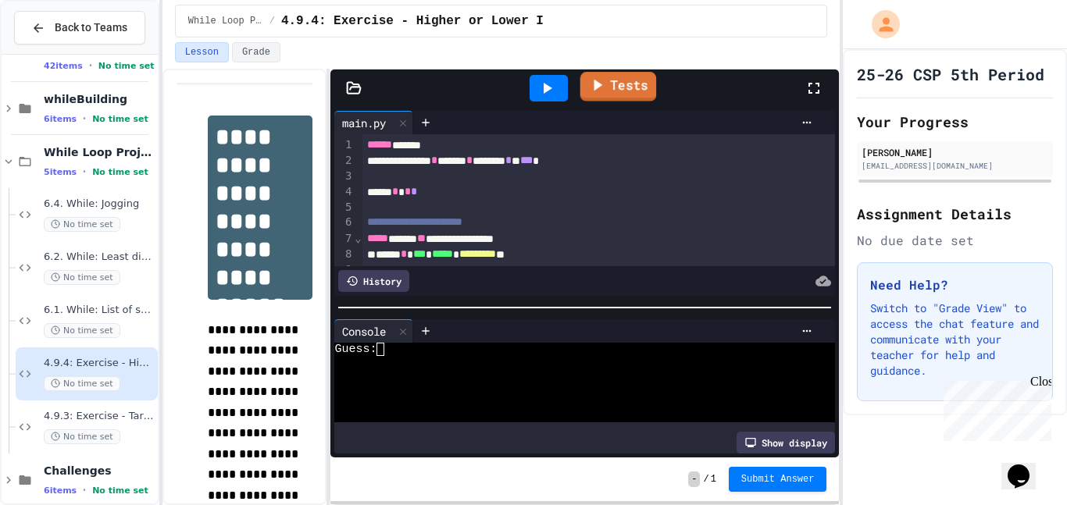
click at [590, 93] on icon at bounding box center [597, 85] width 19 height 20
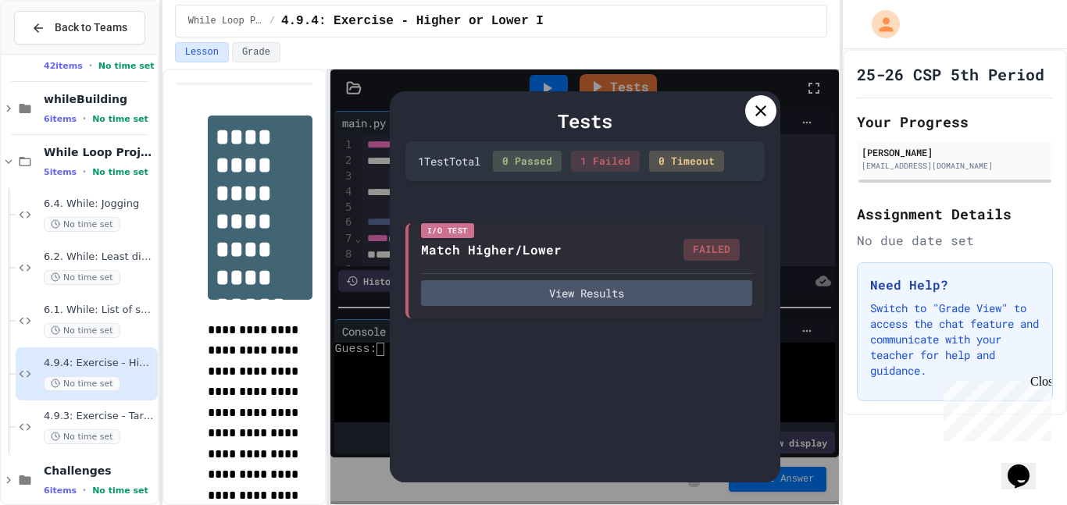
click at [762, 109] on icon at bounding box center [760, 110] width 11 height 11
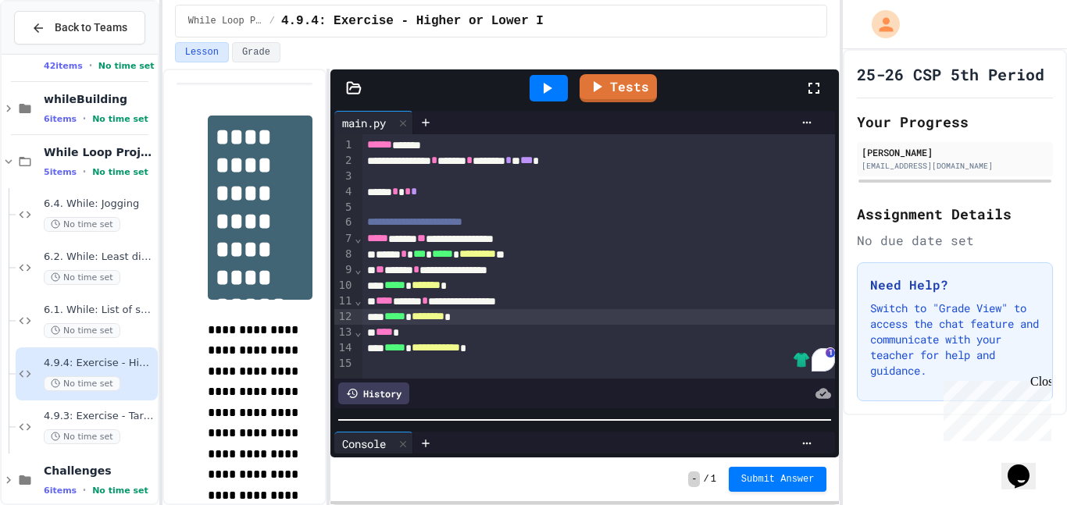
click at [608, 423] on div at bounding box center [584, 420] width 508 height 16
click at [496, 253] on span "*********" at bounding box center [477, 253] width 37 height 11
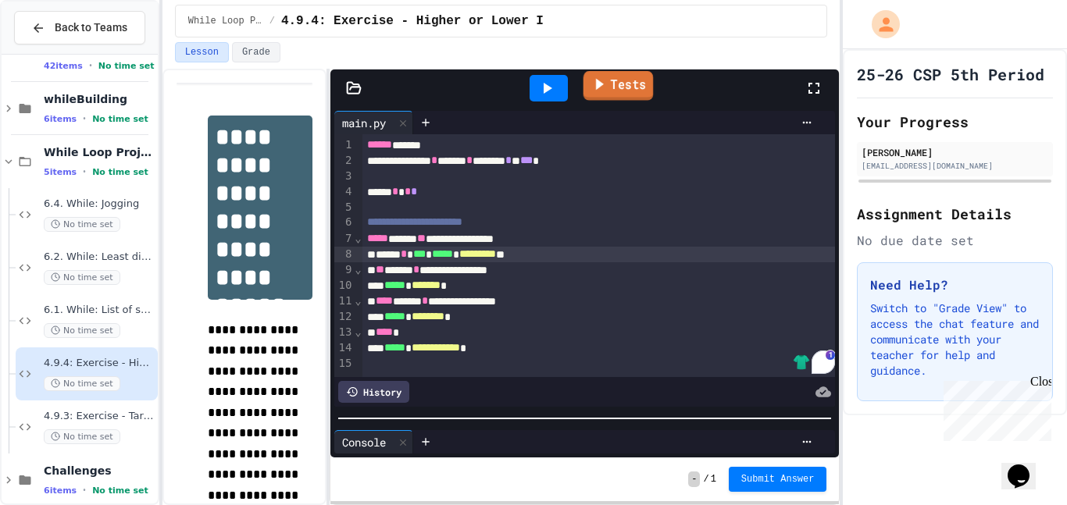
click at [622, 81] on link "Tests" at bounding box center [618, 86] width 70 height 30
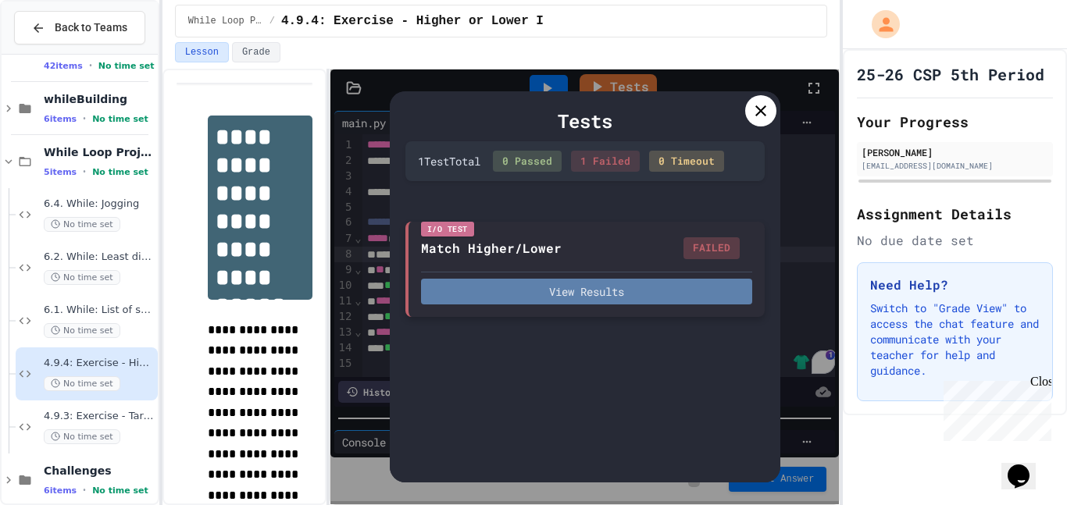
click at [622, 289] on button "View Results" at bounding box center [586, 292] width 331 height 26
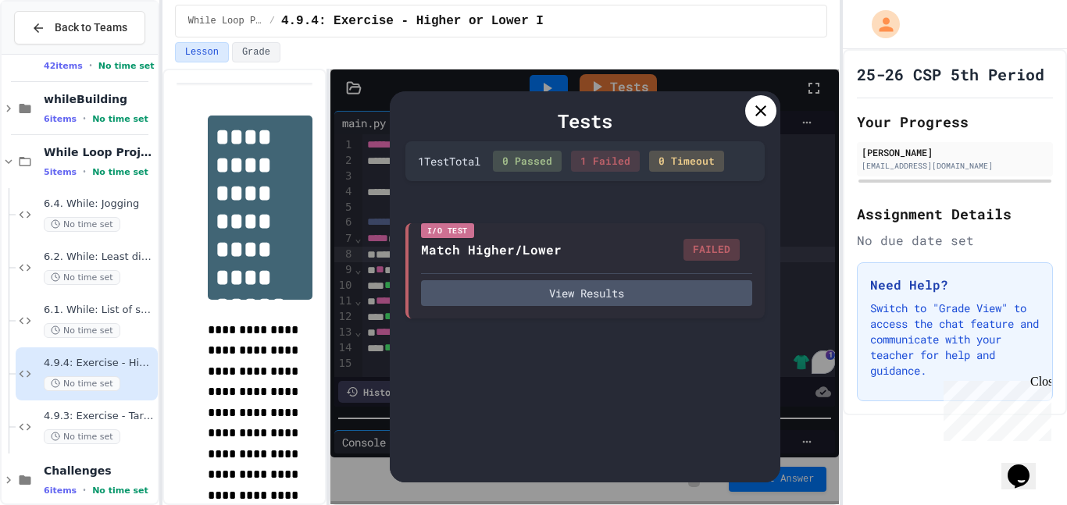
click at [771, 112] on div at bounding box center [760, 110] width 31 height 31
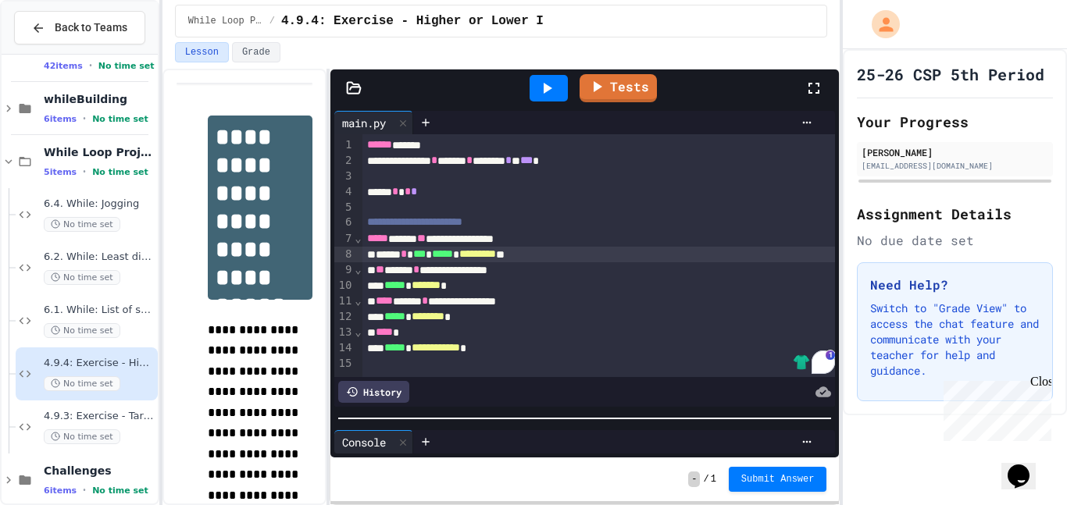
click at [545, 91] on icon at bounding box center [547, 88] width 9 height 11
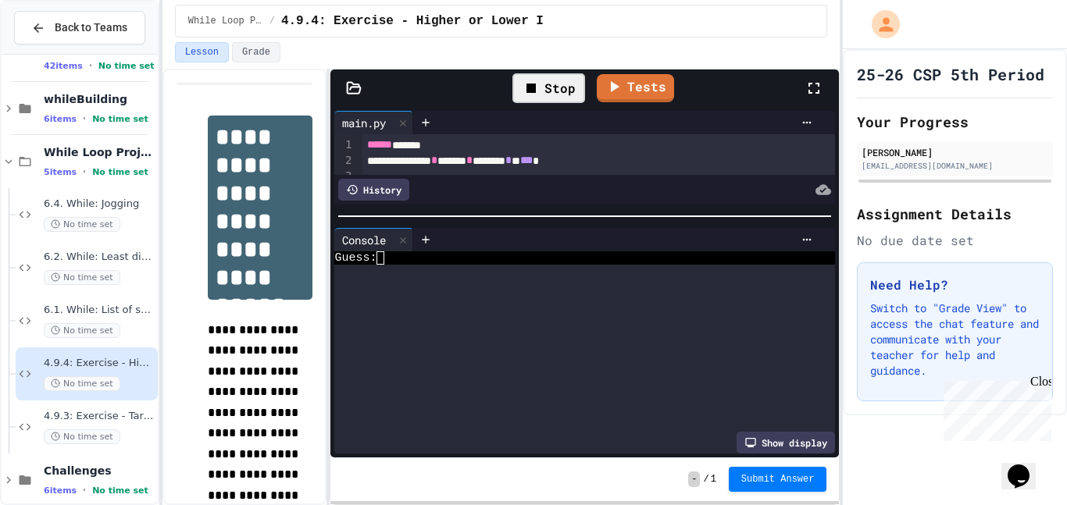
click at [538, 195] on div "**********" at bounding box center [584, 282] width 508 height 351
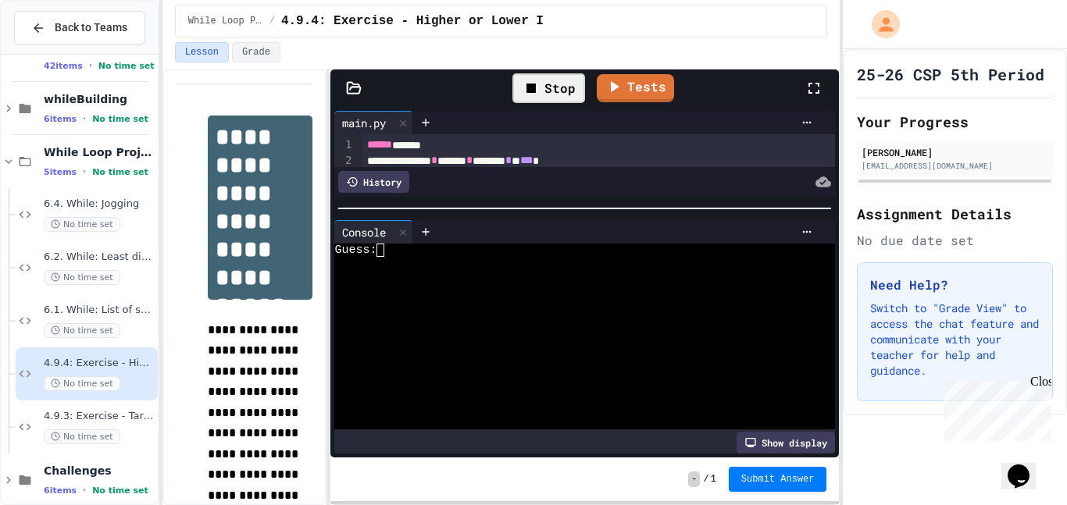
click at [491, 333] on div at bounding box center [576, 329] width 485 height 13
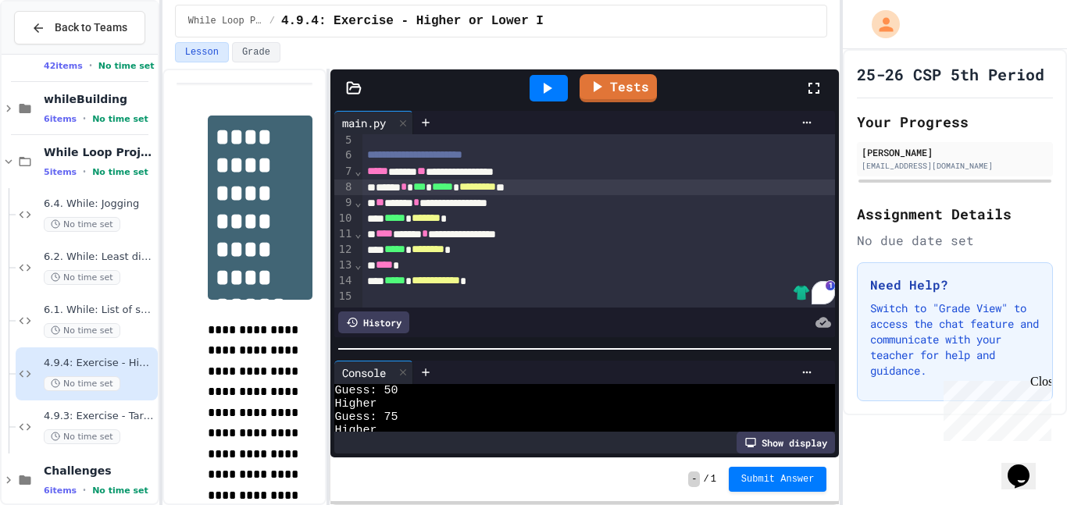
scroll to position [133, 0]
click at [537, 357] on div "**********" at bounding box center [584, 282] width 508 height 351
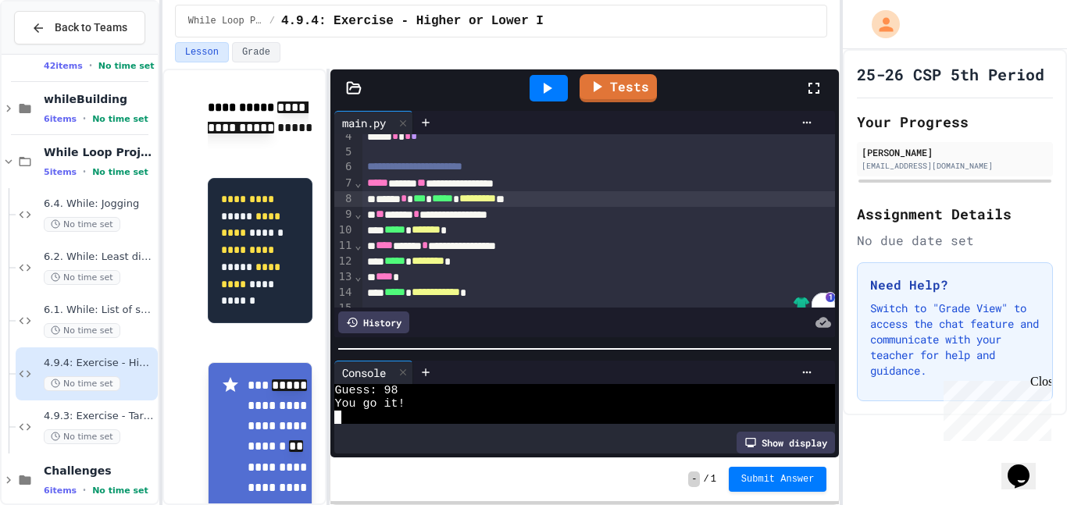
scroll to position [56, 0]
click at [517, 353] on div at bounding box center [584, 349] width 508 height 16
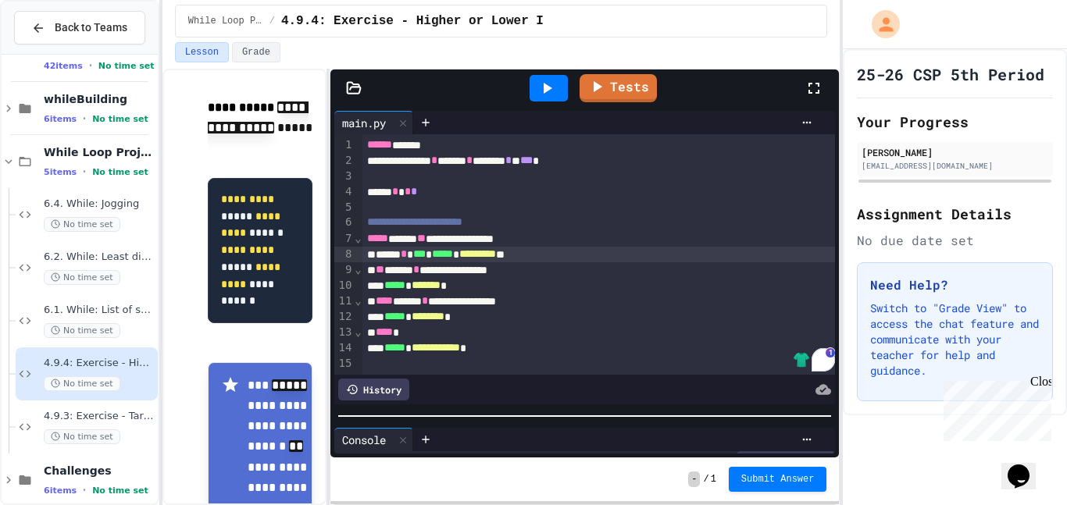
scroll to position [159, 0]
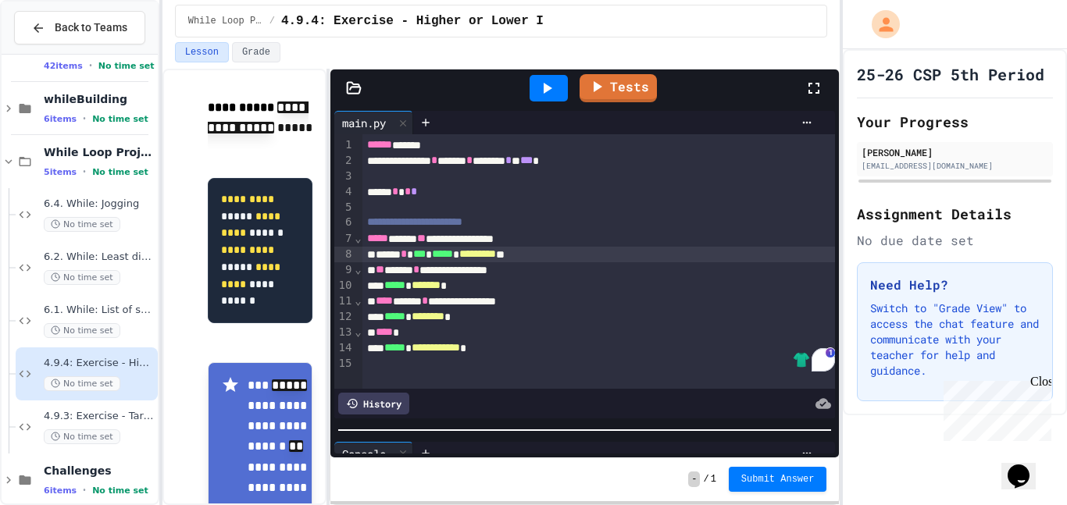
click at [505, 438] on div "**********" at bounding box center [584, 282] width 508 height 351
click at [535, 87] on div at bounding box center [548, 88] width 38 height 27
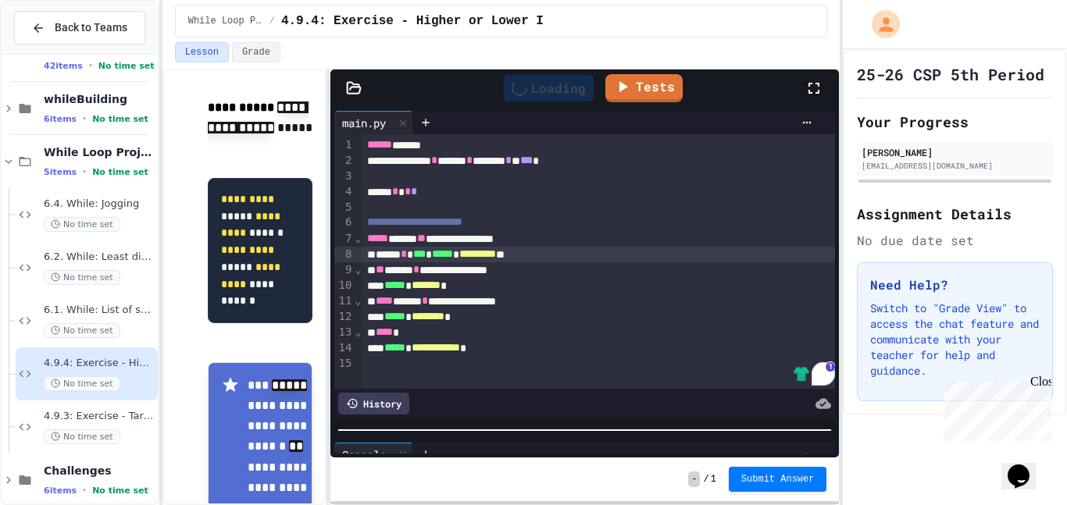
scroll to position [0, 0]
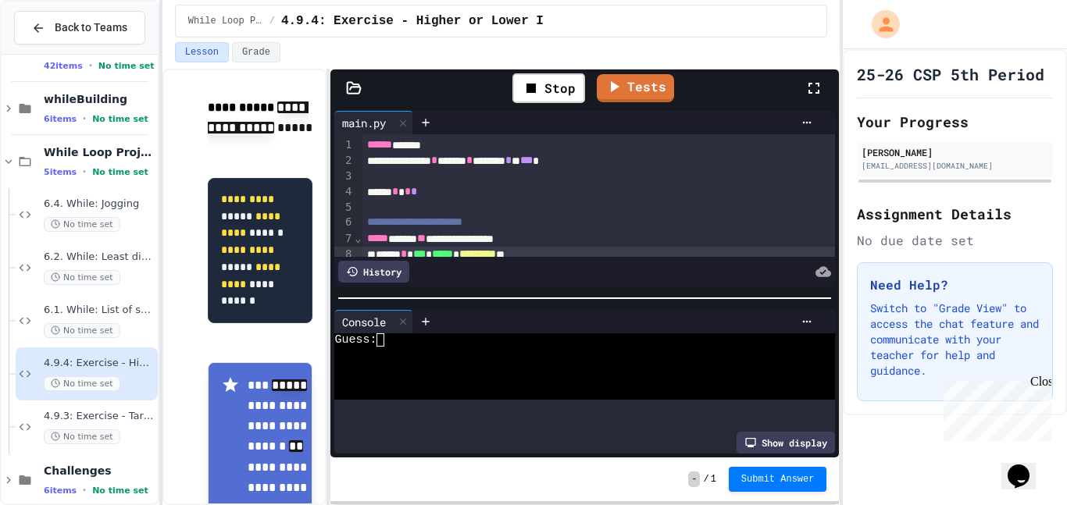
click at [554, 294] on div at bounding box center [584, 298] width 508 height 16
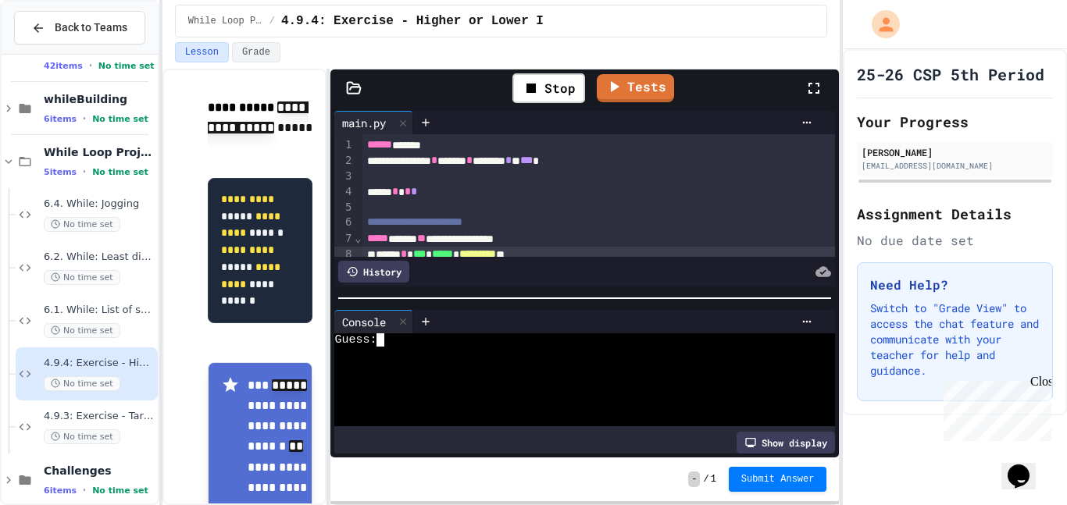
click at [483, 358] on div at bounding box center [576, 353] width 485 height 13
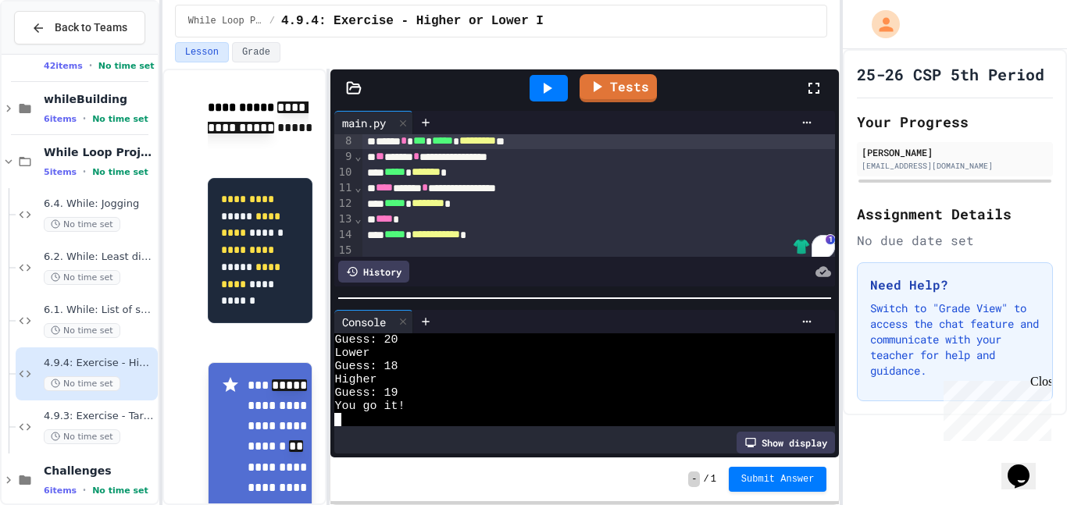
scroll to position [118, 0]
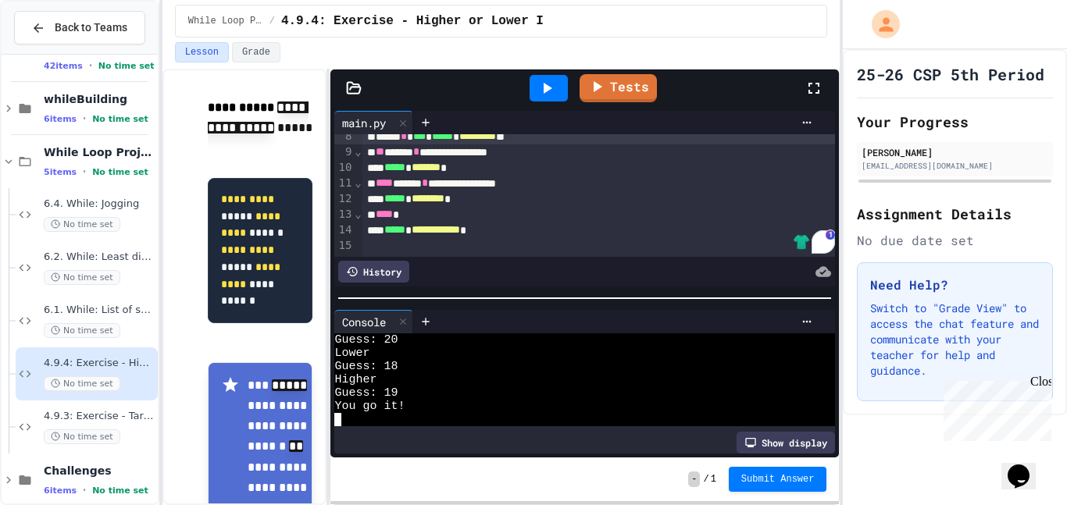
click at [460, 233] on span "**********" at bounding box center [436, 229] width 48 height 11
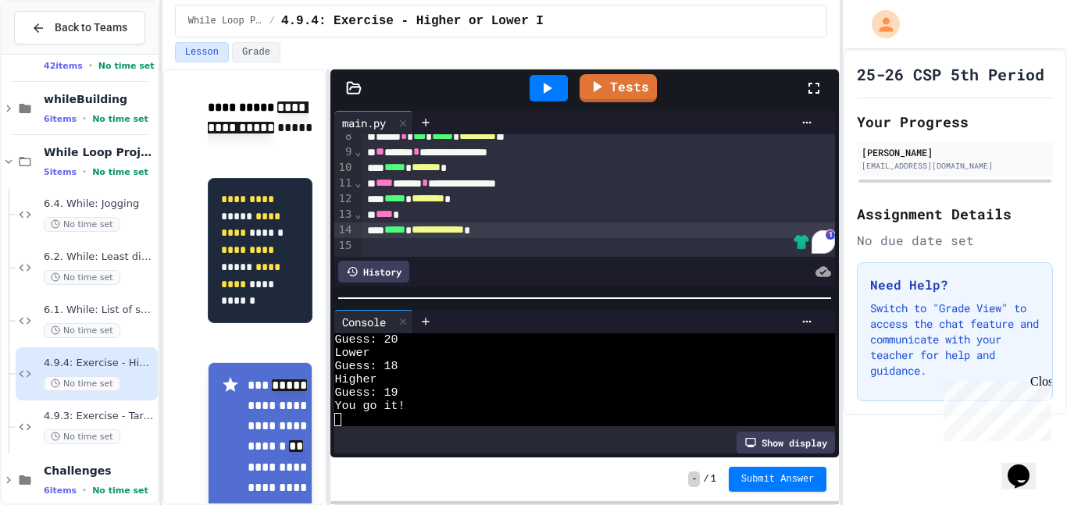
click at [543, 79] on icon at bounding box center [546, 88] width 19 height 19
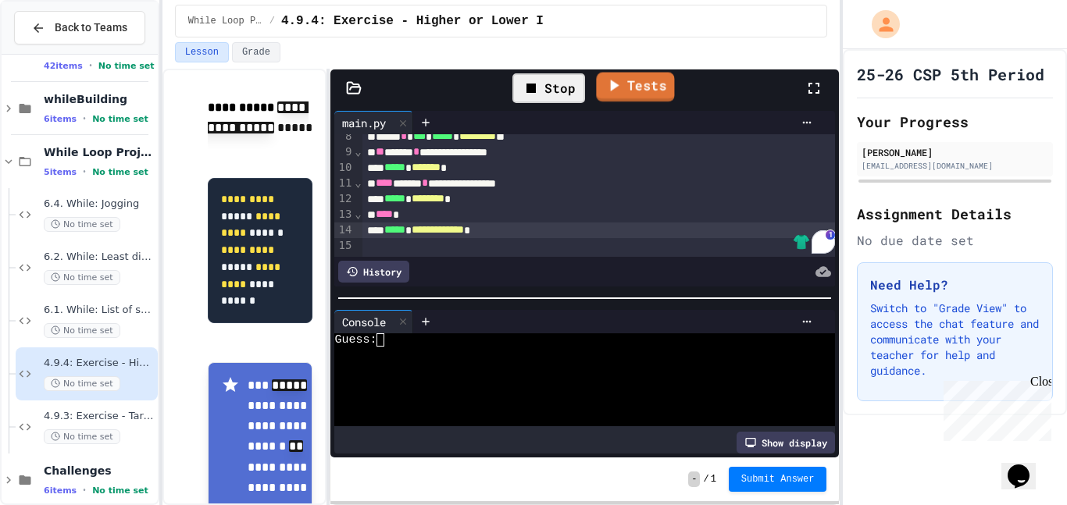
click at [615, 84] on icon at bounding box center [615, 86] width 9 height 12
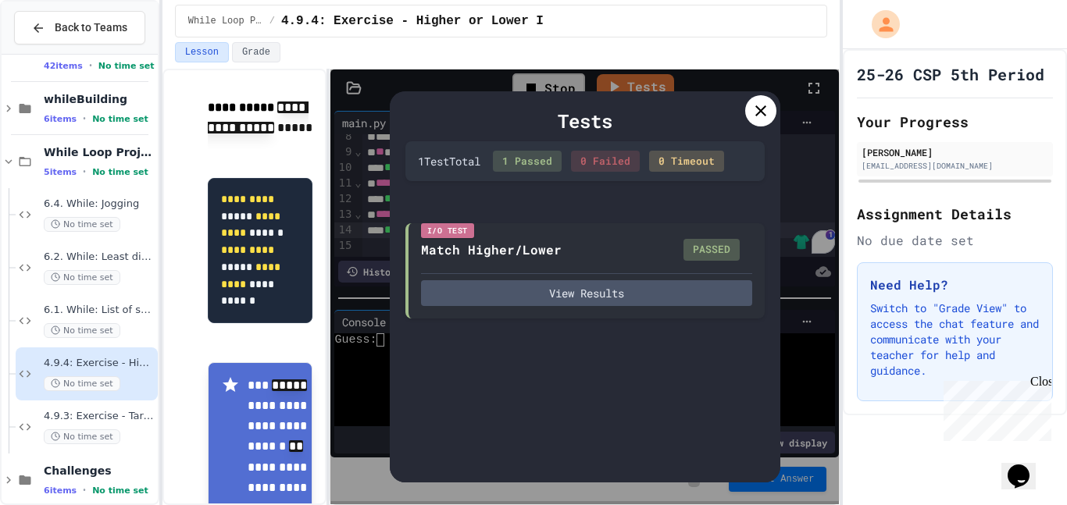
click at [761, 109] on icon at bounding box center [760, 110] width 11 height 11
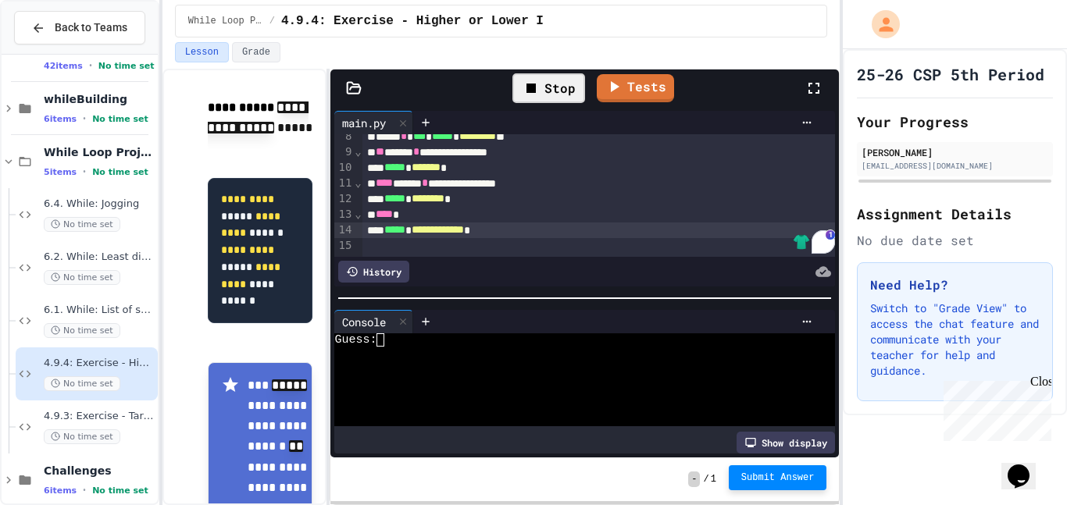
click at [804, 481] on span "Submit Answer" at bounding box center [777, 478] width 73 height 12
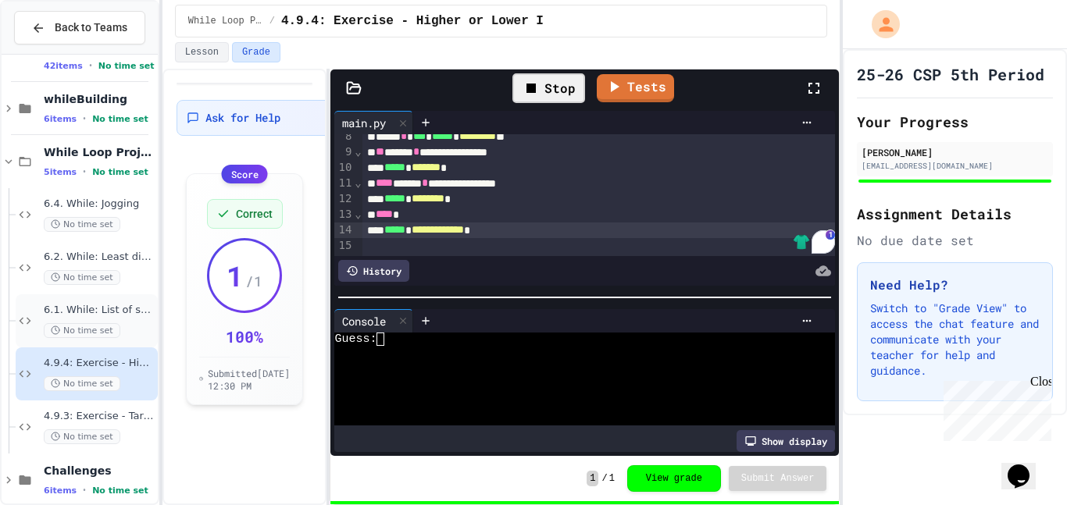
click at [133, 318] on div "6.1. While: List of squares No time set" at bounding box center [99, 321] width 111 height 34
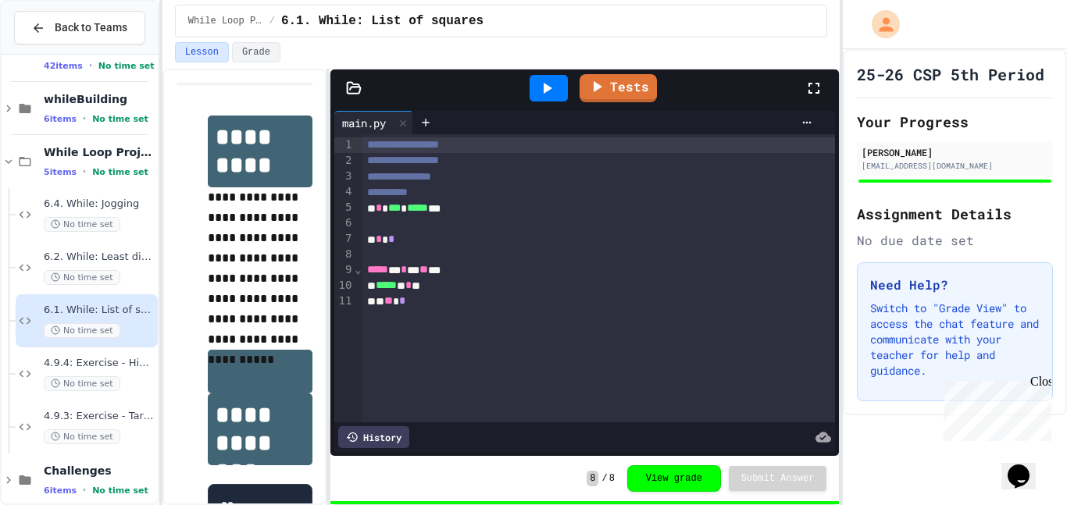
click at [553, 84] on icon at bounding box center [546, 88] width 19 height 19
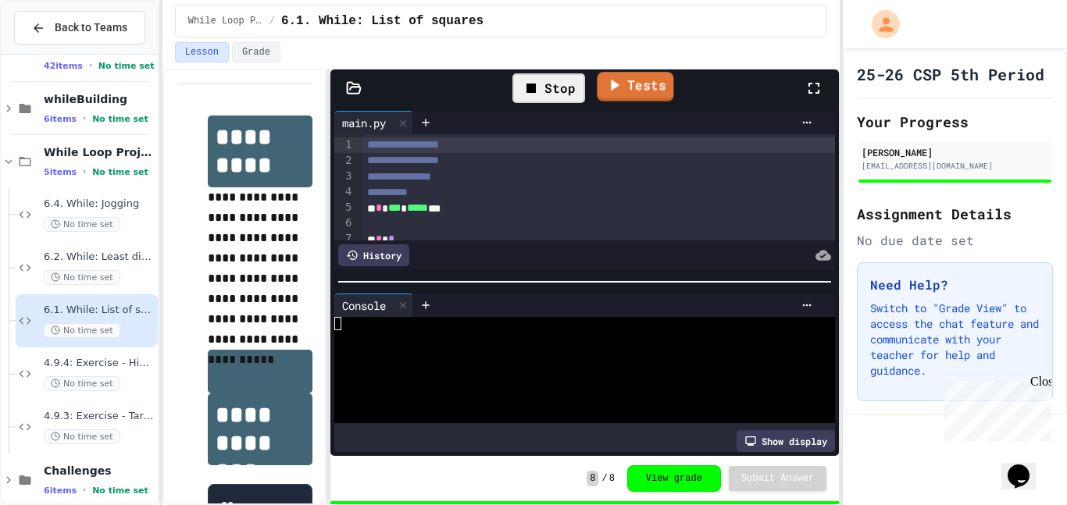
click at [613, 98] on link "Tests" at bounding box center [635, 87] width 77 height 30
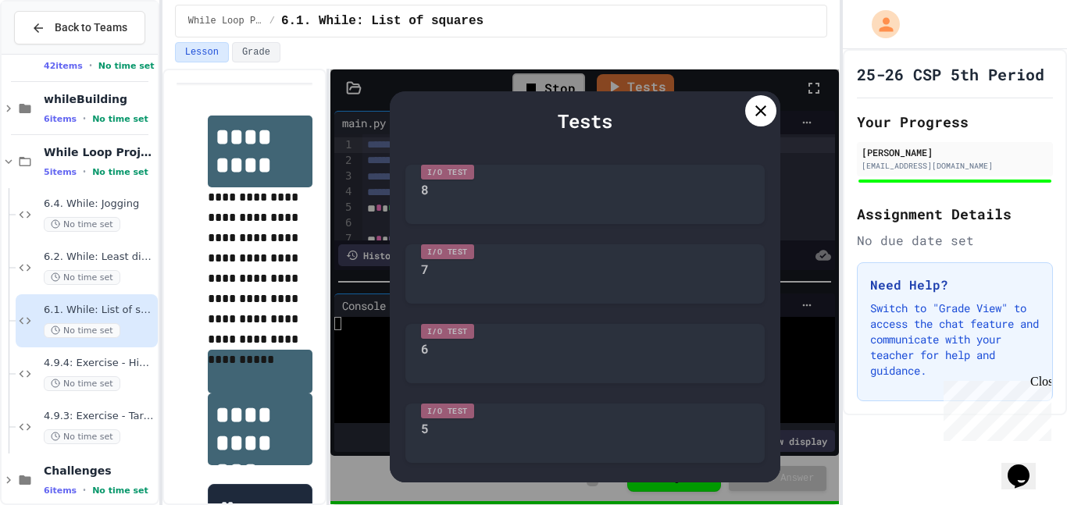
click at [761, 116] on icon at bounding box center [760, 111] width 19 height 19
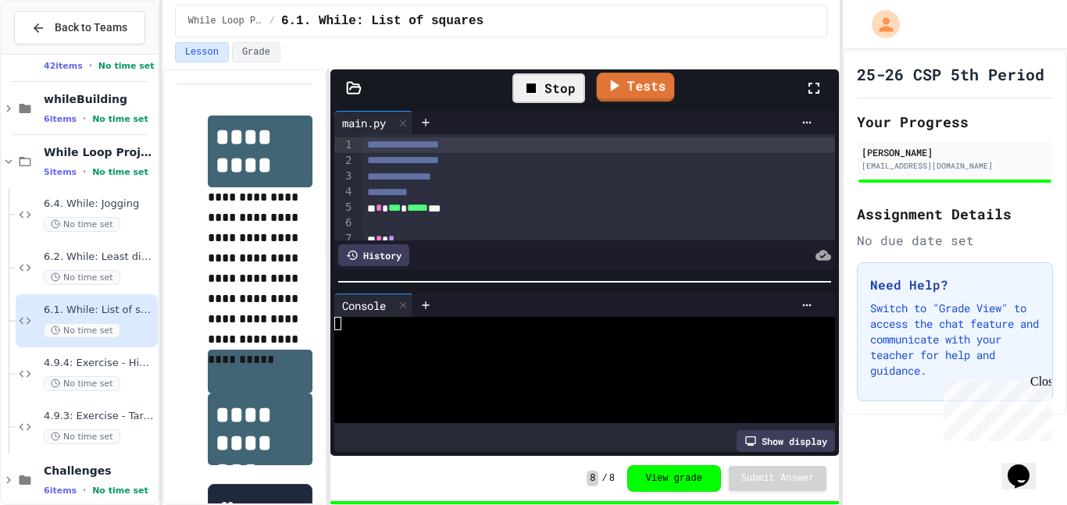
click at [652, 91] on link "Tests" at bounding box center [636, 87] width 78 height 29
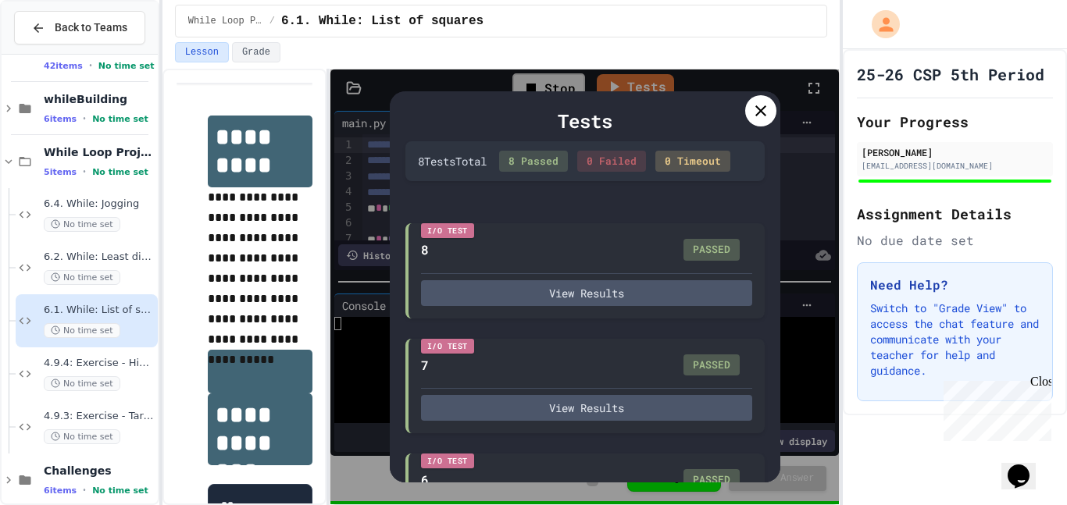
click at [754, 110] on icon at bounding box center [760, 111] width 19 height 19
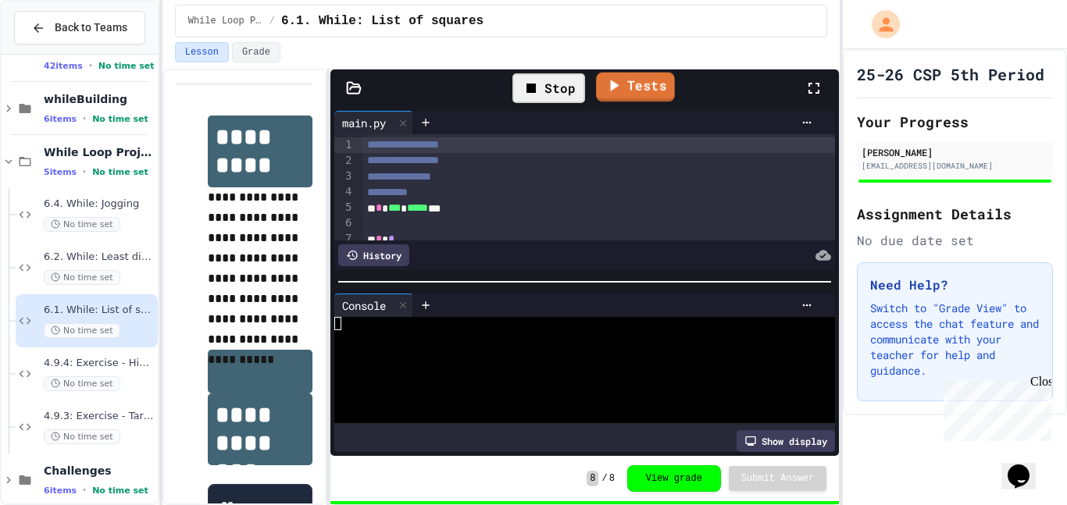
click at [601, 93] on link "Tests" at bounding box center [635, 88] width 79 height 30
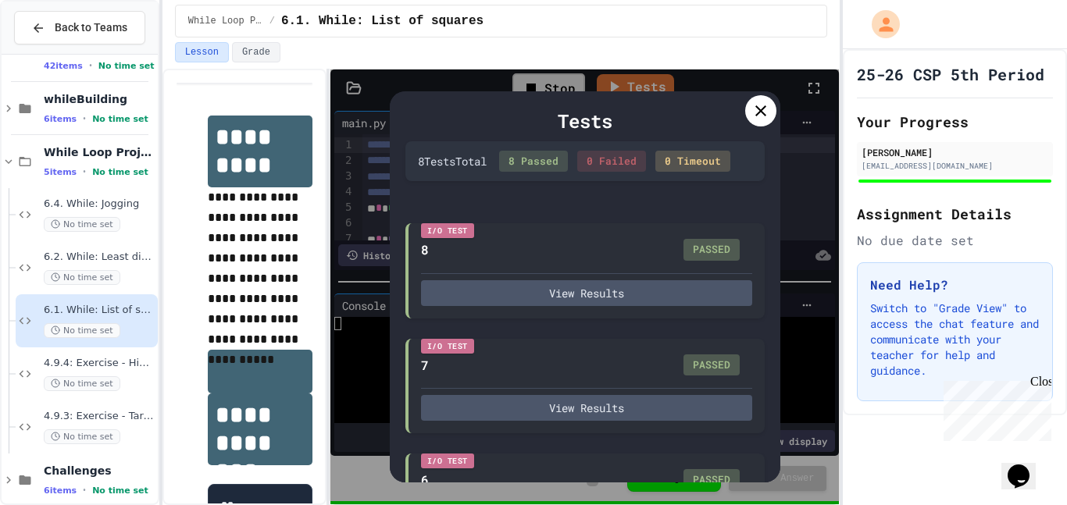
click at [751, 113] on icon at bounding box center [760, 111] width 19 height 19
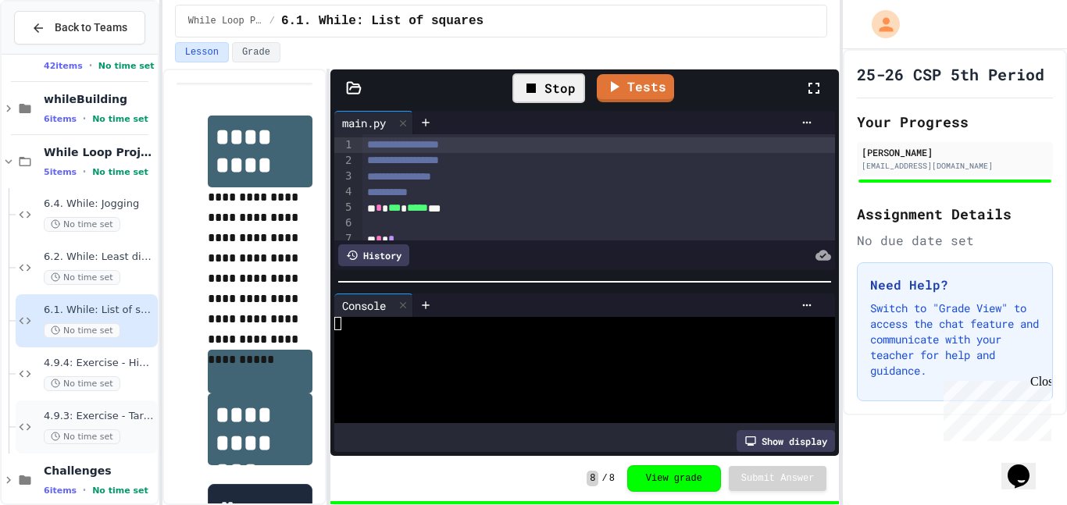
click at [105, 415] on span "4.9.3: Exercise - Target Sum" at bounding box center [99, 416] width 111 height 13
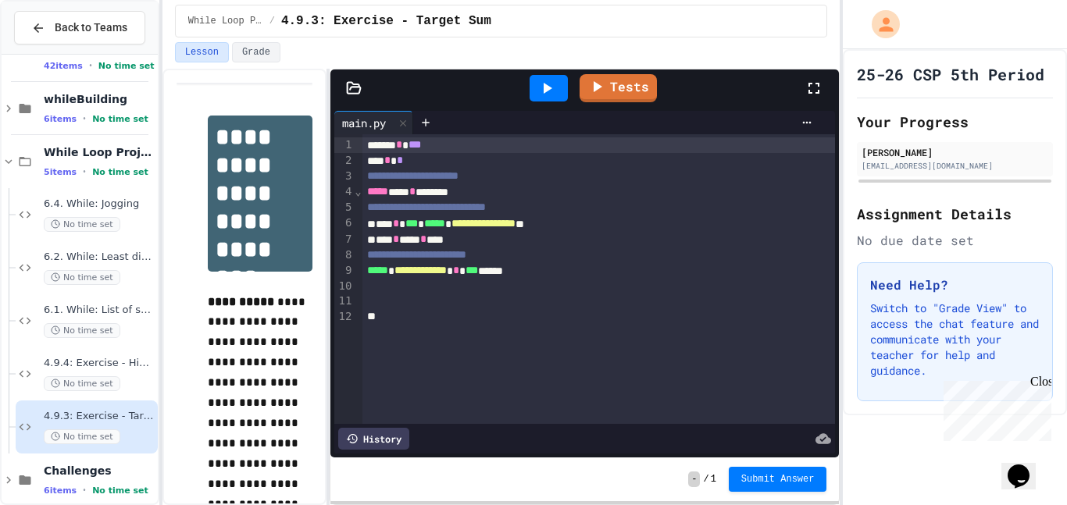
click at [479, 191] on div "***** *** * *******" at bounding box center [599, 192] width 474 height 16
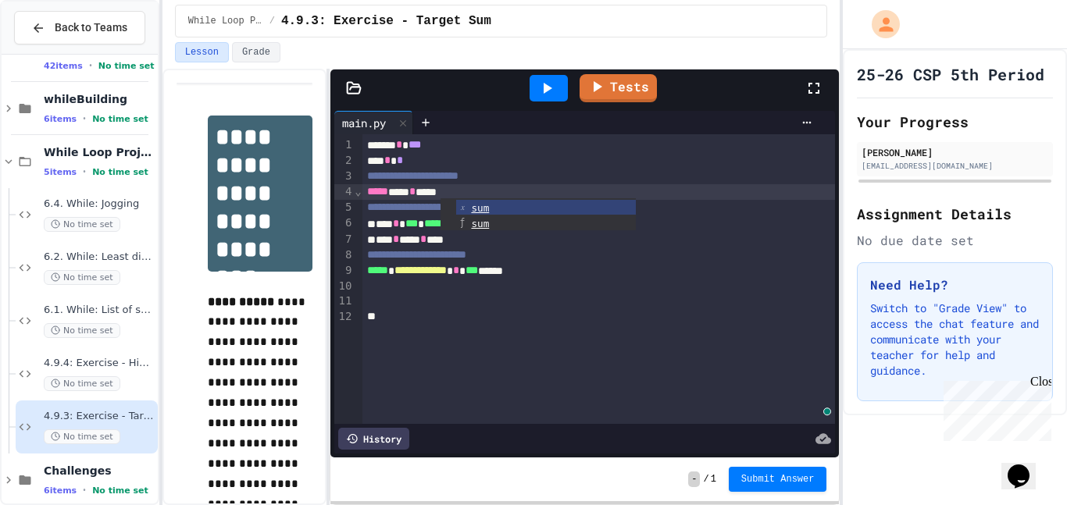
click at [426, 200] on div "**********" at bounding box center [599, 208] width 474 height 16
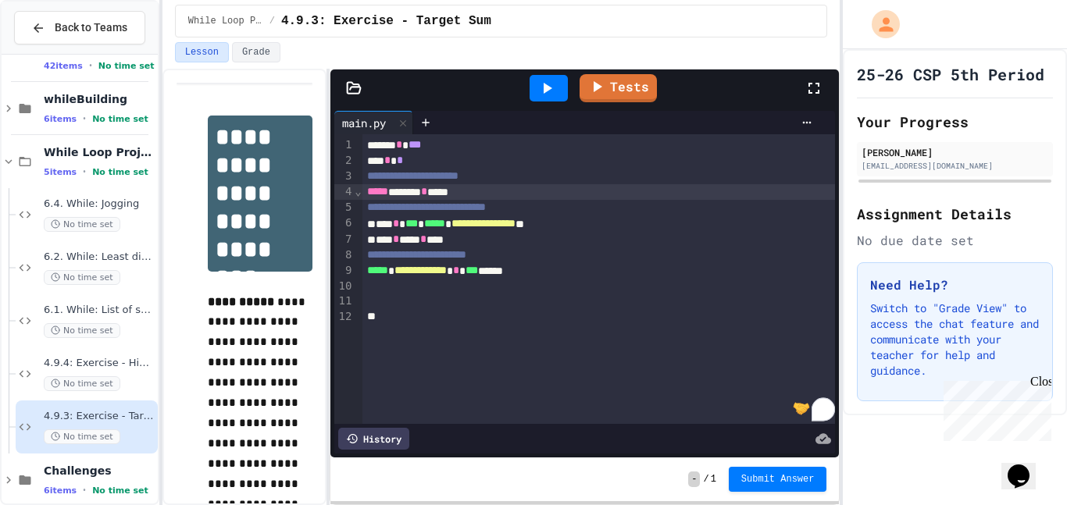
click at [452, 193] on div "***** ****** * ****" at bounding box center [599, 192] width 474 height 16
click at [546, 79] on icon at bounding box center [546, 88] width 19 height 19
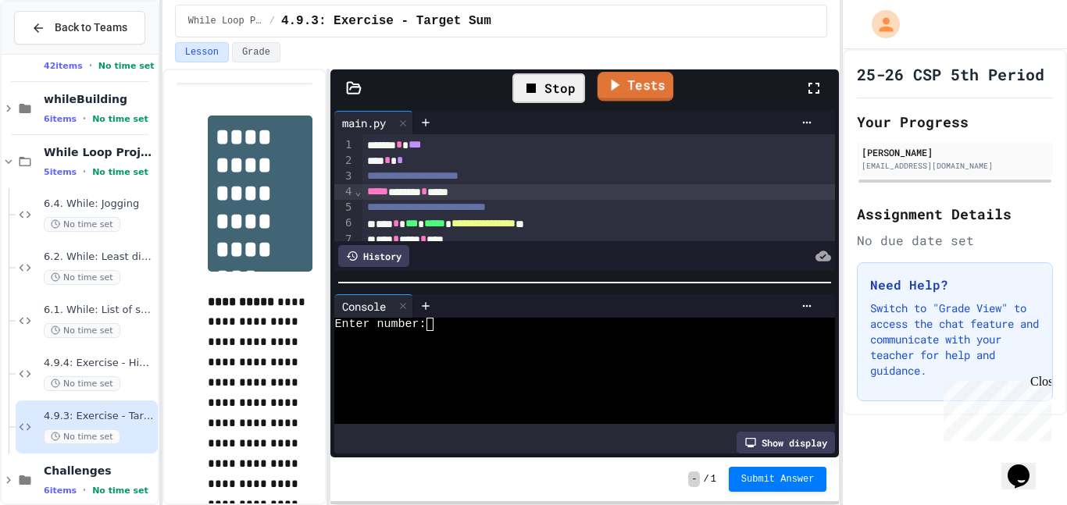
click at [625, 87] on link "Tests" at bounding box center [635, 87] width 76 height 30
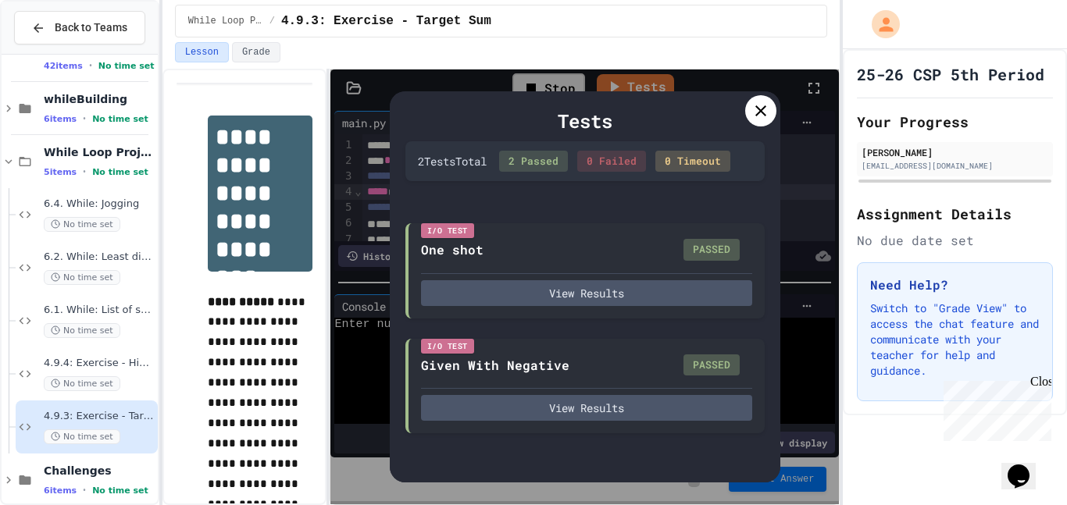
click at [759, 122] on div at bounding box center [760, 110] width 31 height 31
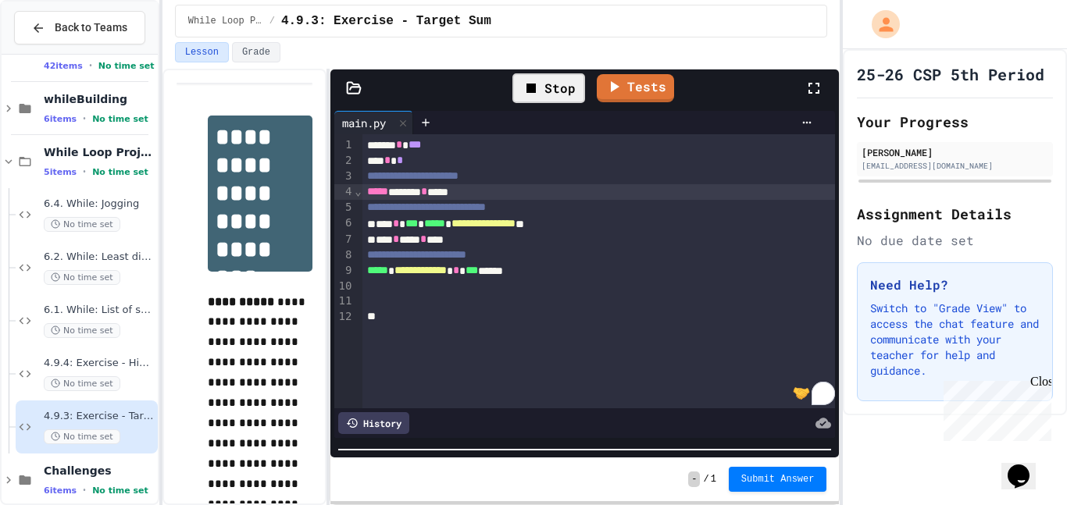
click at [483, 476] on div "**********" at bounding box center [584, 286] width 508 height 435
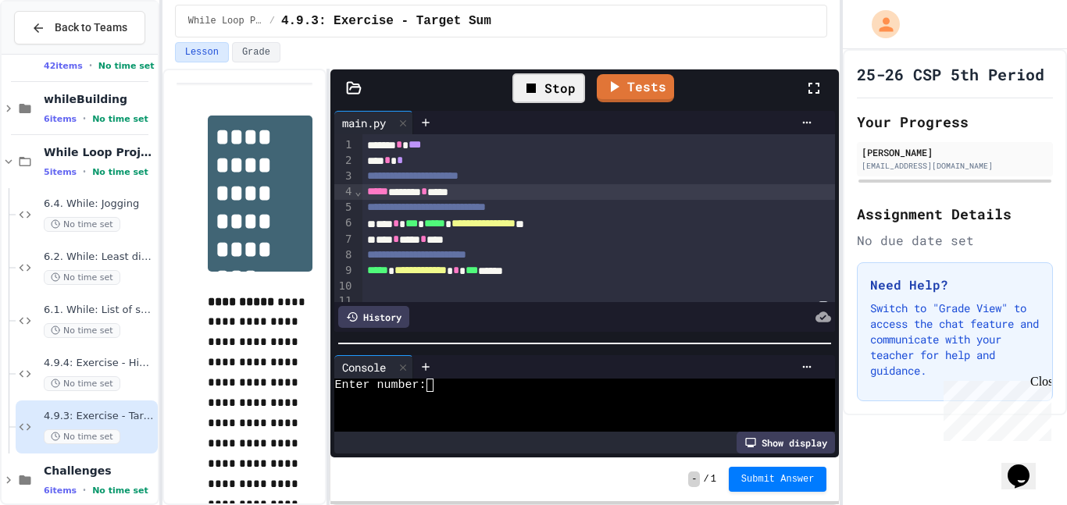
click at [643, 338] on div at bounding box center [584, 344] width 508 height 16
click at [629, 97] on link "Tests" at bounding box center [636, 86] width 70 height 30
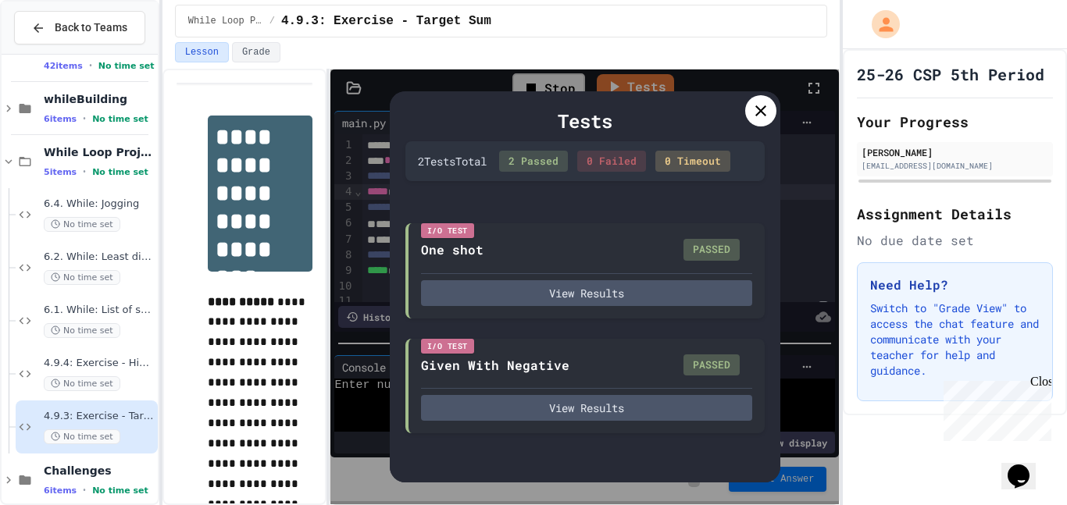
click at [756, 113] on icon at bounding box center [760, 111] width 19 height 19
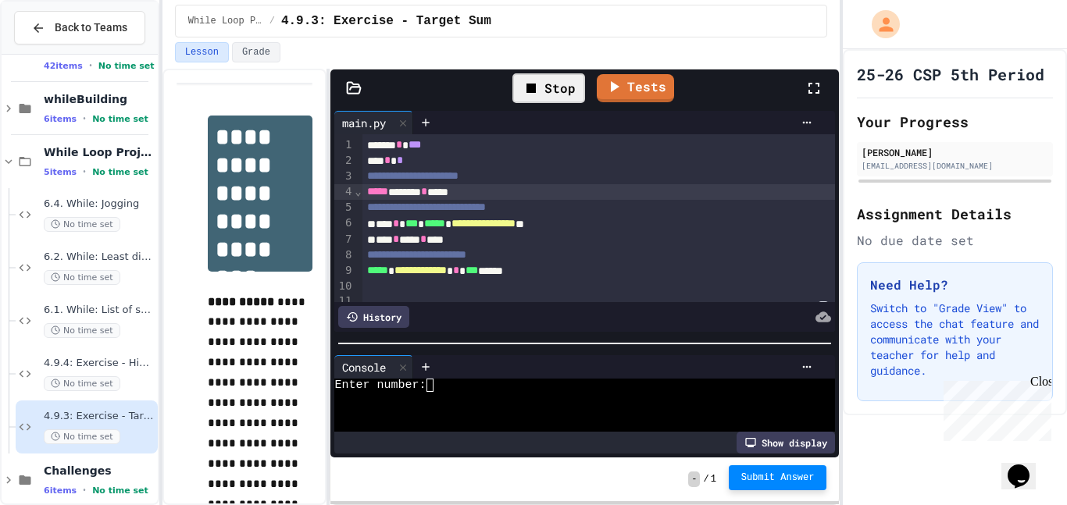
click at [776, 476] on span "Submit Answer" at bounding box center [777, 478] width 73 height 12
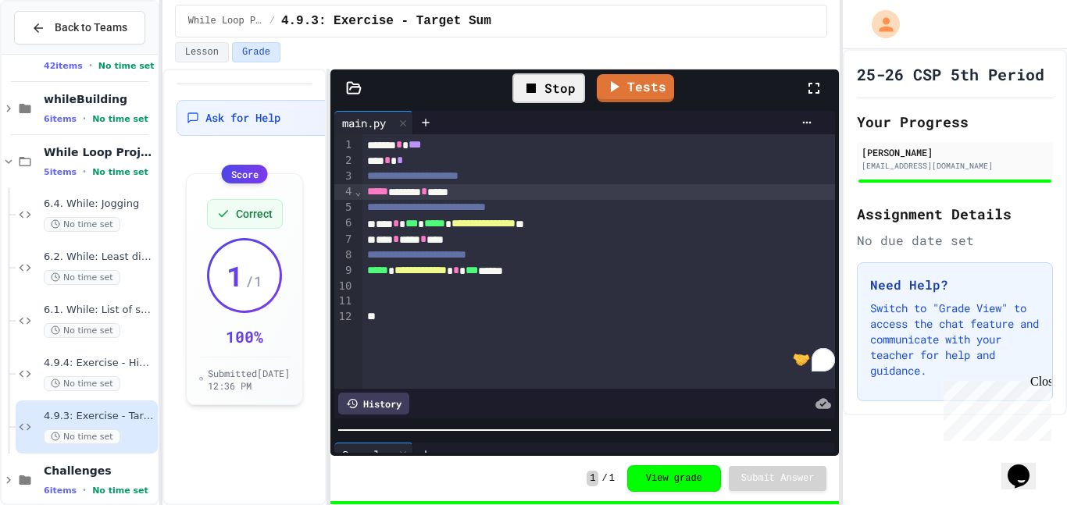
click at [640, 431] on div at bounding box center [584, 430] width 508 height 16
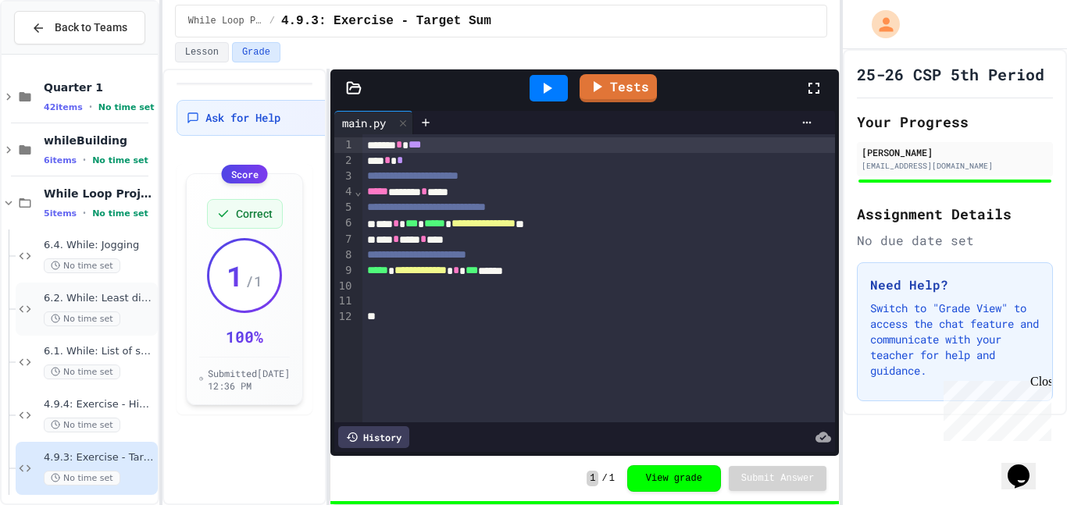
click at [125, 306] on div "6.2. While: Least divisor No time set" at bounding box center [99, 309] width 111 height 34
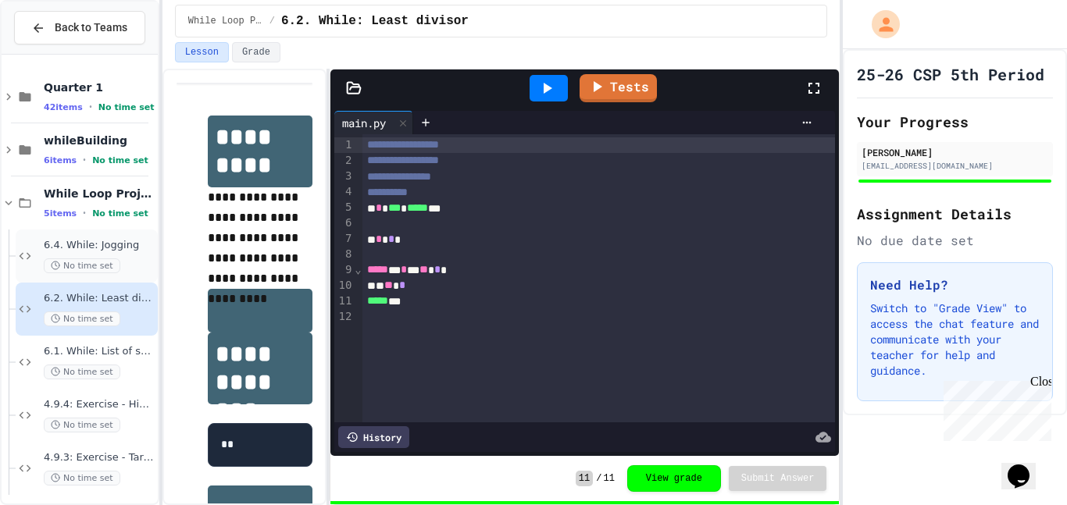
click at [100, 273] on div "6.4. While: Jogging No time set" at bounding box center [87, 256] width 142 height 53
